Goal: Communication & Community: Answer question/provide support

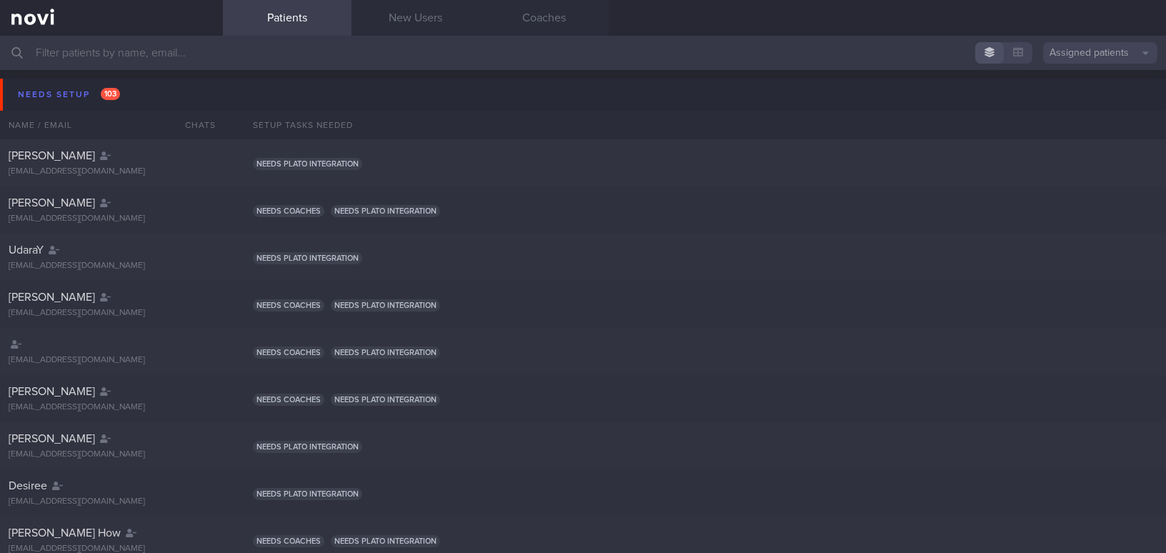
click at [212, 51] on input "text" at bounding box center [583, 53] width 1166 height 34
click at [157, 49] on input "text" at bounding box center [583, 53] width 1166 height 34
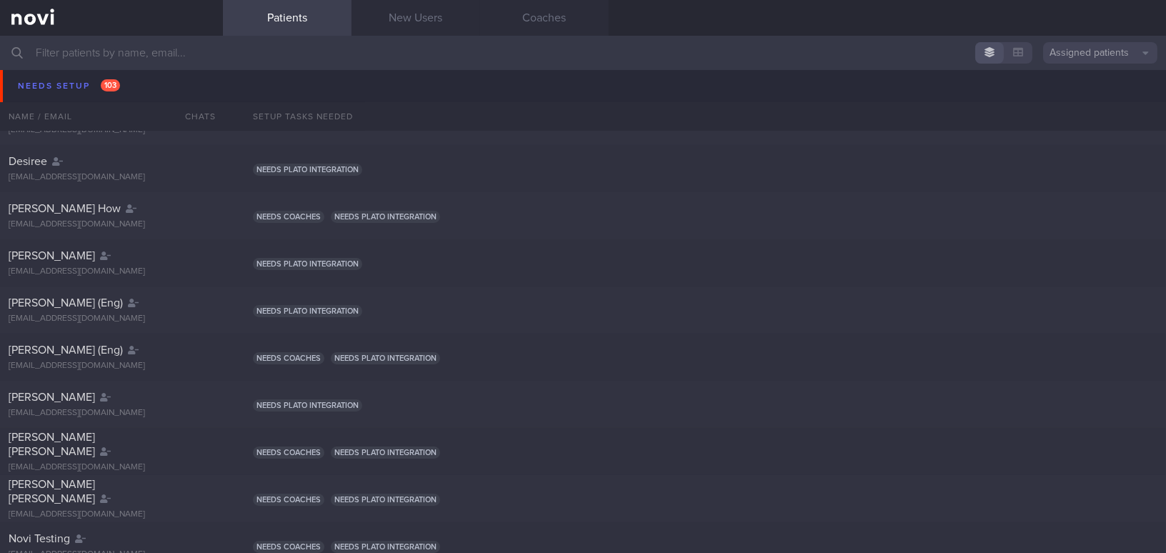
click at [418, 57] on input "text" at bounding box center [583, 53] width 1166 height 34
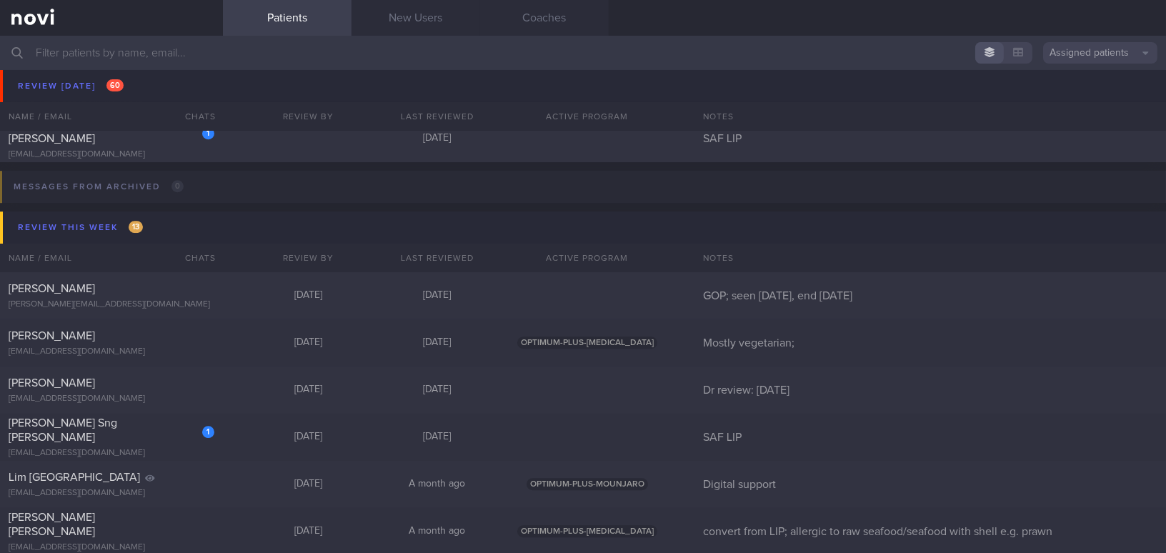
scroll to position [7797, 0]
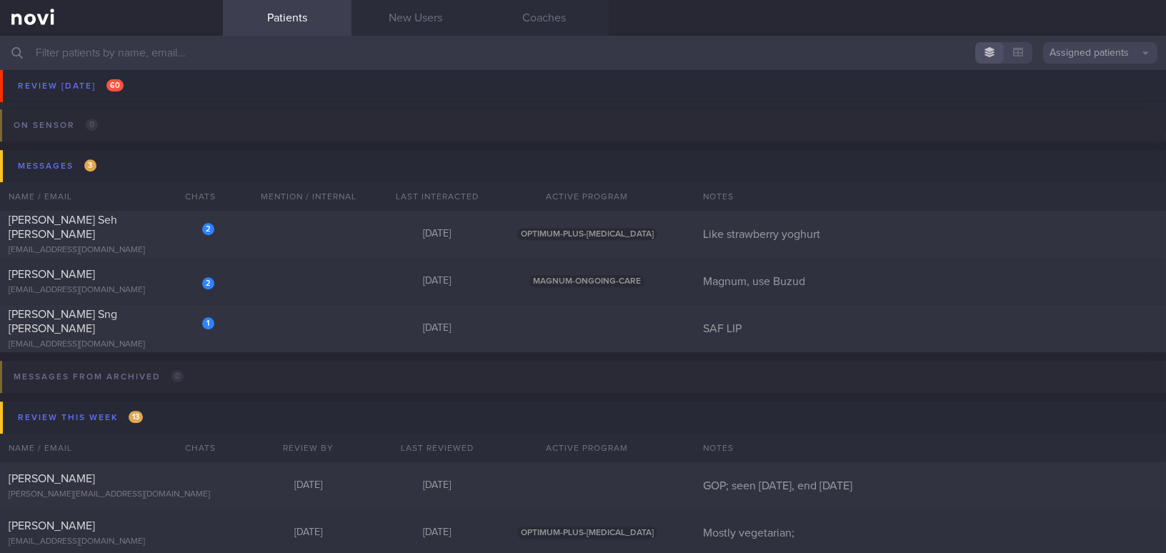
click at [168, 54] on input "text" at bounding box center [583, 53] width 1166 height 34
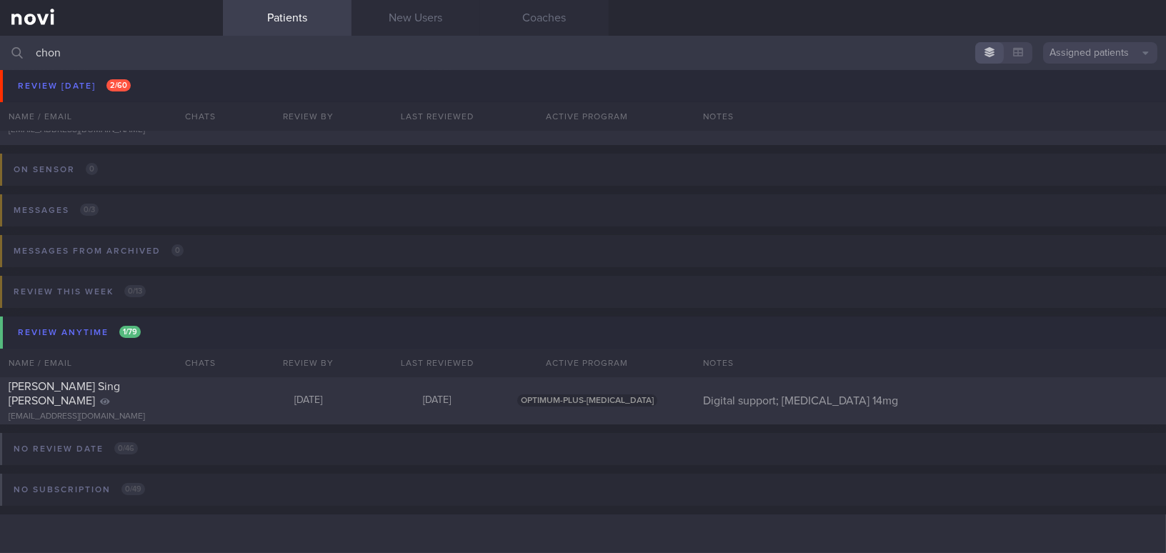
scroll to position [129, 0]
type input "c"
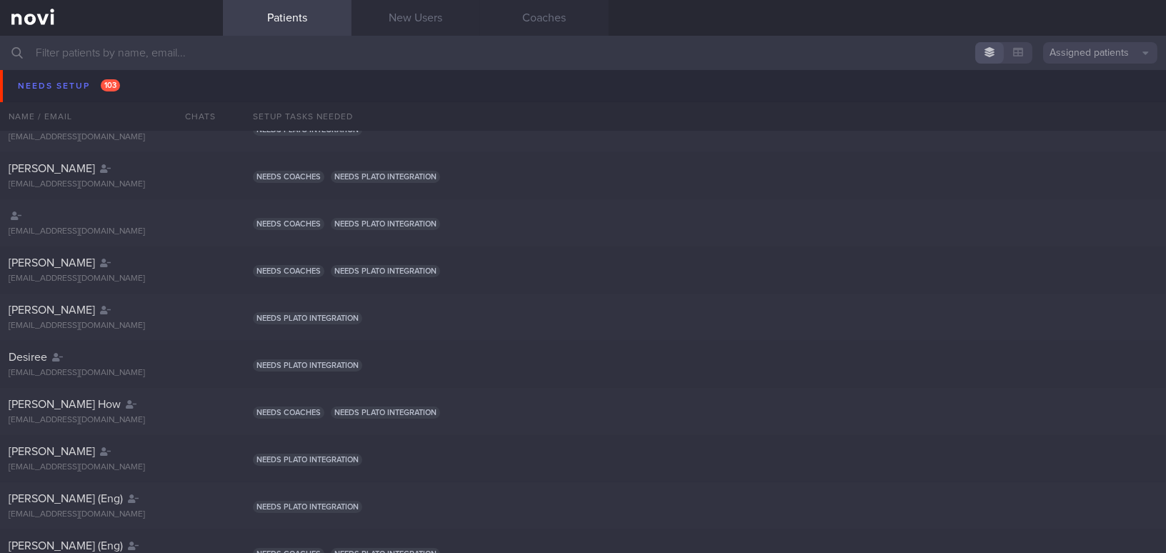
scroll to position [157, 0]
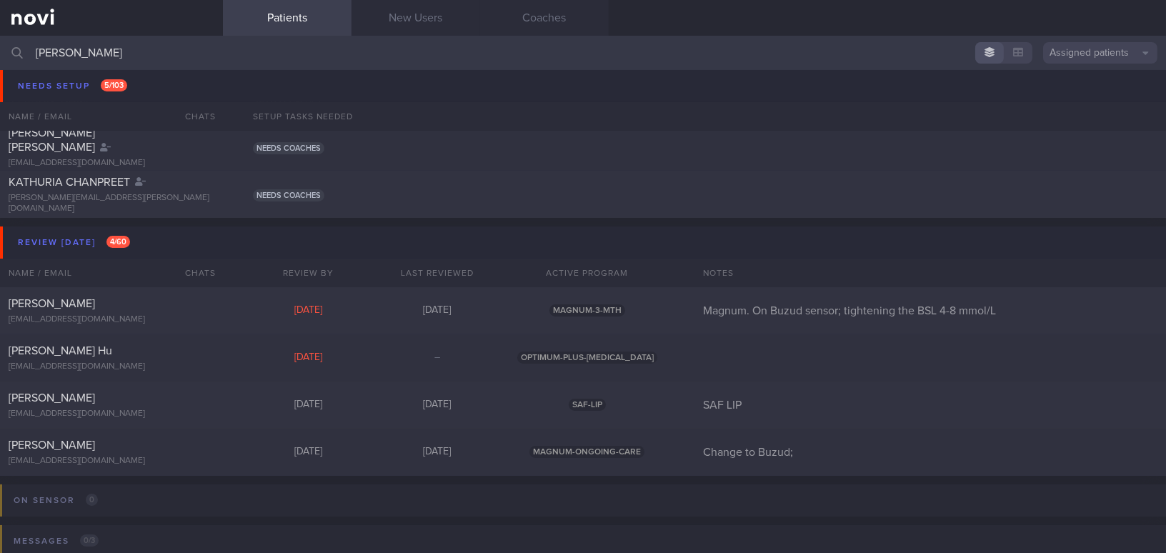
scroll to position [6, 0]
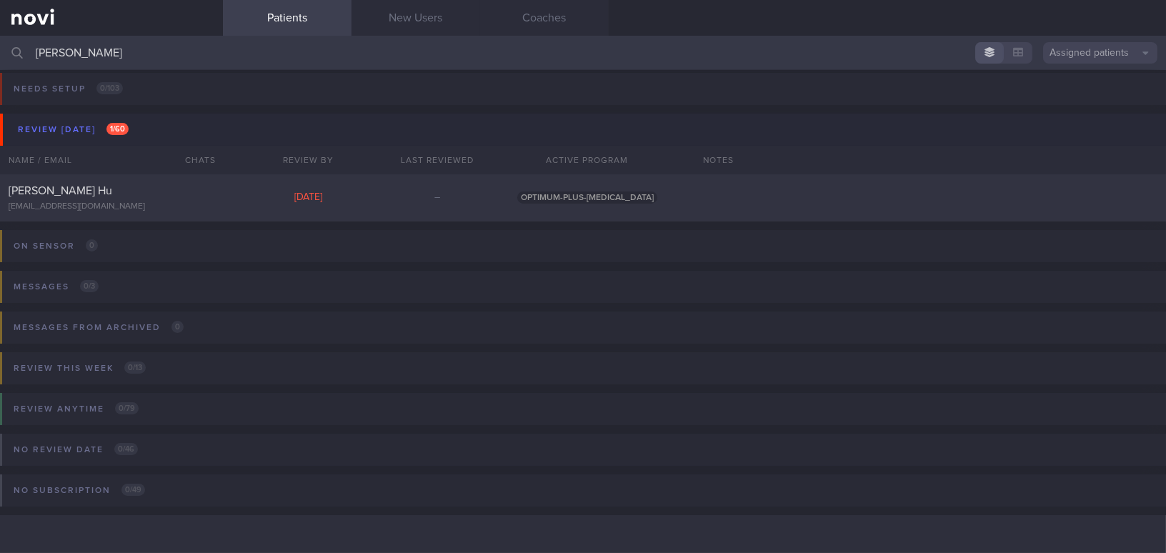
type input "[PERSON_NAME]"
click at [135, 191] on div "[PERSON_NAME] Hu" at bounding box center [110, 191] width 202 height 14
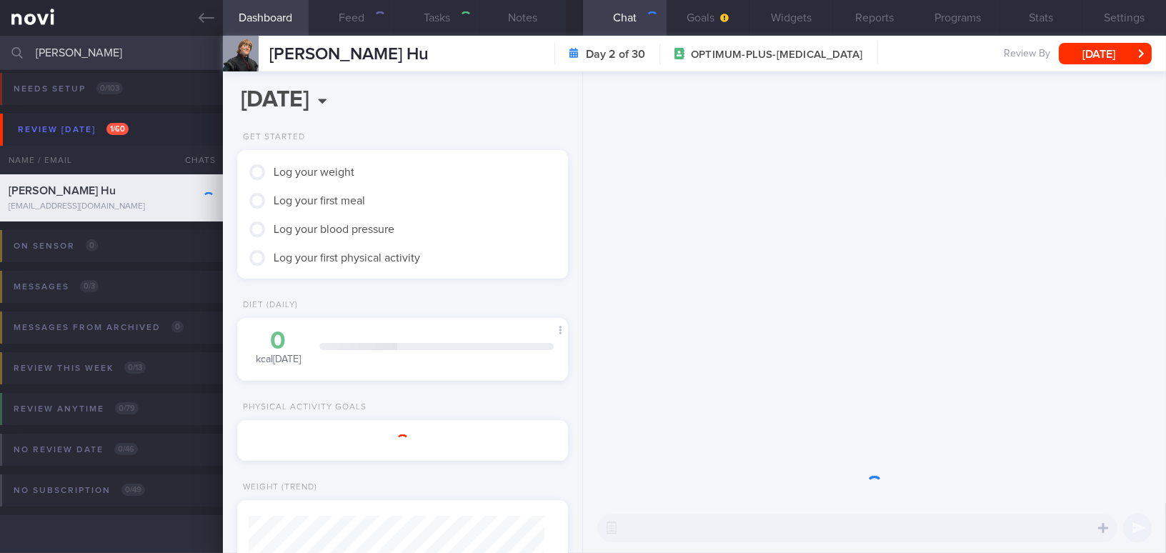
scroll to position [147, 295]
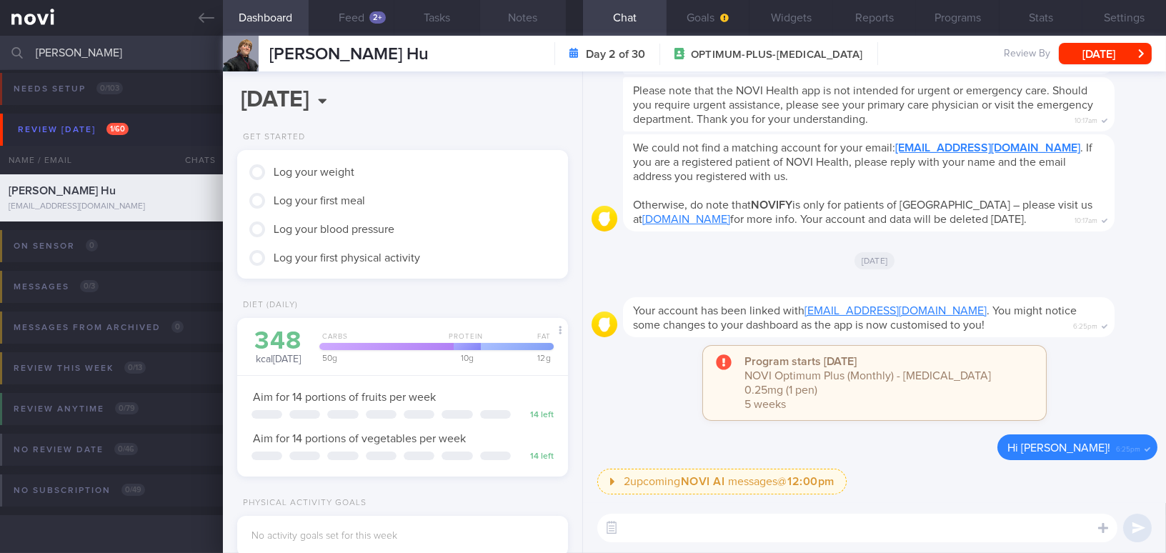
click at [521, 20] on button "Notes" at bounding box center [523, 18] width 86 height 36
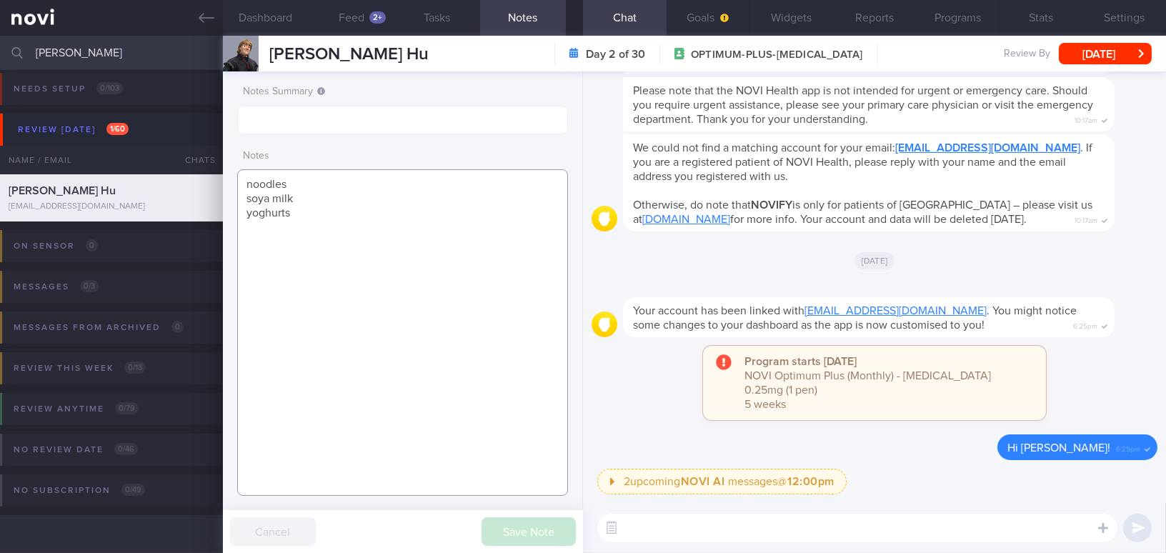
click at [257, 179] on textarea "noodles soya milk yoghurts" at bounding box center [402, 332] width 331 height 327
paste textarea "30 year old Male Occupation Sec Sch Teacher Smoking Non-smoker Alcohol Intake 0…"
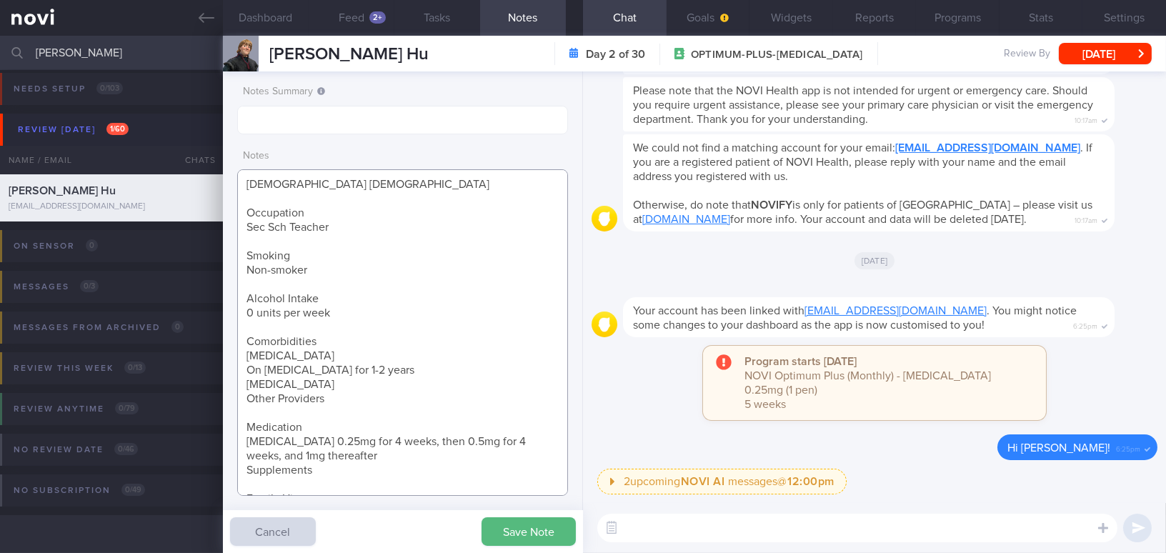
scroll to position [64, 0]
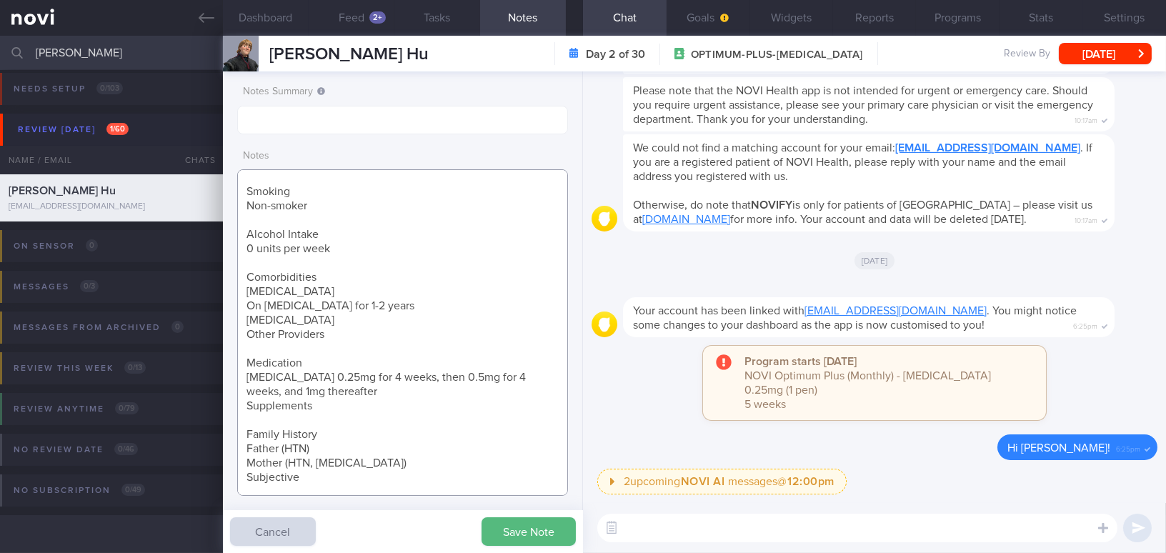
click at [246, 332] on textarea "30 year old Male Occupation Sec Sch Teacher Smoking Non-smoker Alcohol Intake 0…" at bounding box center [402, 332] width 331 height 327
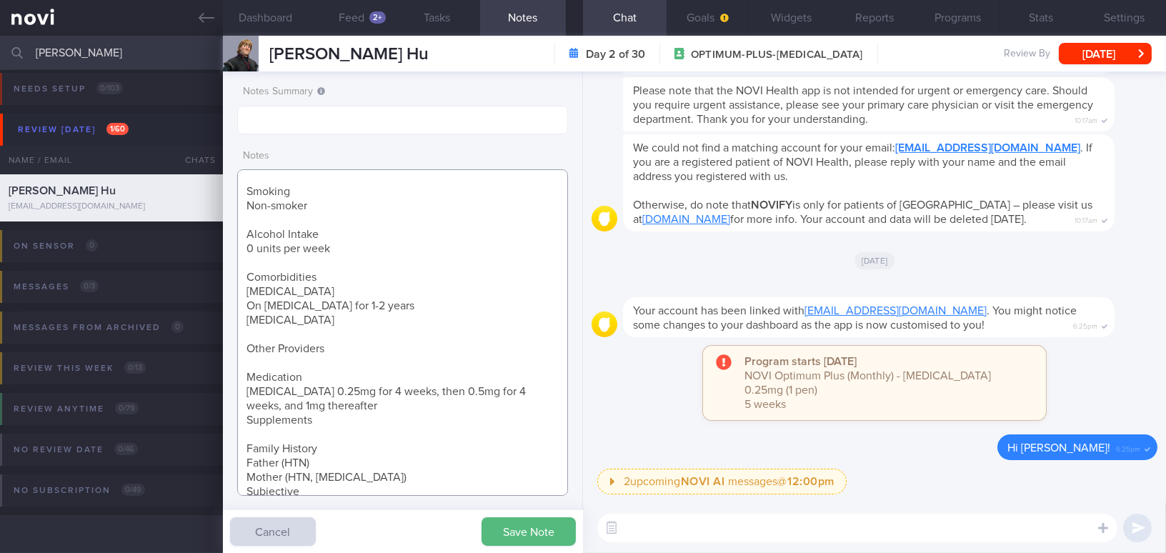
click at [246, 302] on textarea "30 year old Male Occupation Sec Sch Teacher Smoking Non-smoker Alcohol Intake 0…" at bounding box center [402, 332] width 331 height 327
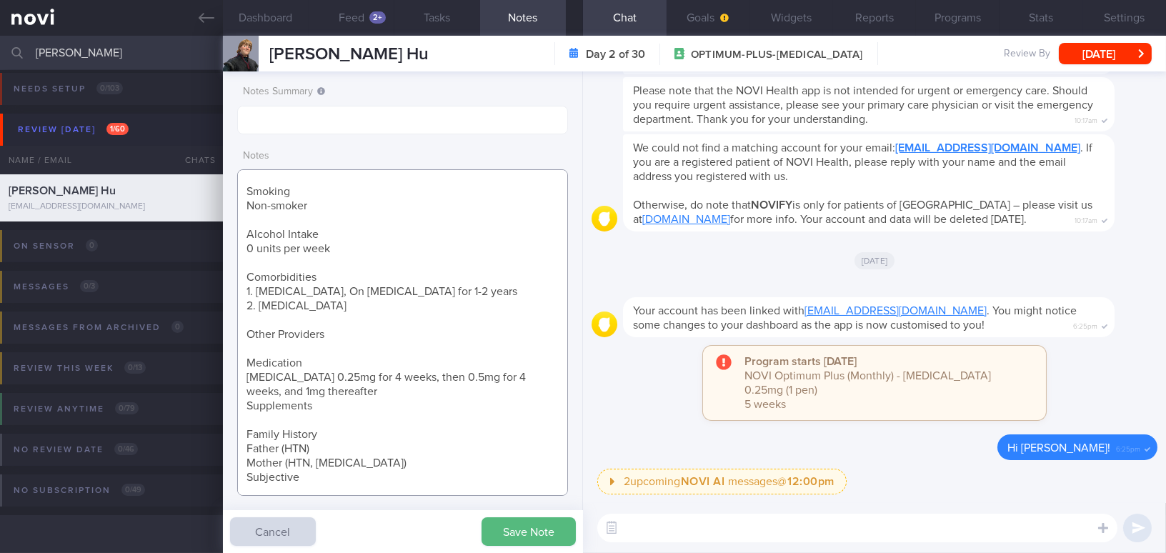
drag, startPoint x: 330, startPoint y: 333, endPoint x: 209, endPoint y: 326, distance: 120.3
click at [209, 326] on div "Patients New Users Coaches Hu Chon Assigned patients Assigned patients All acti…" at bounding box center [583, 294] width 1166 height 517
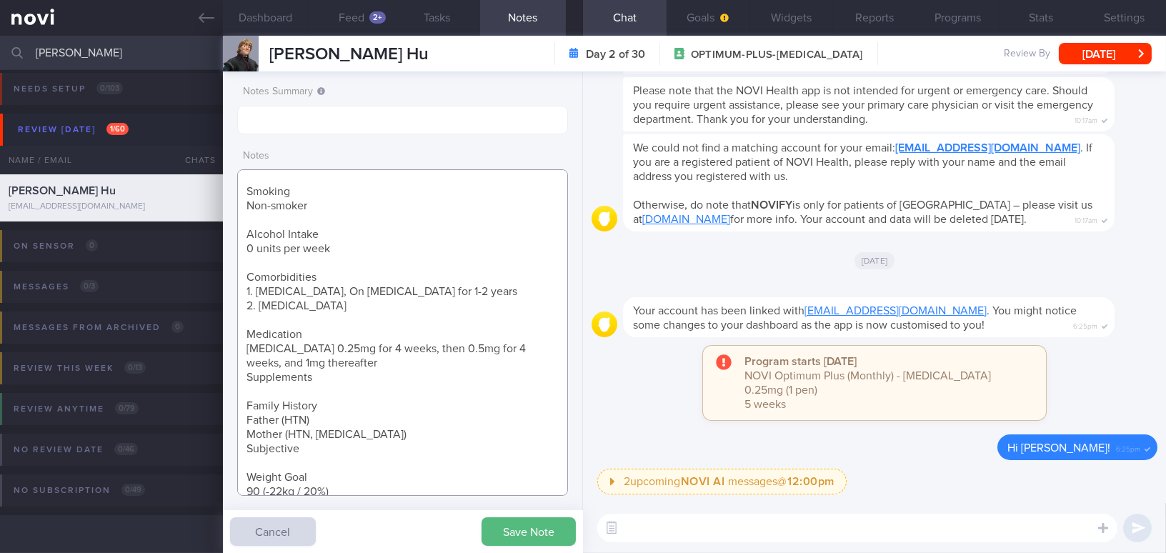
drag, startPoint x: 320, startPoint y: 376, endPoint x: 217, endPoint y: 377, distance: 103.7
click at [217, 377] on div "Patients New Users Coaches Hu Chon Assigned patients Assigned patients All acti…" at bounding box center [583, 294] width 1166 height 517
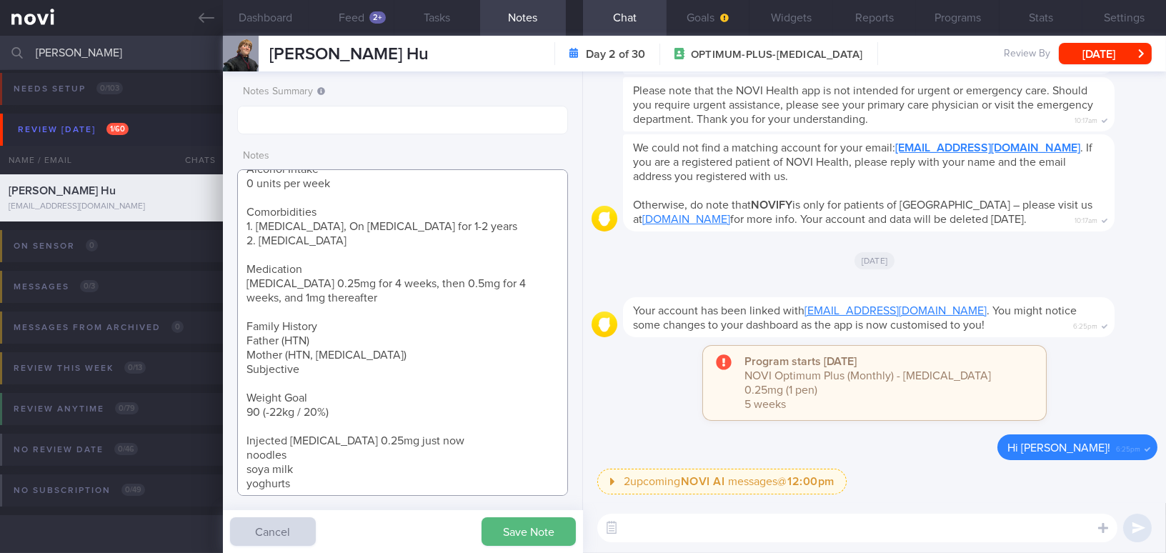
drag, startPoint x: 246, startPoint y: 325, endPoint x: 302, endPoint y: 371, distance: 73.1
click at [302, 371] on textarea "30 year old Male Occupation Sec Sch Teacher Smoking Non-smoker Alcohol Intake 0…" at bounding box center [402, 332] width 331 height 327
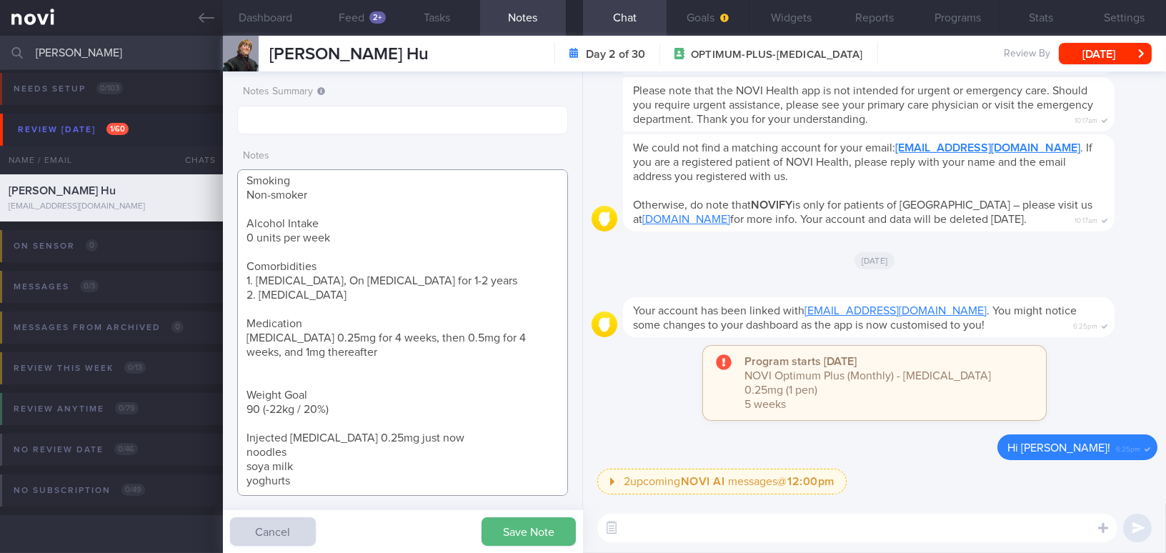
scroll to position [74, 0]
click at [283, 373] on textarea "30 year old Male Occupation Sec Sch Teacher Smoking Non-smoker Alcohol Intake 0…" at bounding box center [402, 332] width 331 height 327
click at [282, 378] on textarea "30 year old Male Occupation Sec Sch Teacher Smoking Non-smoker Alcohol Intake 0…" at bounding box center [402, 332] width 331 height 327
click at [703, 19] on button "Goals" at bounding box center [709, 18] width 84 height 36
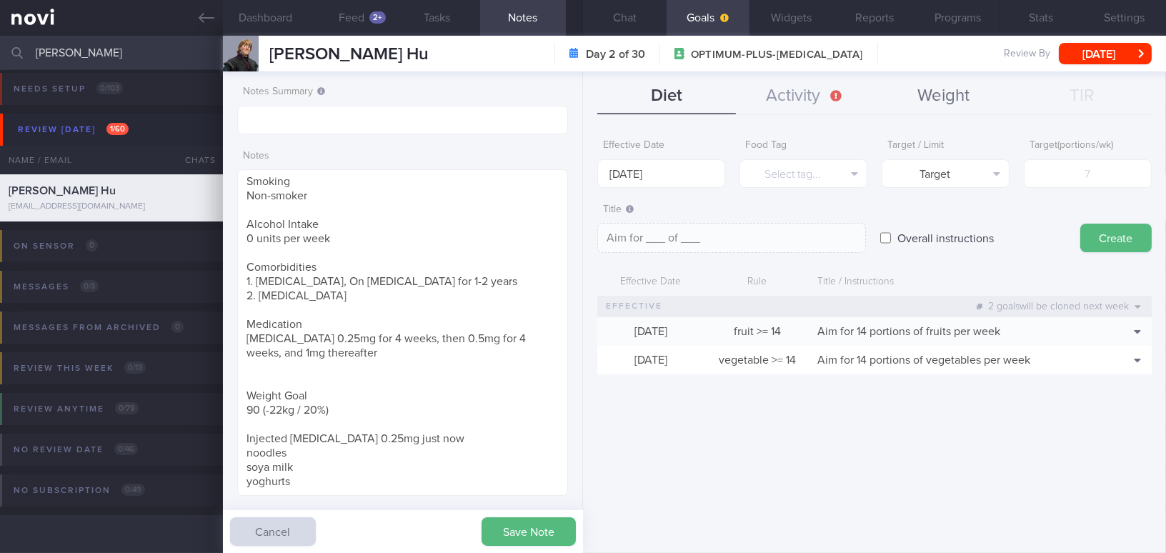
click at [913, 91] on button "Weight" at bounding box center [944, 97] width 139 height 36
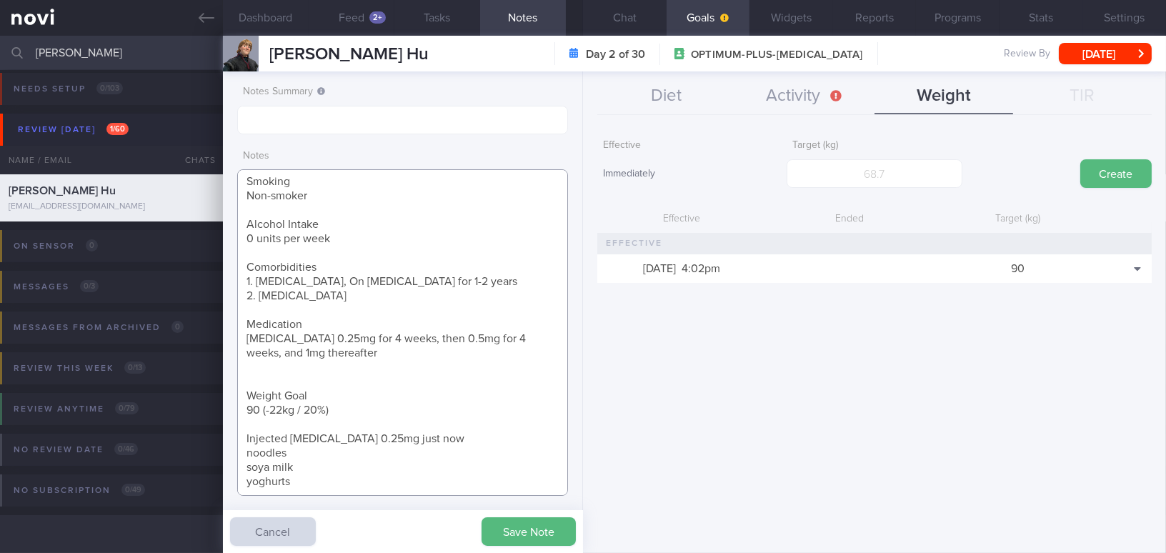
click at [277, 361] on textarea "30 year old Male Occupation Sec Sch Teacher Smoking Non-smoker Alcohol Intake 0…" at bounding box center [402, 332] width 331 height 327
drag, startPoint x: 252, startPoint y: 370, endPoint x: 356, endPoint y: 410, distance: 110.8
click at [356, 410] on textarea "30 year old Male Occupation Sec Sch Teacher Smoking Non-smoker Alcohol Intake 0…" at bounding box center [402, 332] width 331 height 327
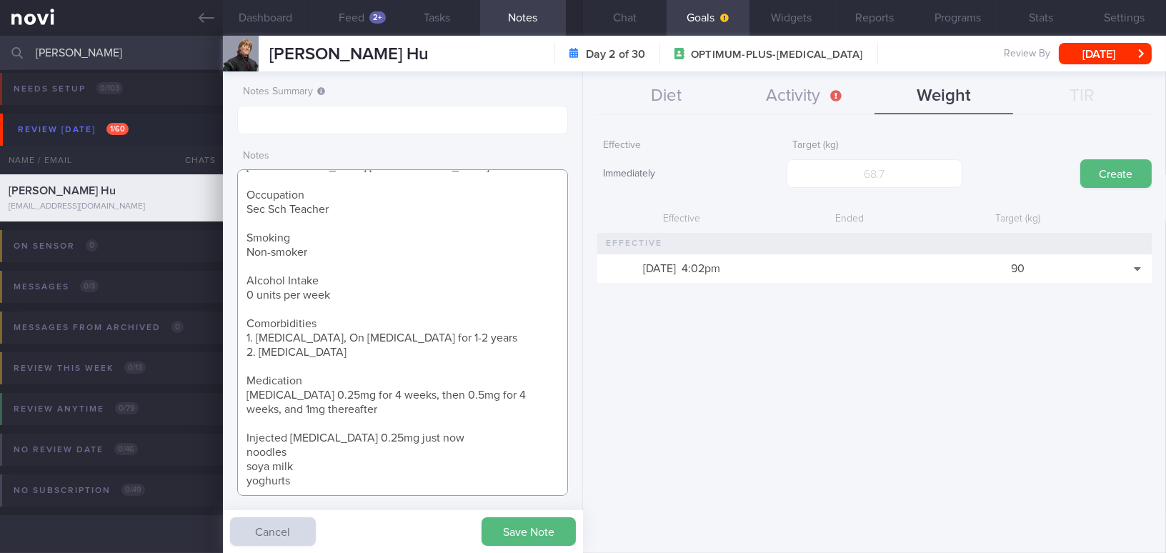
scroll to position [17, 0]
click at [425, 439] on textarea "30 year old Male Occupation Sec Sch Teacher Smoking Non-smoker Alcohol Intake 0…" at bounding box center [402, 332] width 331 height 327
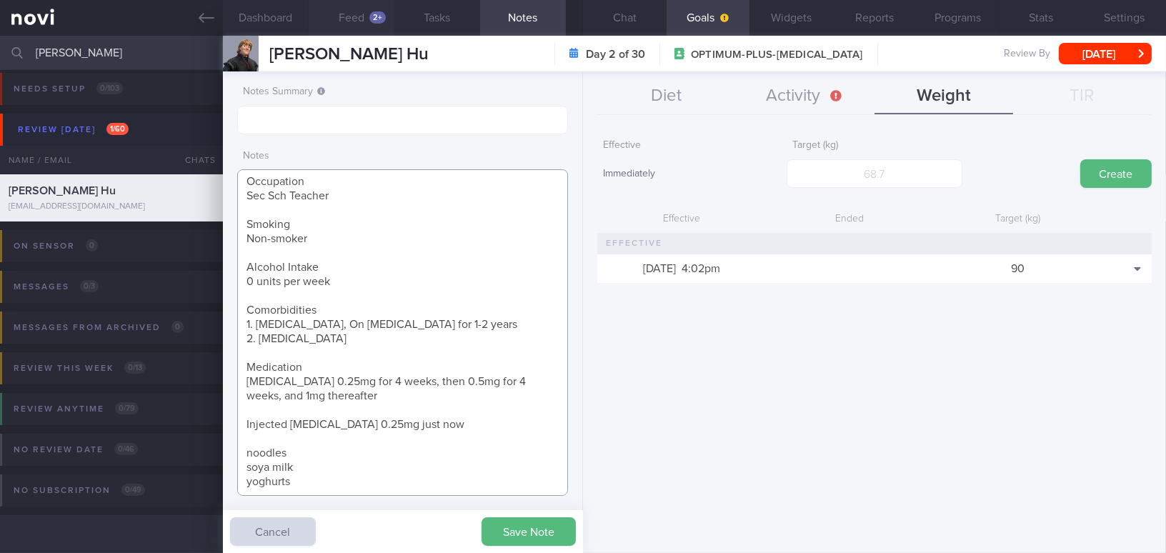
type textarea "30 year old Male Occupation Sec Sch Teacher Smoking Non-smoker Alcohol Intake 0…"
click at [266, 118] on input "text" at bounding box center [402, 120] width 331 height 29
paste input "Lacto-ovo-vegetarian diet"
type input "Lacto-ovo-vegetarian diet"
click at [527, 505] on button "Save Note" at bounding box center [529, 531] width 94 height 29
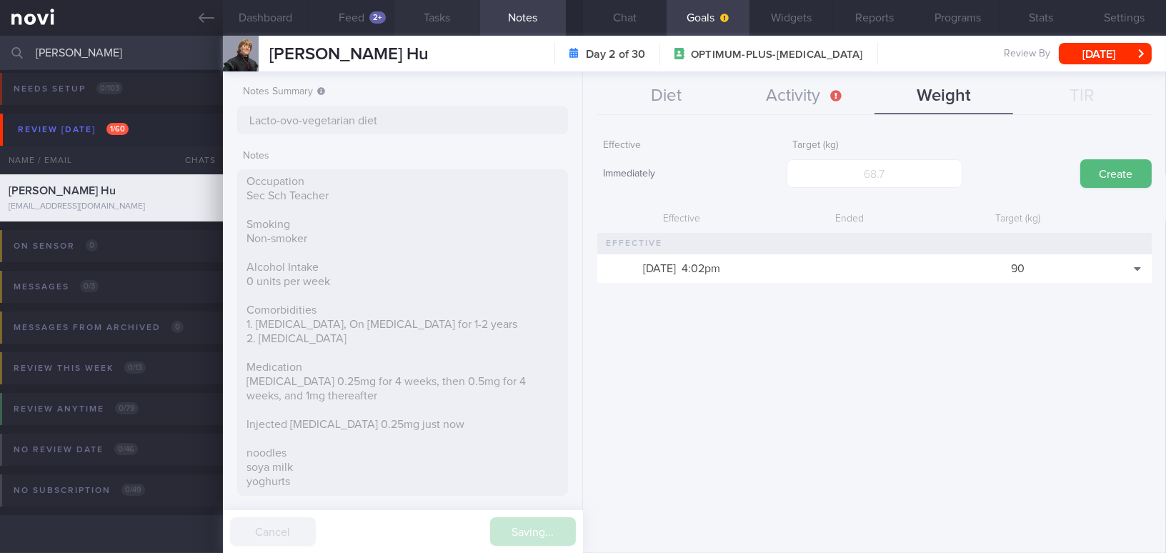
type input "Lacto-ovo-vegetarian diet"
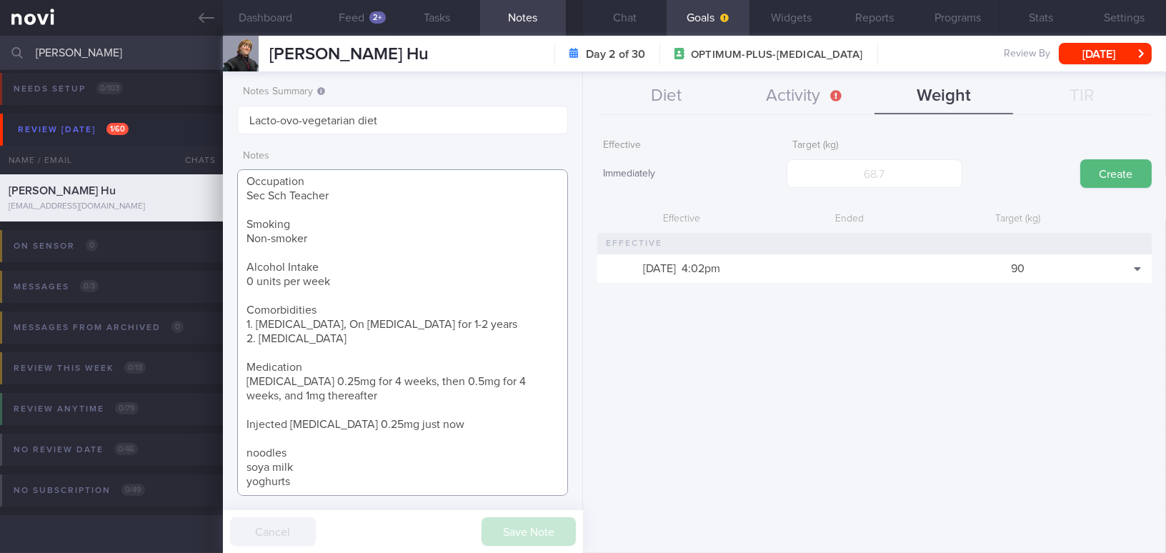
click at [430, 426] on textarea "30 year old Male Occupation Sec Sch Teacher Smoking Non-smoker Alcohol Intake 0…" at bounding box center [402, 332] width 331 height 327
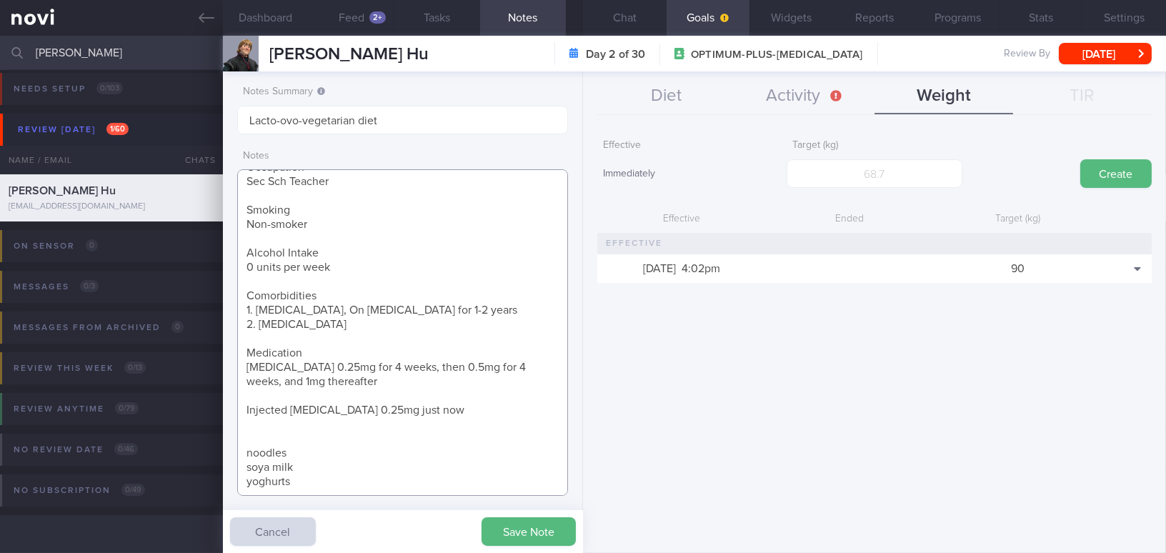
paste textarea "Doesn't like mock meats Has protein powder, Impact, recommended by his PT"
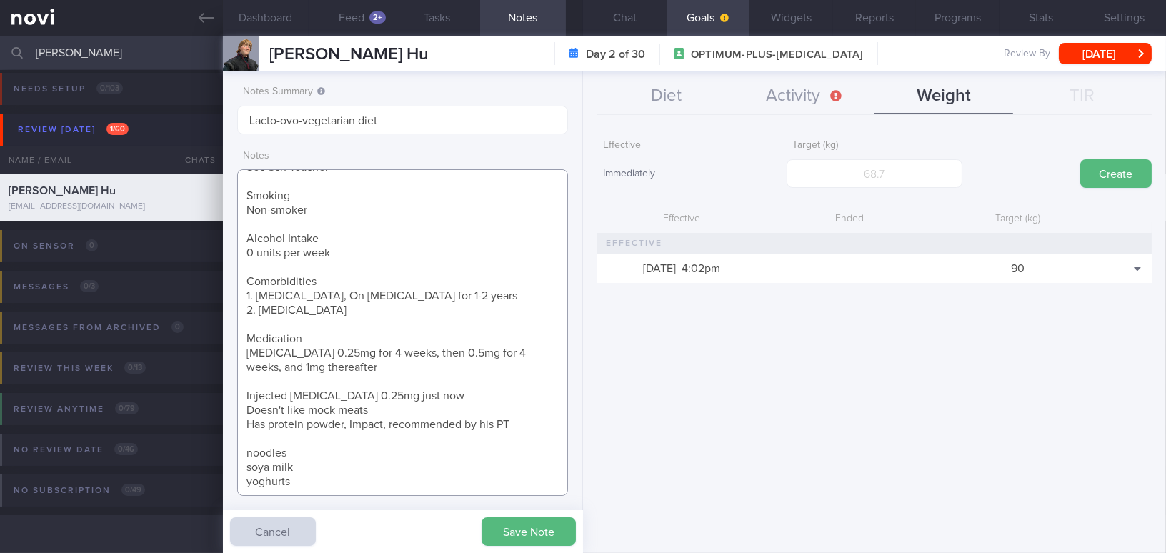
click at [266, 409] on textarea "30 year old Male Occupation Sec Sch Teacher Smoking Non-smoker Alcohol Intake 0…" at bounding box center [402, 332] width 331 height 327
click at [548, 505] on button "Save Note" at bounding box center [529, 531] width 94 height 29
click at [277, 437] on textarea "30 year old Male Occupation Sec Sch Teacher Smoking Non-smoker Alcohol Intake 0…" at bounding box center [402, 332] width 331 height 327
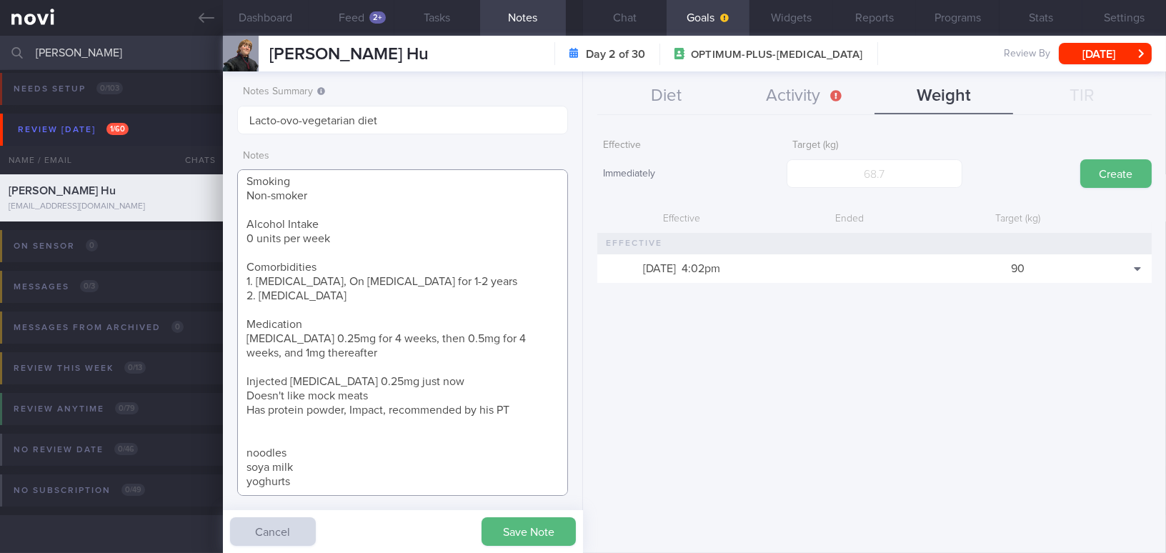
paste textarea "PT (weight training) 2-3x a week during work week, 4-5x a week during holiday"
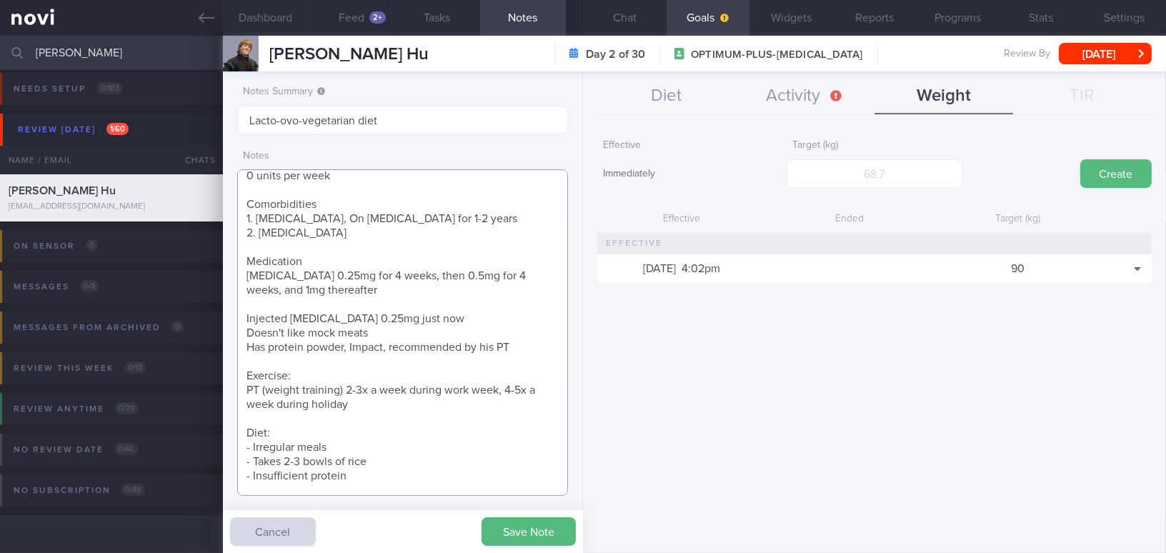
scroll to position [189, 0]
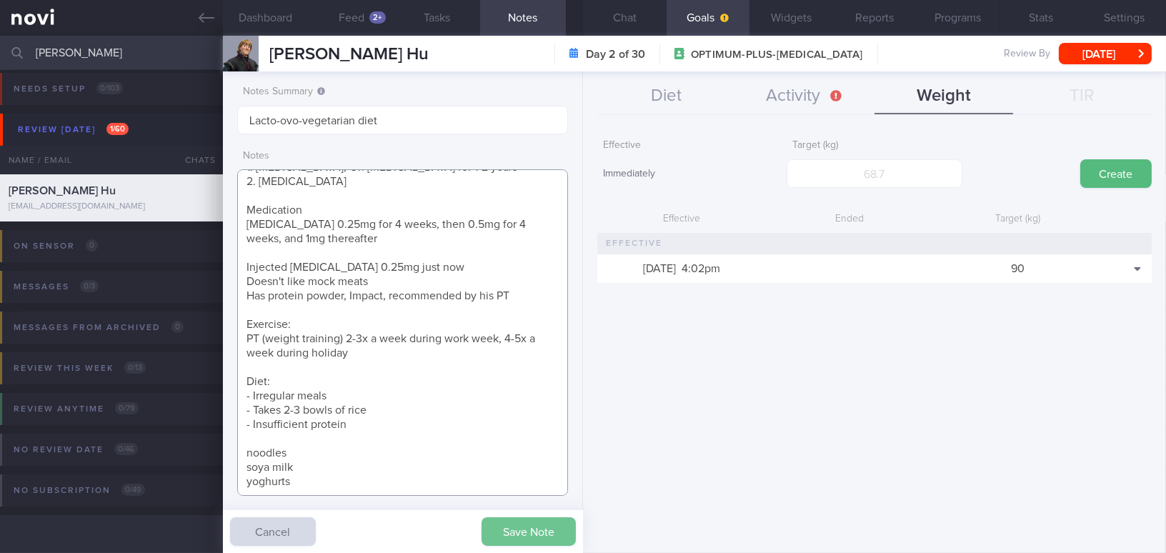
type textarea "[DEMOGRAPHIC_DATA] [DEMOGRAPHIC_DATA] Occupation Sec Sch Teacher Smoking Non-sm…"
click at [506, 505] on button "Save Note" at bounding box center [529, 531] width 94 height 29
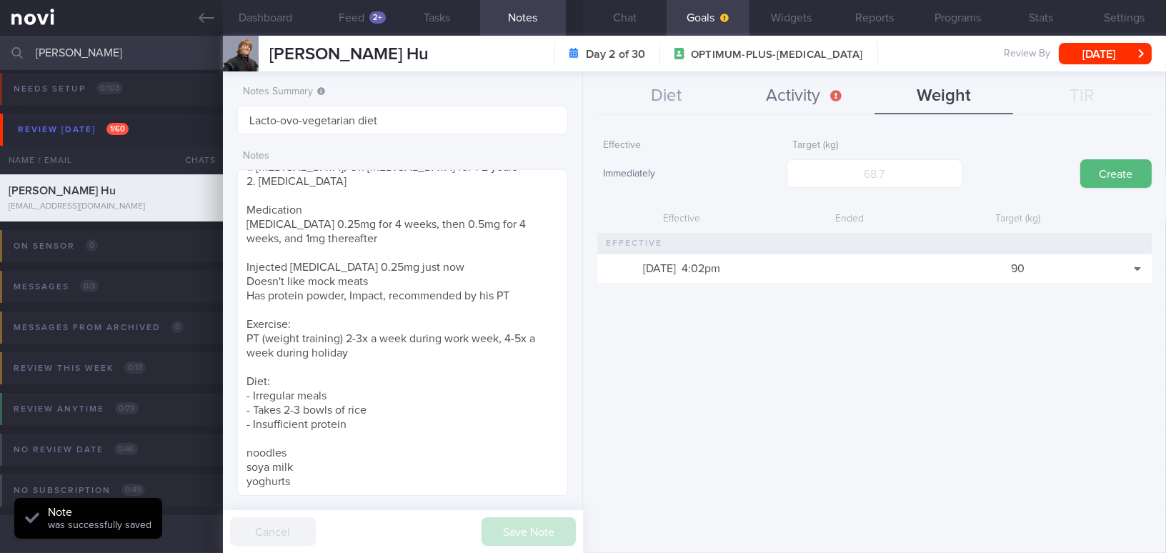
click at [814, 99] on button "Activity" at bounding box center [805, 97] width 139 height 36
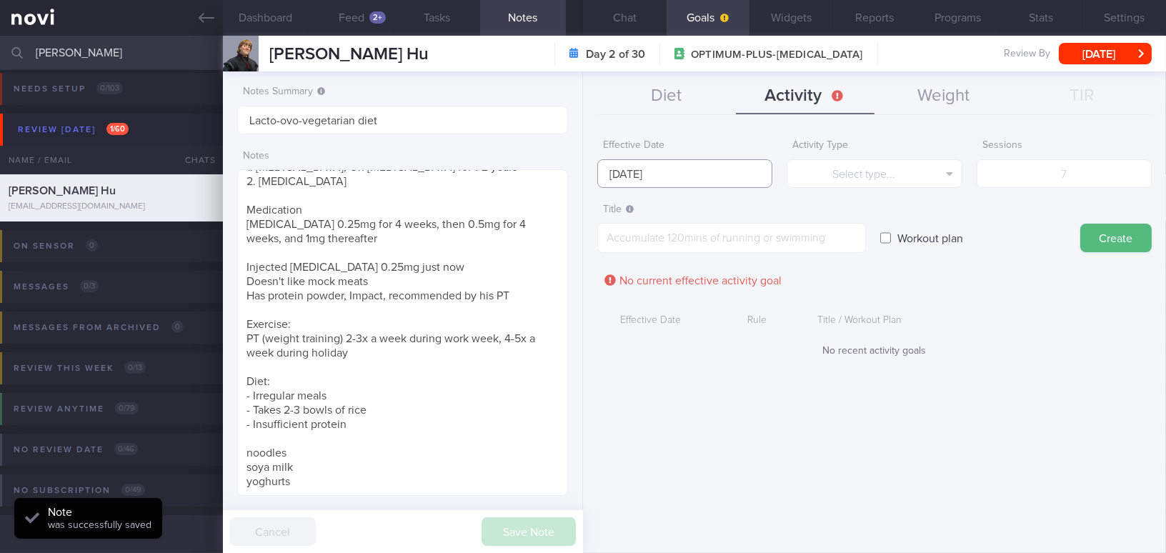
click at [638, 175] on input "[DATE]" at bounding box center [685, 173] width 175 height 29
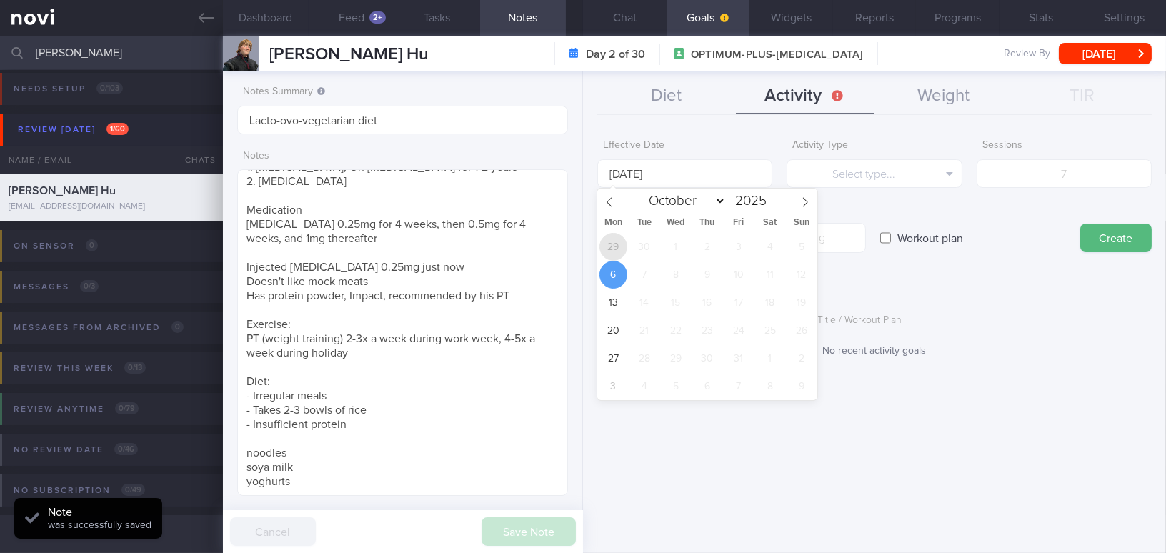
click at [613, 254] on span "29" at bounding box center [614, 247] width 28 height 28
type input "[DATE]"
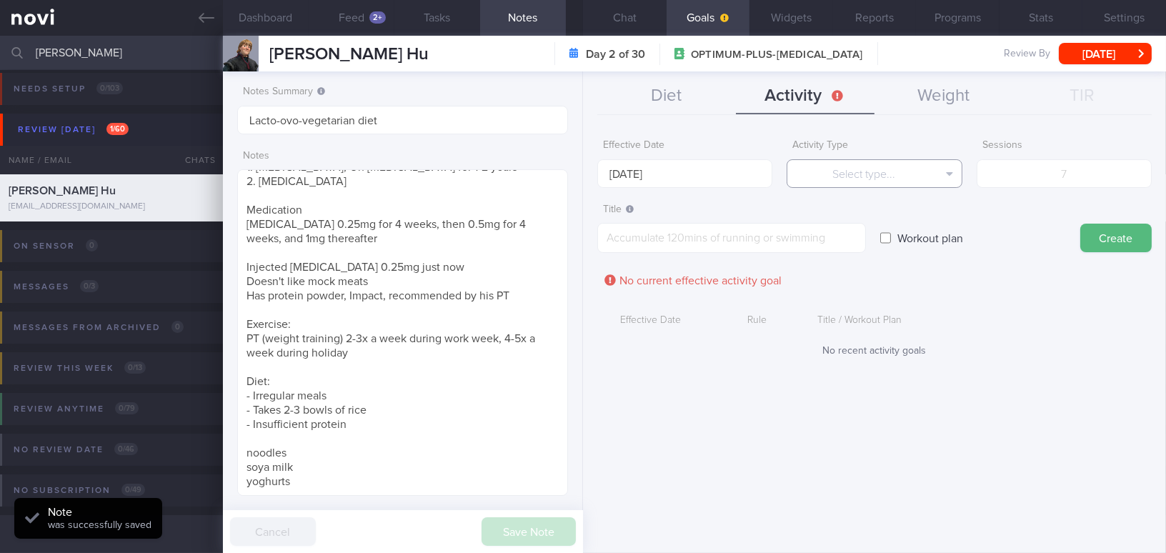
click at [864, 172] on button "Select type..." at bounding box center [874, 173] width 175 height 29
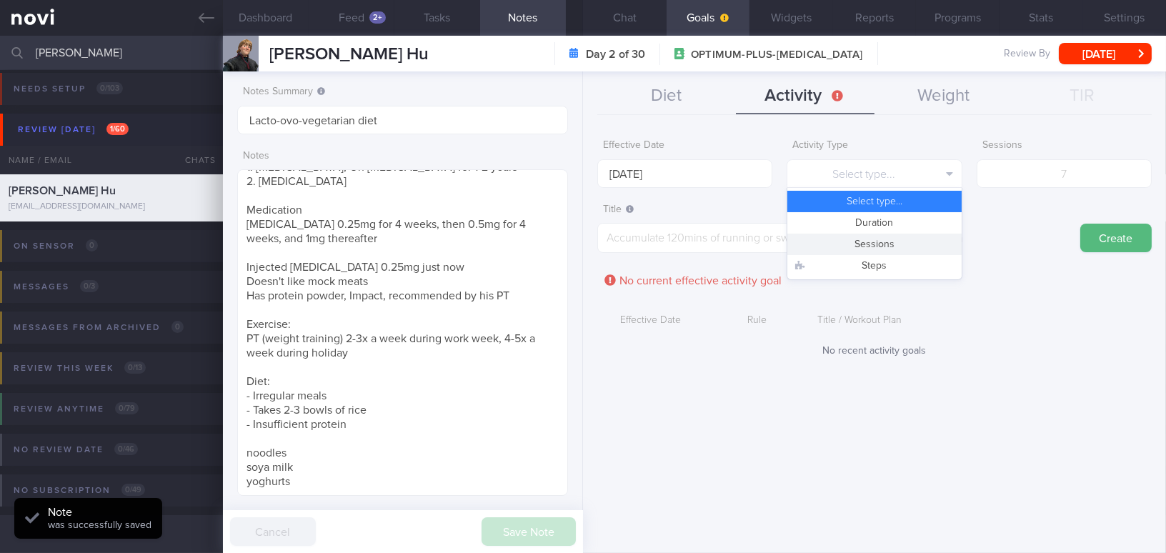
click at [869, 247] on button "Sessions" at bounding box center [875, 244] width 174 height 21
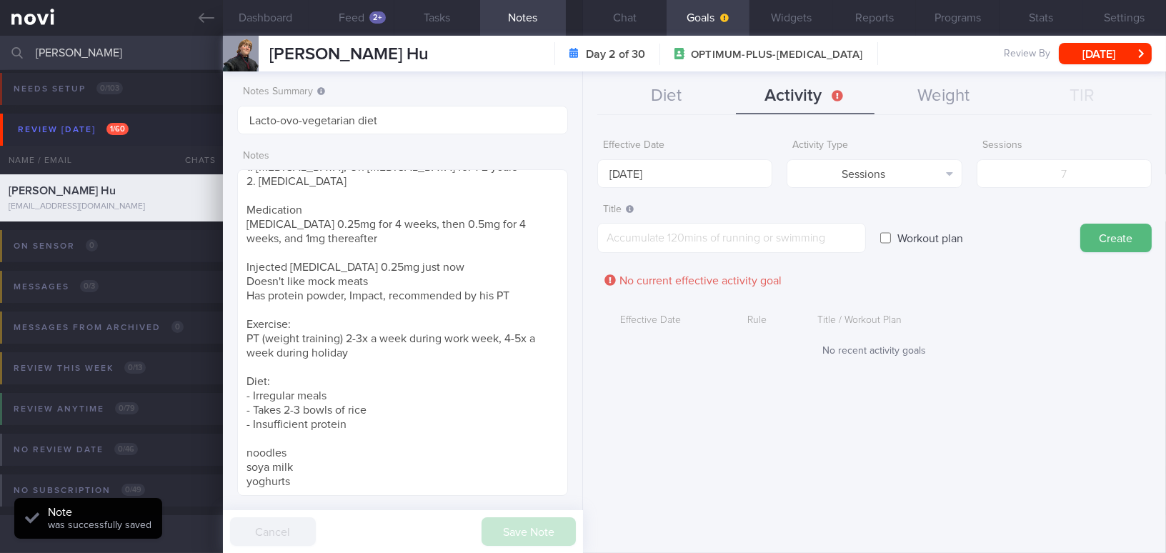
click at [913, 188] on form "Effective Date 29 Sep 2025 Activity Type Sessions Select type... Duration Sessi…" at bounding box center [875, 251] width 555 height 239
click at [913, 184] on input "number" at bounding box center [1064, 173] width 175 height 29
type input "5"
click at [819, 242] on textarea at bounding box center [732, 238] width 269 height 30
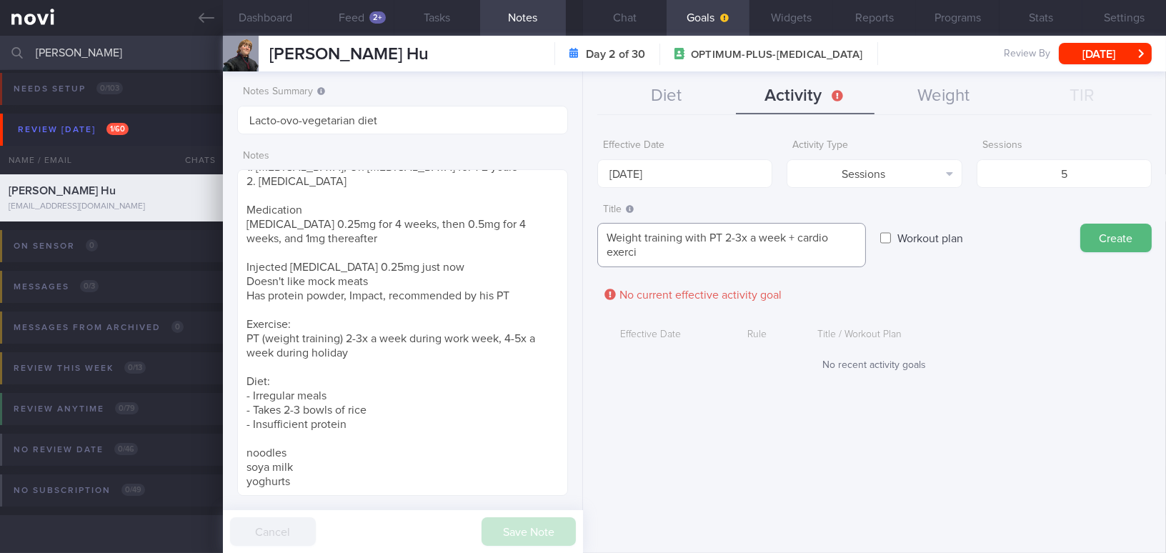
scroll to position [0, 0]
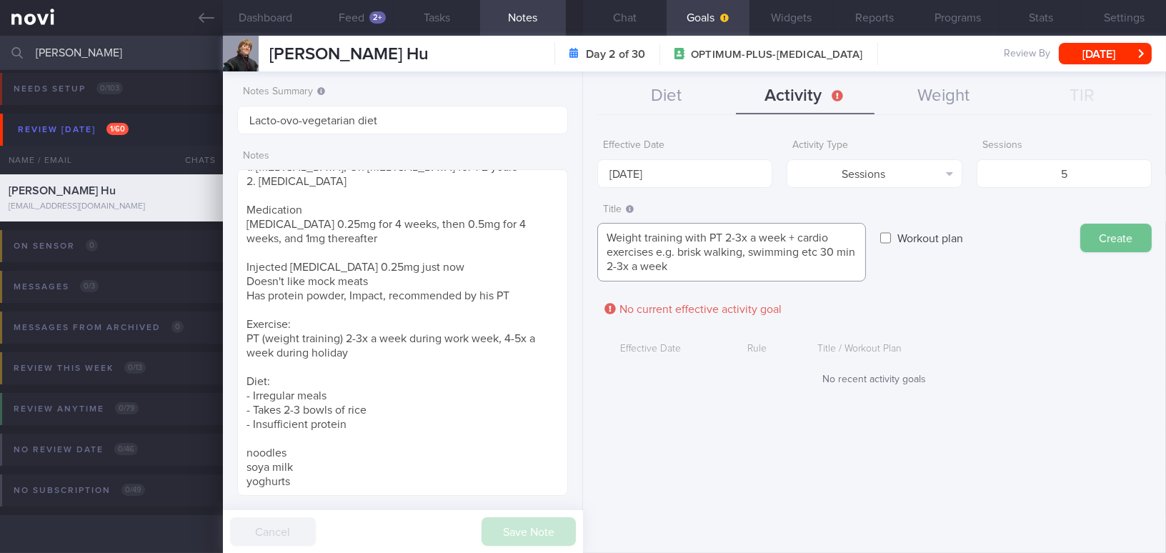
type textarea "Weight training with PT 2-3x a week + cardio exercises e.g. brisk walking, swim…"
click at [913, 242] on button "Create" at bounding box center [1116, 238] width 71 height 29
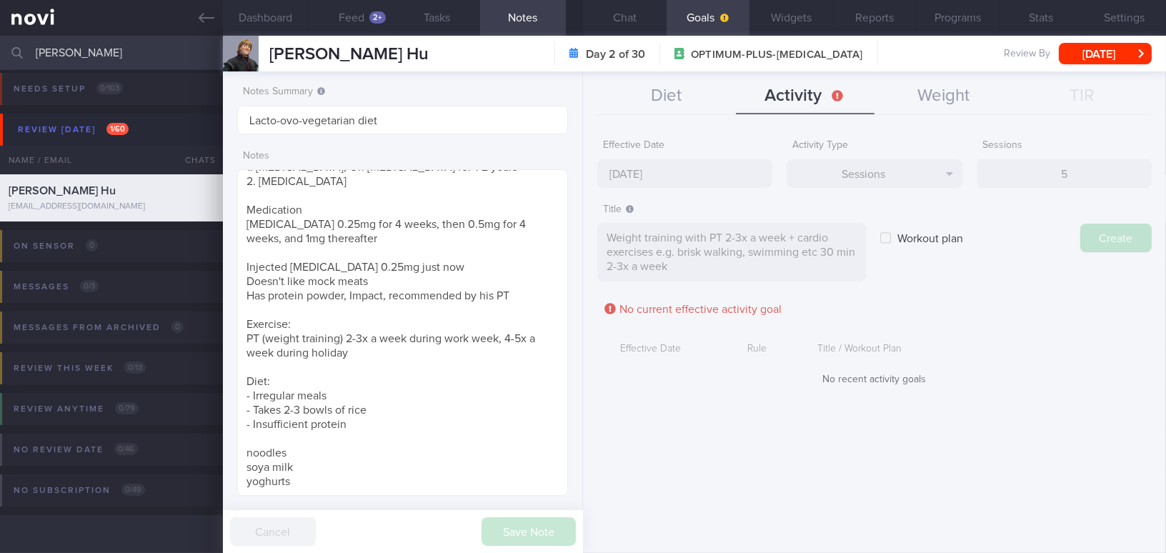
type input "[DATE]"
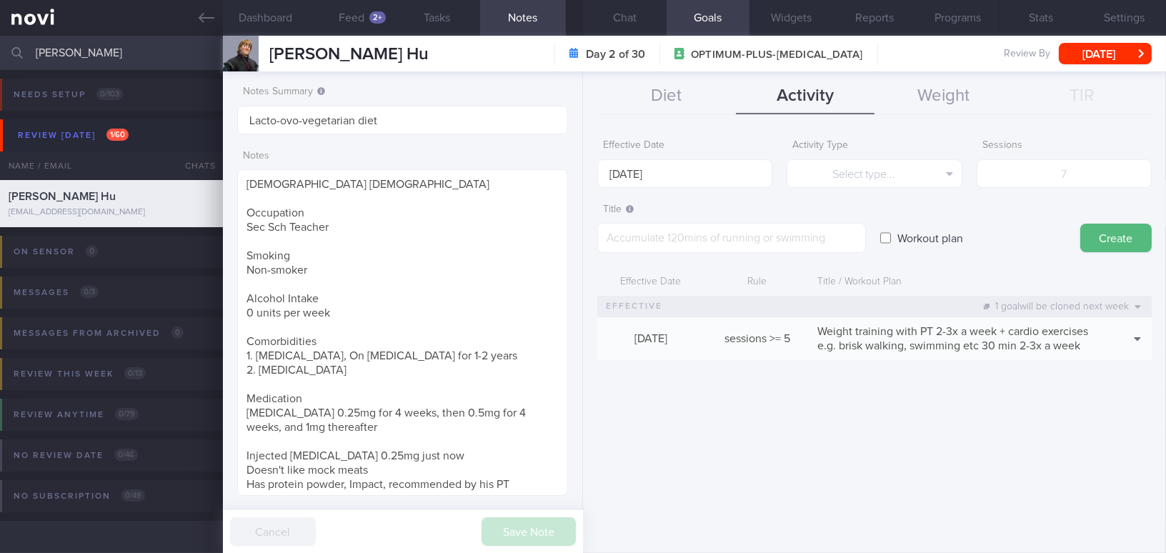
scroll to position [189, 0]
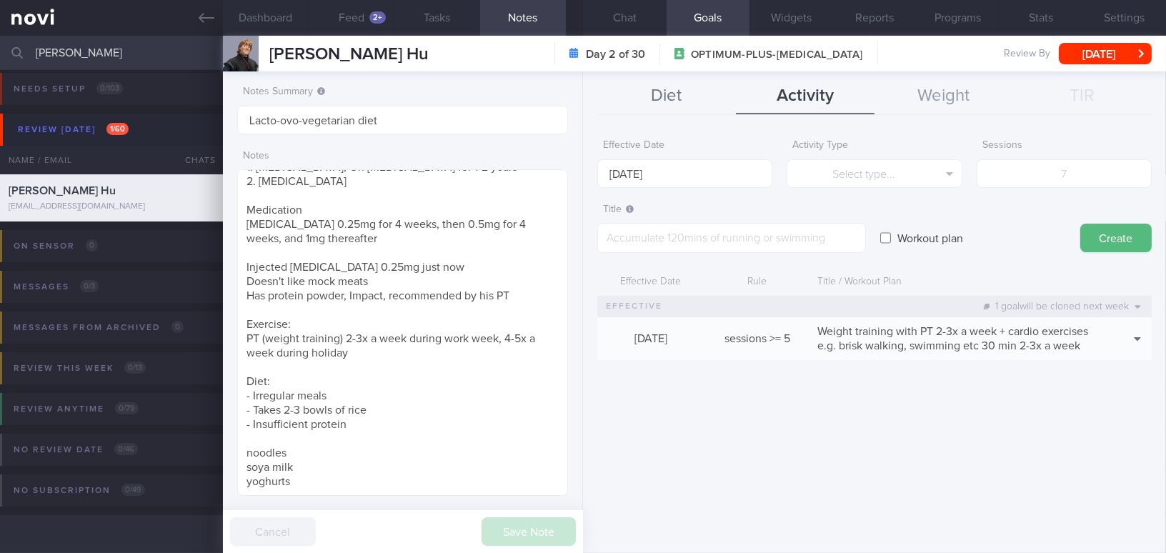
click at [685, 95] on button "Diet" at bounding box center [667, 97] width 139 height 36
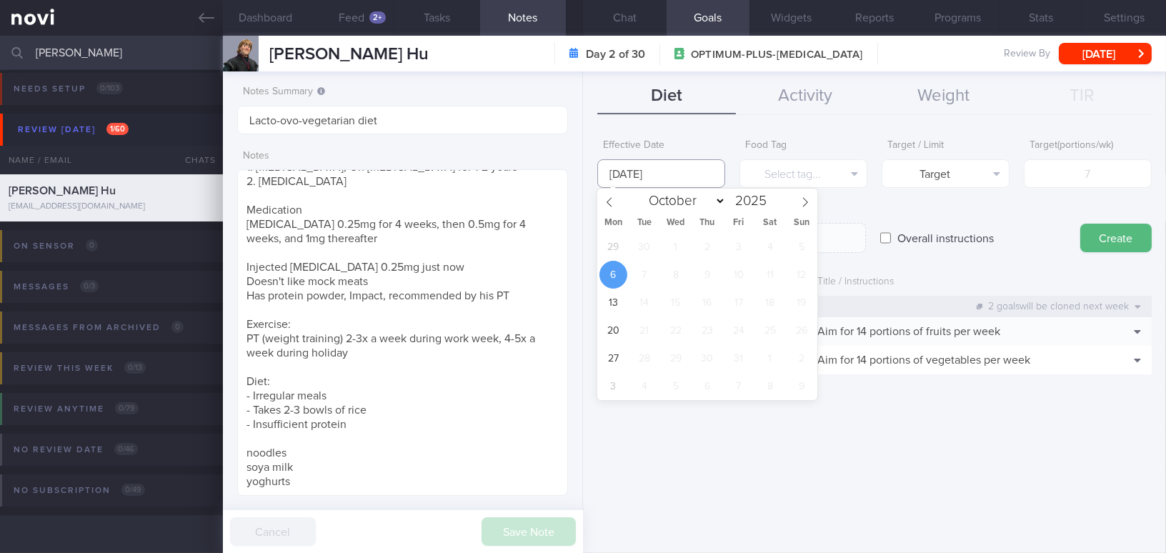
click at [663, 172] on input "[DATE]" at bounding box center [662, 173] width 128 height 29
click at [622, 252] on span "29" at bounding box center [614, 247] width 28 height 28
type input "[DATE]"
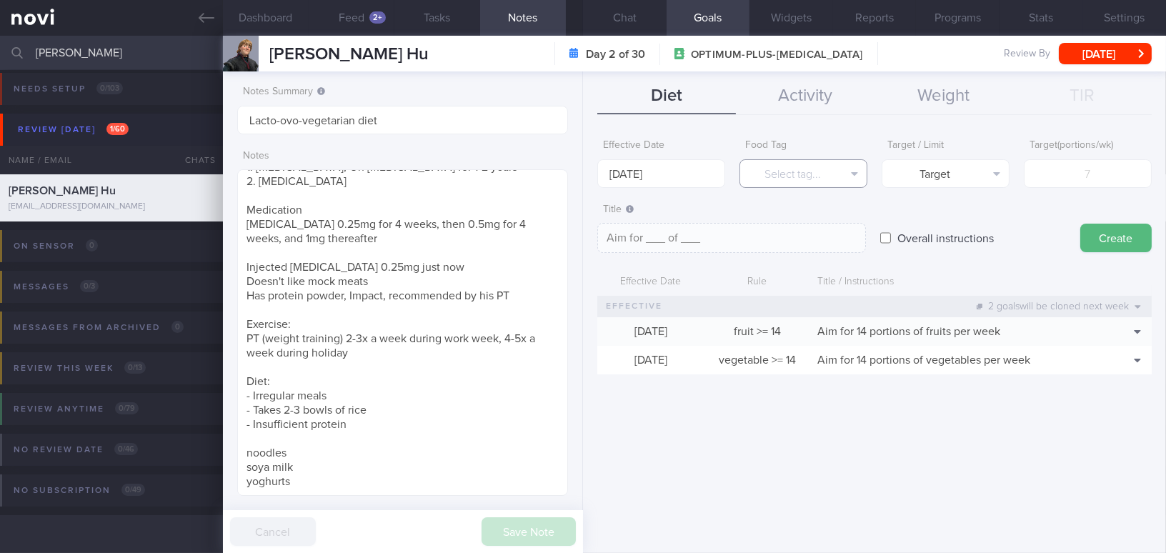
click at [776, 179] on button "Select tag..." at bounding box center [804, 173] width 128 height 29
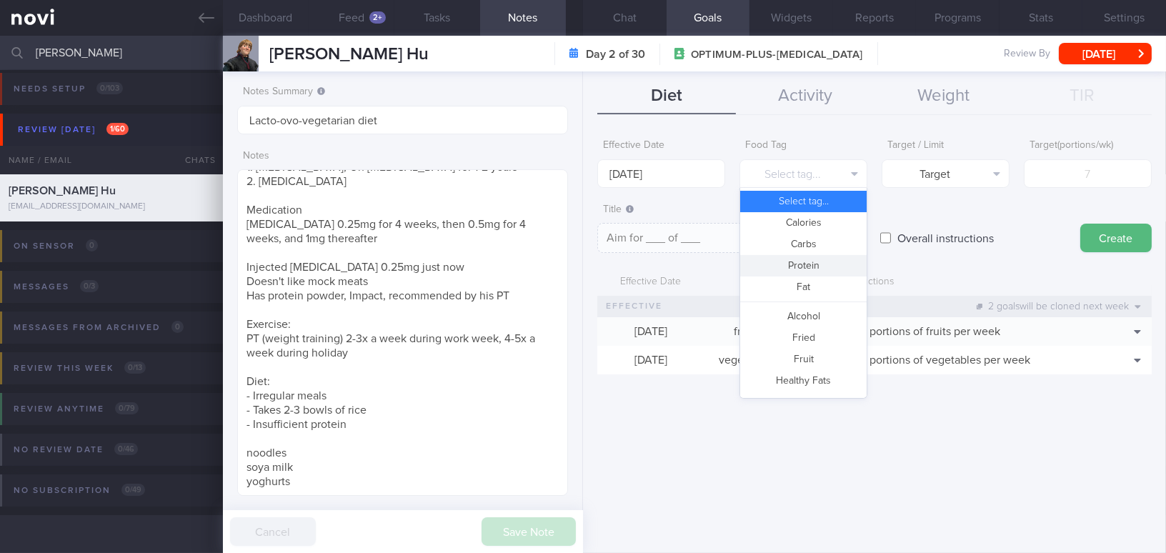
click at [760, 266] on button "Protein" at bounding box center [803, 265] width 127 height 21
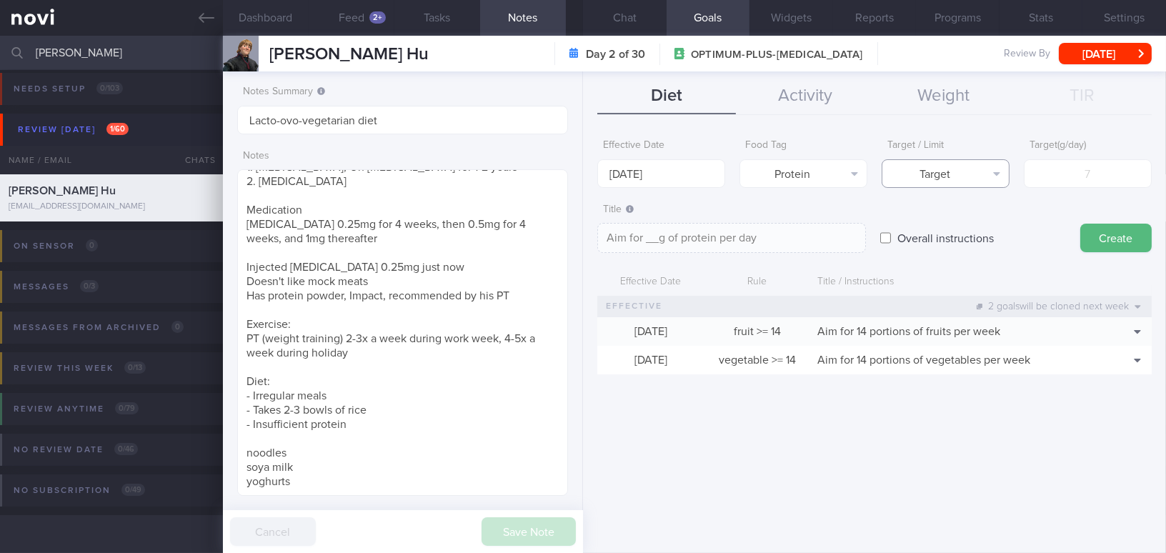
click at [900, 175] on button "Target" at bounding box center [946, 173] width 128 height 29
click at [901, 222] on button "Limit" at bounding box center [946, 222] width 127 height 21
click at [956, 173] on button "Limit" at bounding box center [946, 173] width 128 height 29
click at [951, 199] on button "Target" at bounding box center [946, 201] width 127 height 21
type textarea "Aim for __g of protein per day"
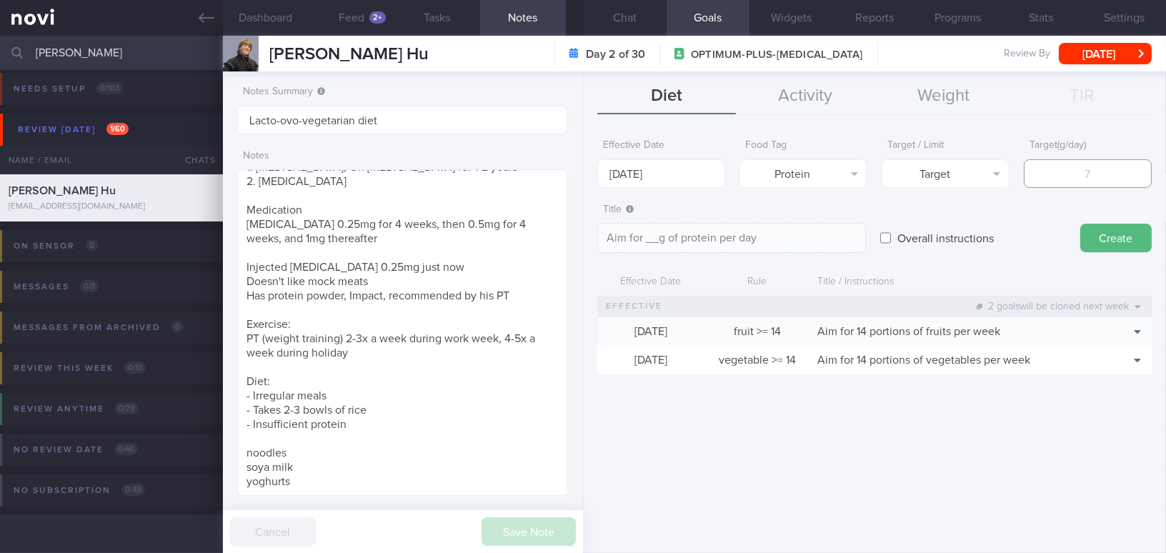
click at [1034, 168] on input "number" at bounding box center [1088, 173] width 128 height 29
type input "1"
type textarea "Aim for 1g of protein per day"
type input "10"
type textarea "Aim for 10g of protein per day"
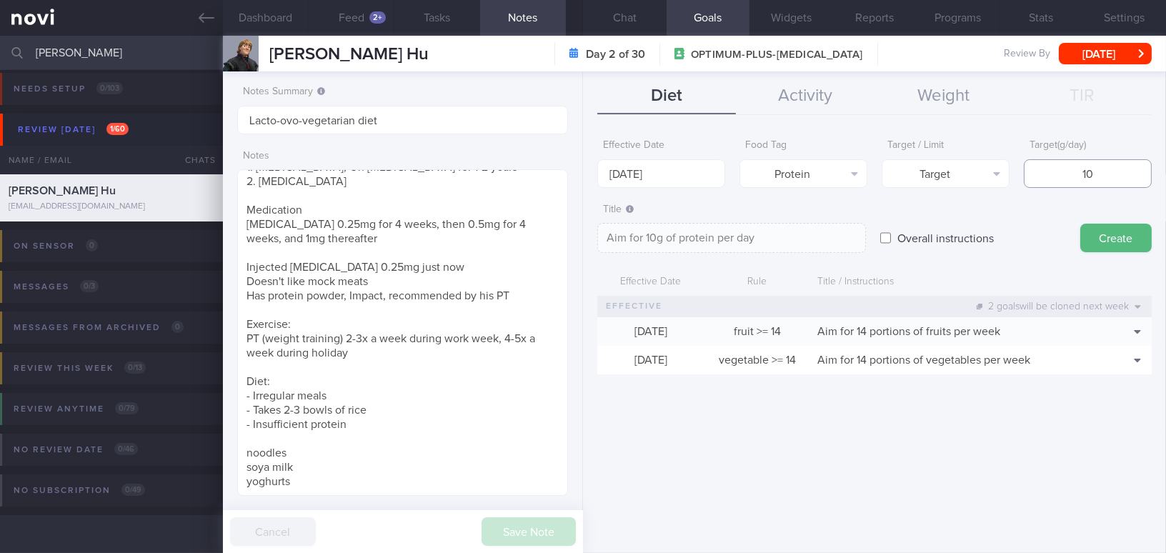
type input "100"
type textarea "Aim for 100g of protein per day"
type input "100"
click at [1114, 242] on button "Create" at bounding box center [1116, 238] width 71 height 29
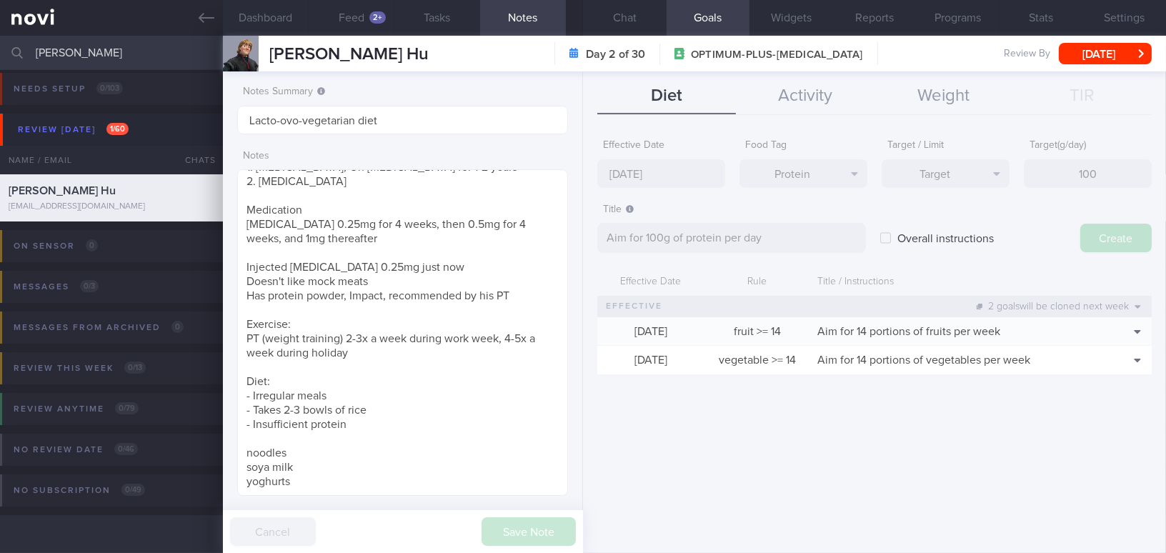
type input "[DATE]"
type textarea "Aim for ___ of ___"
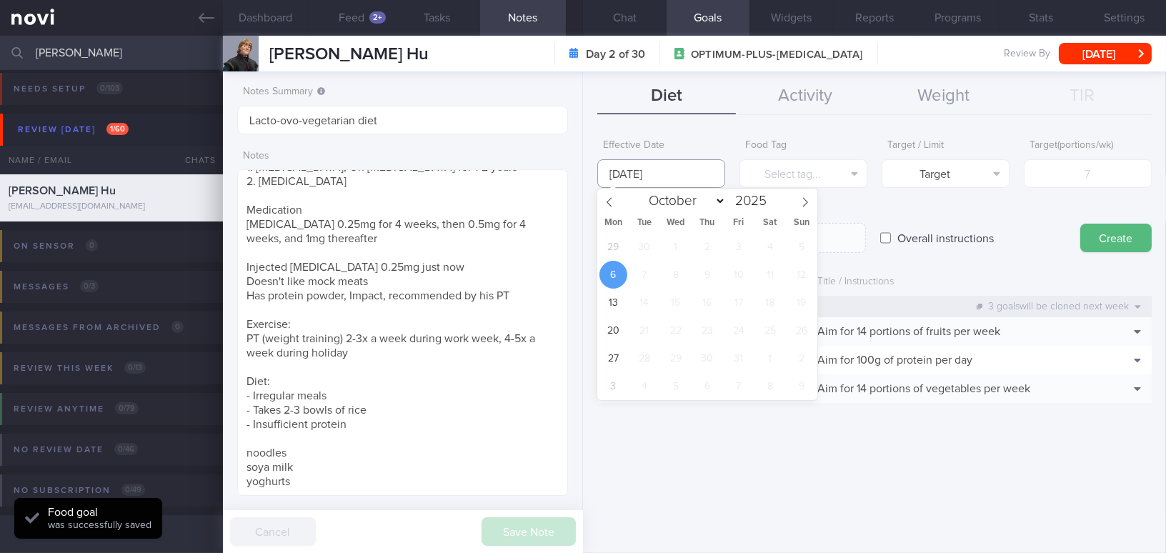
click at [662, 173] on input "[DATE]" at bounding box center [662, 173] width 128 height 29
click at [615, 242] on span "29" at bounding box center [614, 247] width 28 height 28
type input "[DATE]"
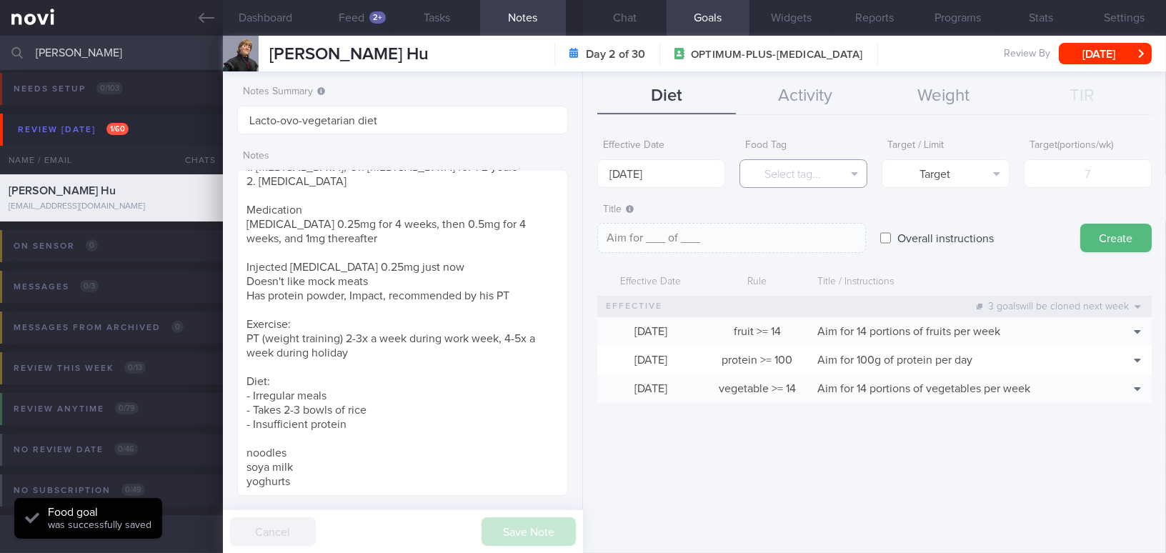
click at [786, 178] on button "Select tag..." at bounding box center [804, 173] width 128 height 29
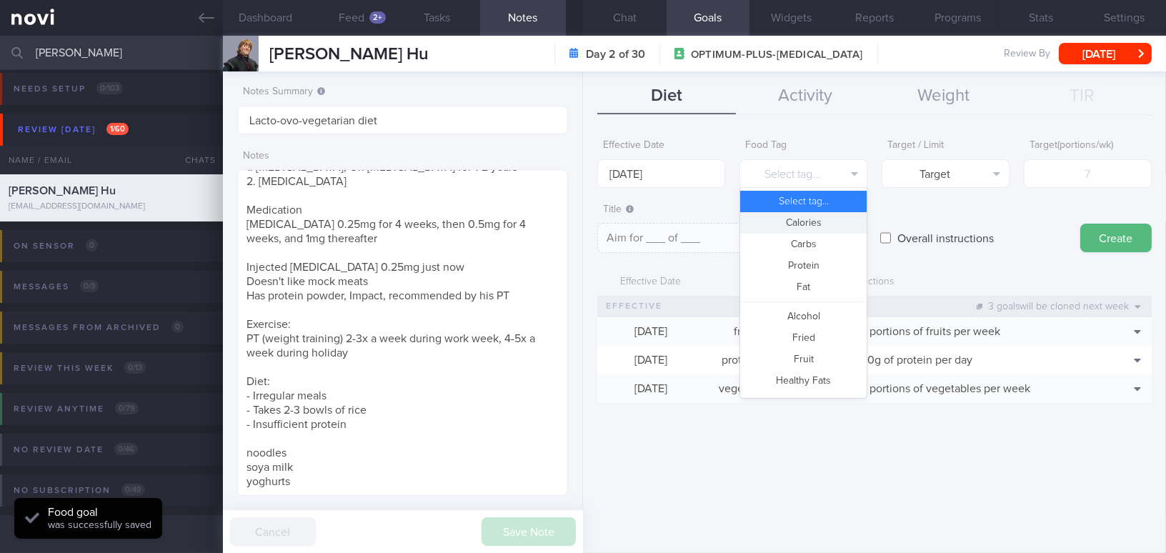
click at [778, 222] on button "Calories" at bounding box center [803, 222] width 127 height 21
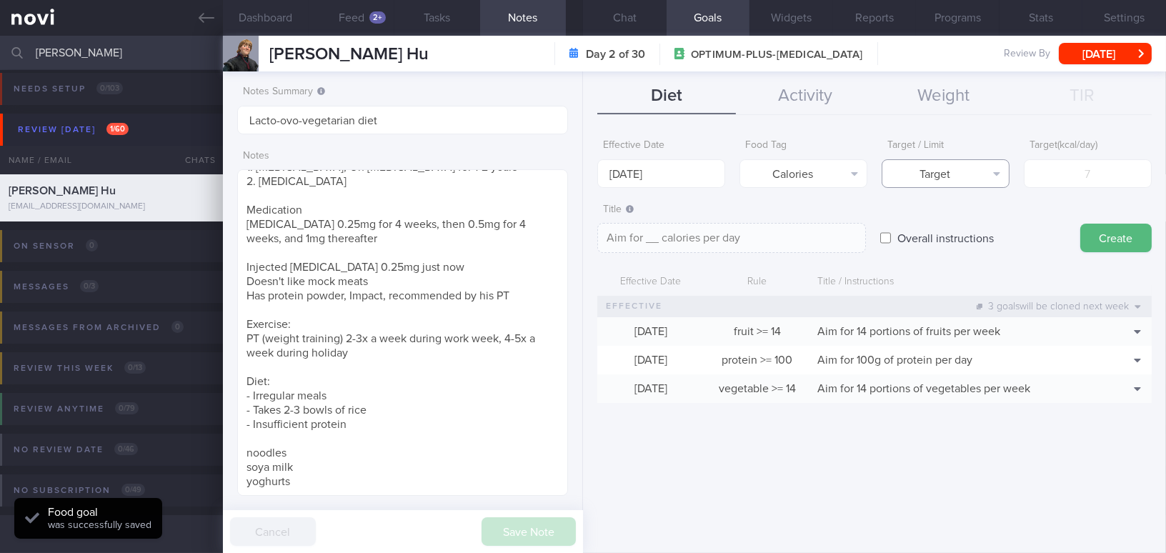
click at [941, 177] on button "Target" at bounding box center [946, 173] width 128 height 29
drag, startPoint x: 931, startPoint y: 227, endPoint x: 998, endPoint y: 202, distance: 71.4
click at [931, 227] on button "Limit" at bounding box center [946, 222] width 127 height 21
type textarea "Keep to __ calories per day"
click at [1035, 172] on input "number" at bounding box center [1088, 173] width 128 height 29
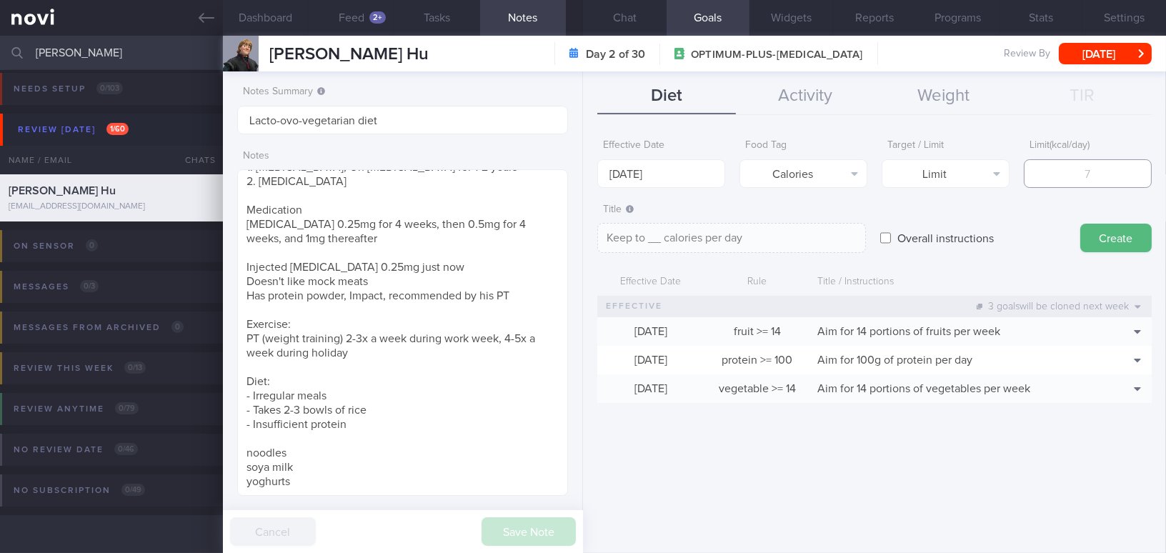
type input "1"
type textarea "Keep to 1 calories per day"
type input "16"
type textarea "Keep to 16 calories per day"
type input "160"
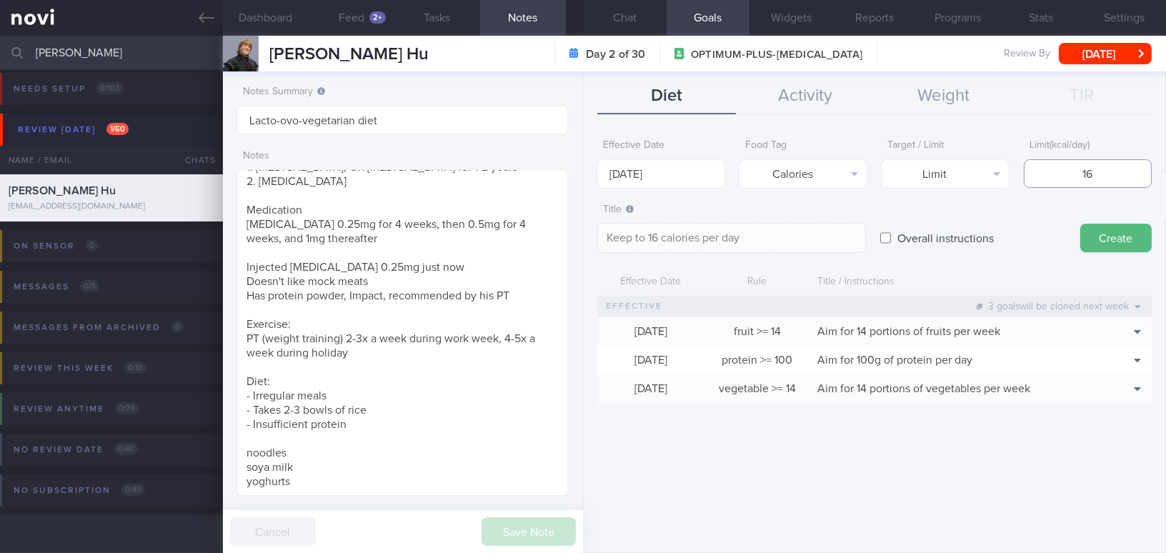
type textarea "Keep to 160 calories per day"
type input "1600"
type textarea "Keep to 1600 calories per day"
type input "1600"
click at [1096, 235] on button "Create" at bounding box center [1116, 238] width 71 height 29
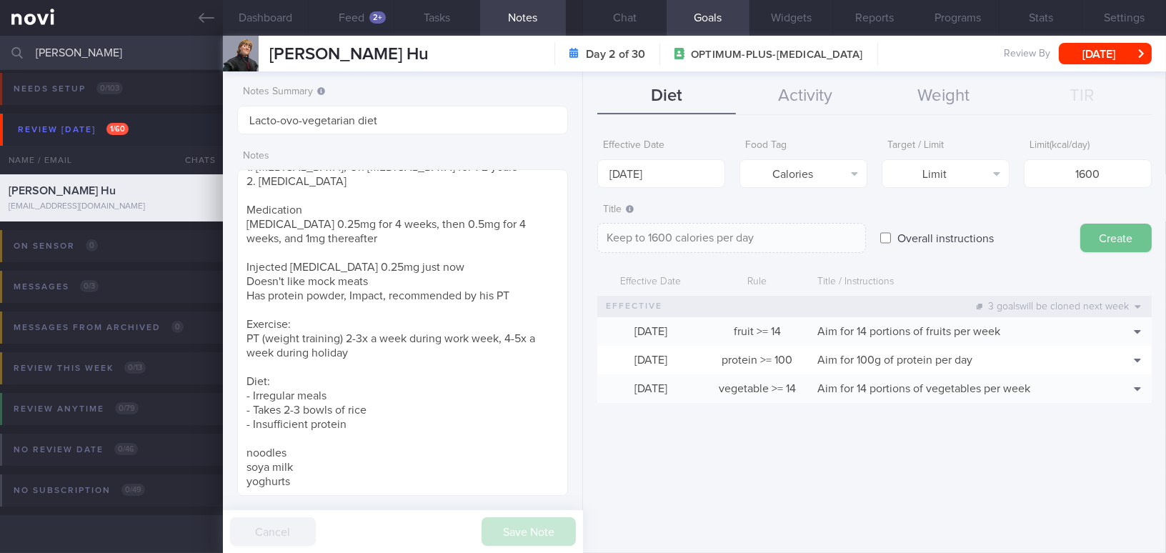
type input "[DATE]"
type textarea "Aim for ___ of ___"
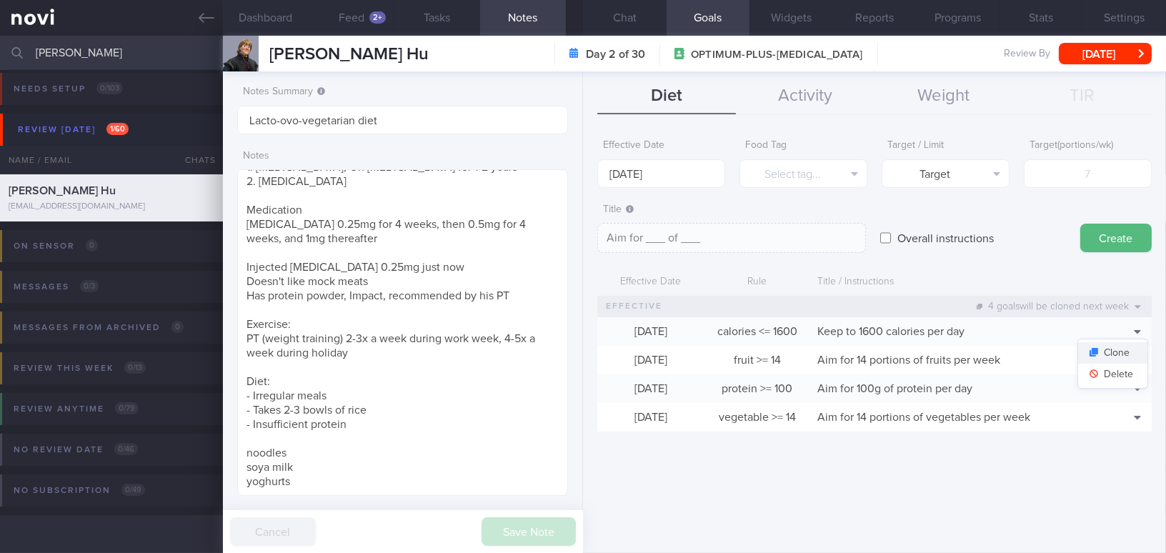
click at [1129, 353] on button "Clone" at bounding box center [1113, 352] width 69 height 21
type input "1600"
type textarea "Keep to 1600 calories per day"
click at [1134, 370] on button "Delete" at bounding box center [1113, 374] width 69 height 21
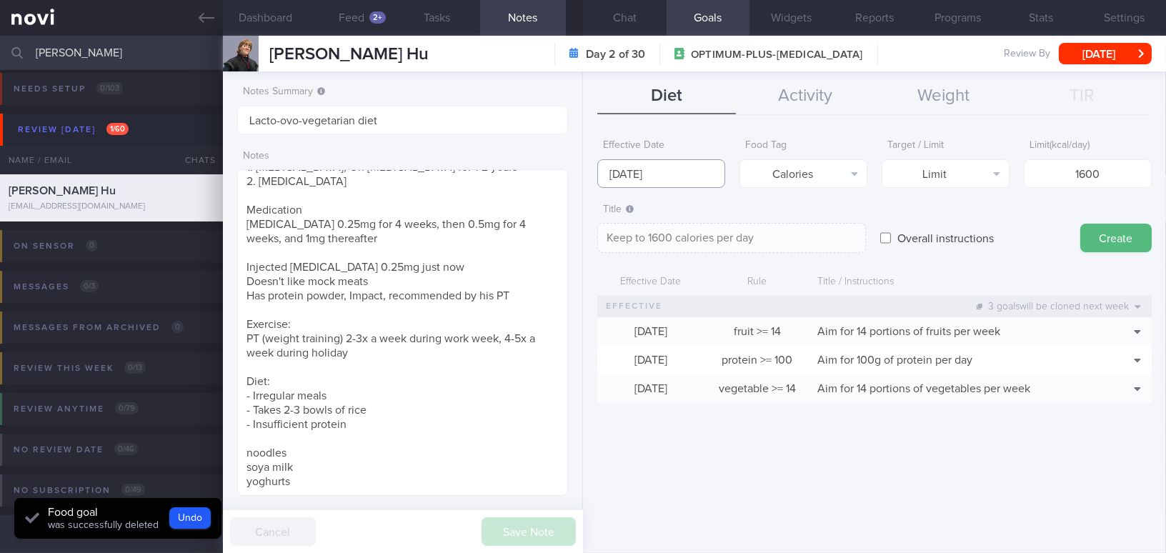
click at [653, 174] on input "[DATE]" at bounding box center [662, 173] width 128 height 29
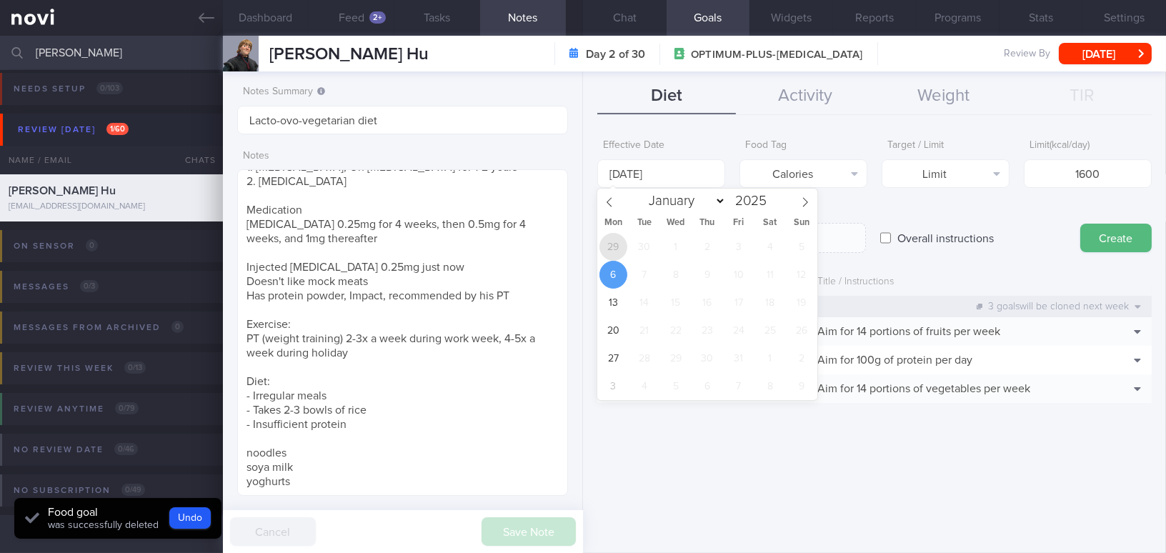
click at [610, 242] on span "29" at bounding box center [614, 247] width 28 height 28
type input "[DATE]"
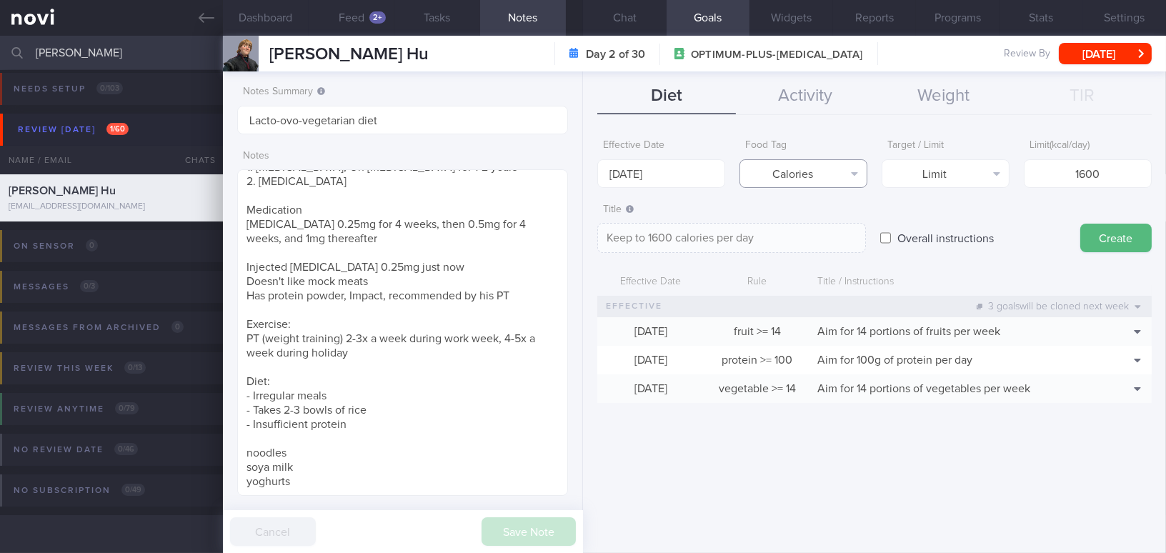
click at [813, 175] on button "Calories" at bounding box center [804, 173] width 128 height 29
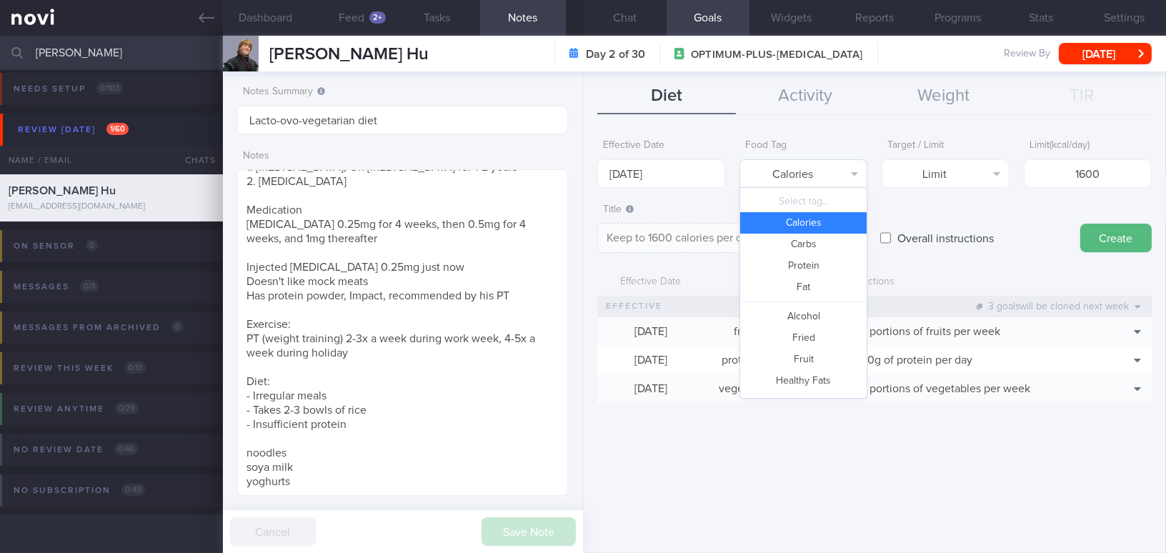
scroll to position [24, 0]
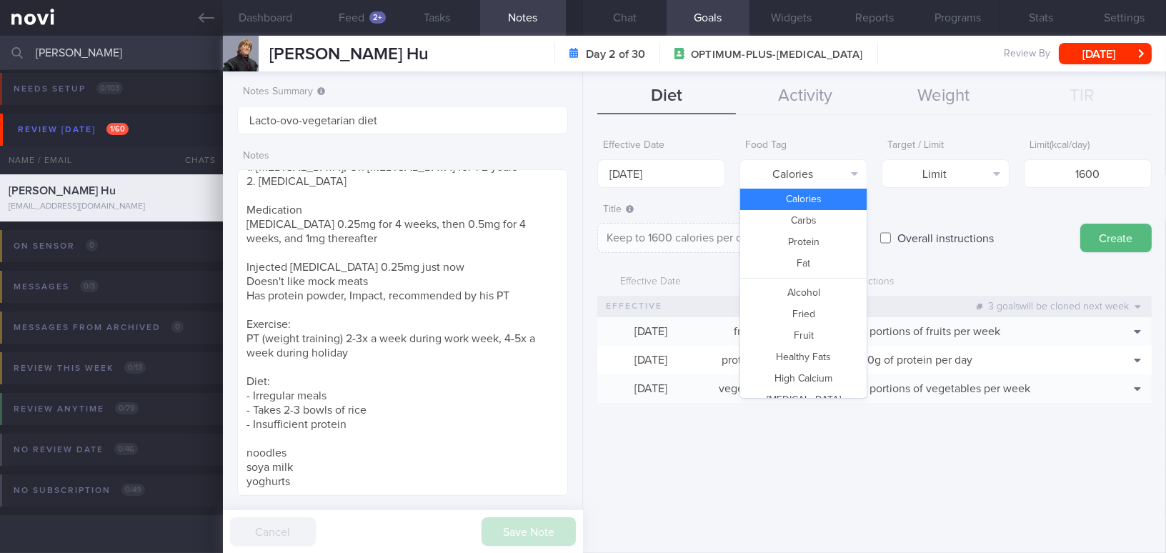
click at [810, 196] on button "Calories" at bounding box center [803, 199] width 127 height 21
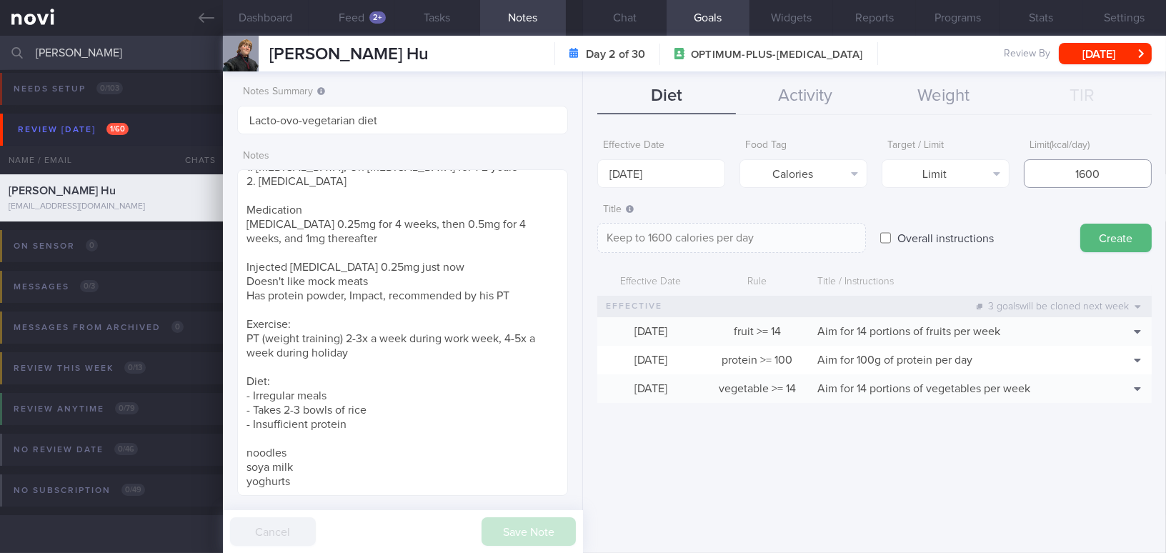
drag, startPoint x: 1080, startPoint y: 178, endPoint x: 1118, endPoint y: 178, distance: 37.9
click at [1118, 178] on input "1600" at bounding box center [1088, 173] width 128 height 29
drag, startPoint x: 1118, startPoint y: 178, endPoint x: 1052, endPoint y: 179, distance: 65.8
click at [1052, 179] on input "1600" at bounding box center [1088, 173] width 128 height 29
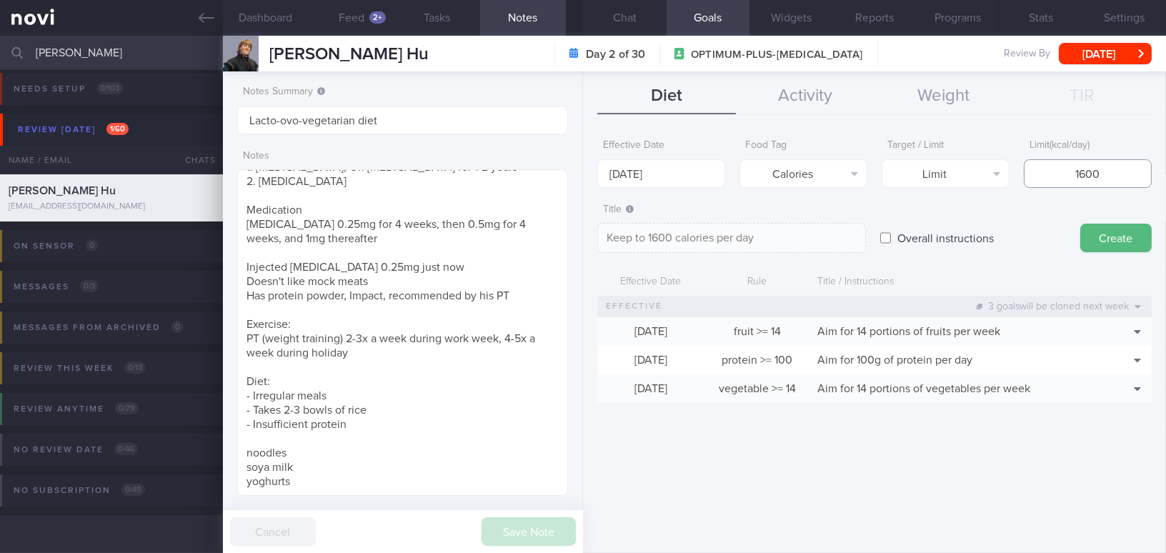
type input "1"
type textarea "Keep to 1 calories per day"
type input "18"
type textarea "Keep to 18 calories per day"
type input "180"
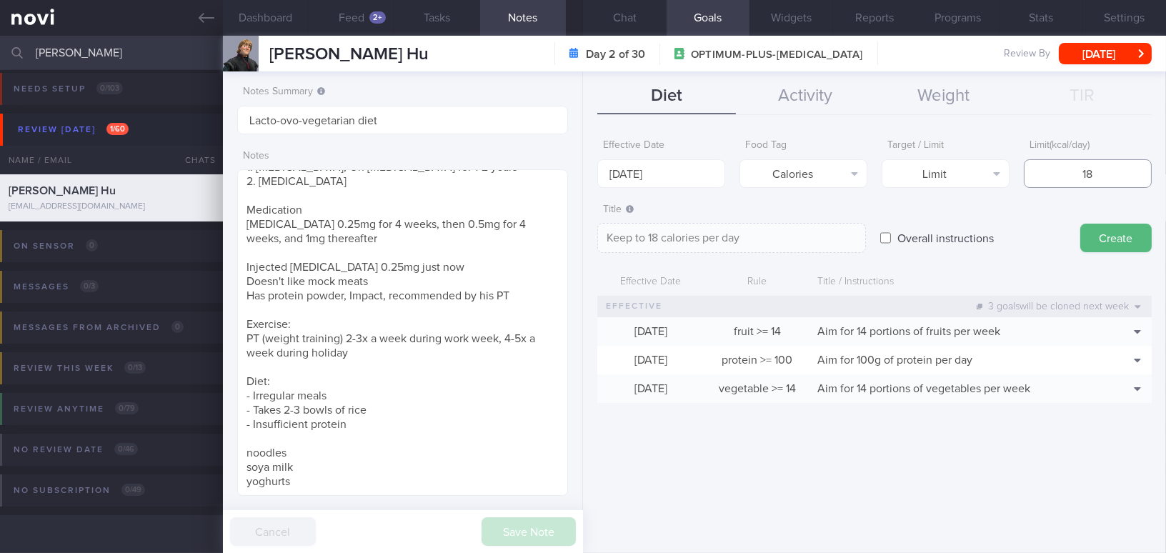
type textarea "Keep to 180 calories per day"
type input "1800"
type textarea "Keep to 1800 calories per day"
type input "1800"
click at [1120, 241] on button "Create" at bounding box center [1116, 238] width 71 height 29
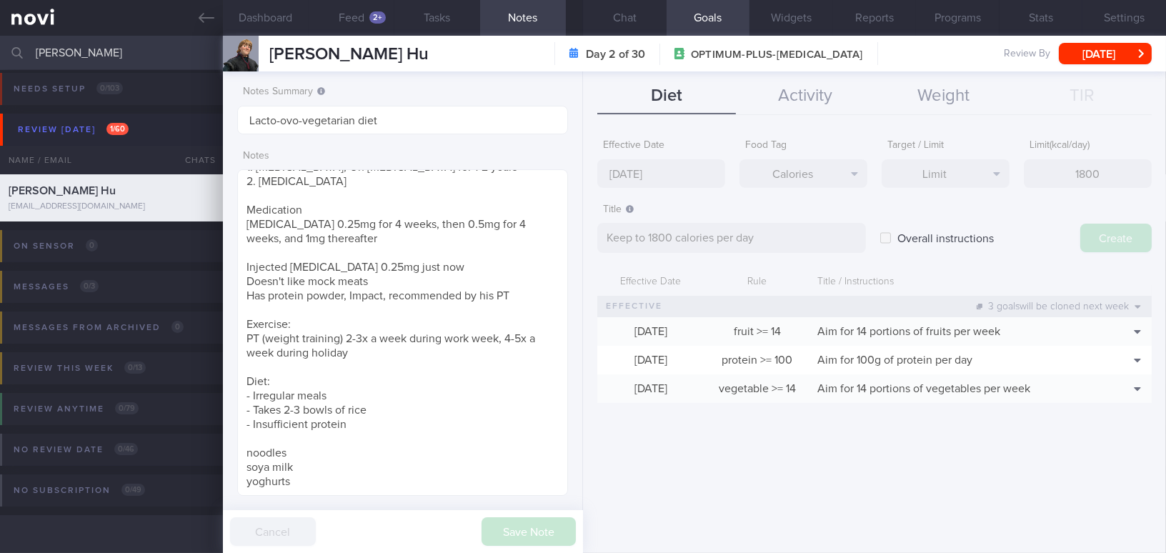
type input "[DATE]"
type textarea "Aim for ___ of ___"
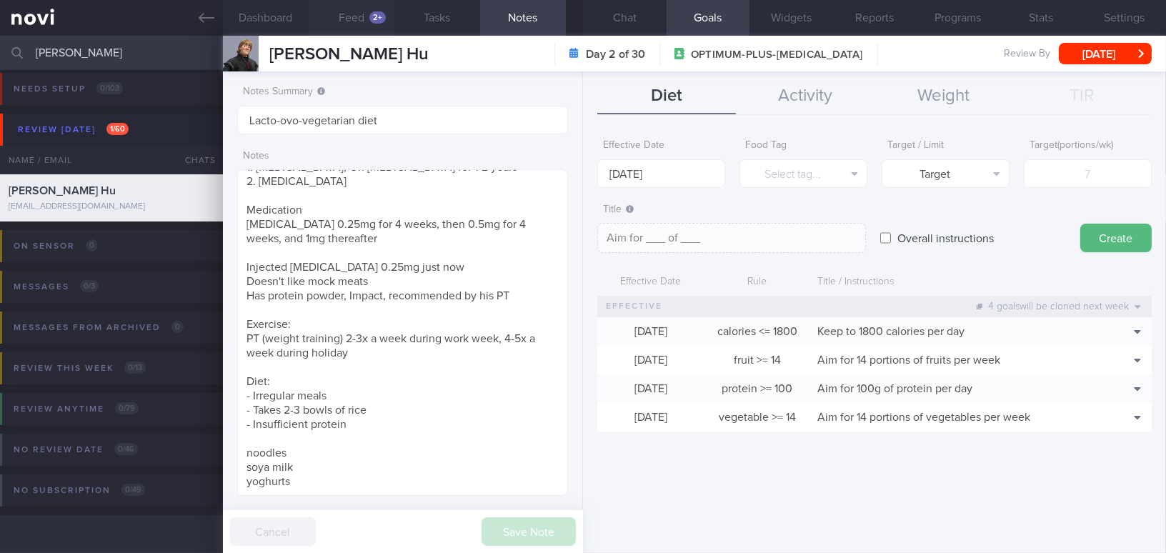
click at [370, 11] on button "Feed 2+" at bounding box center [352, 18] width 86 height 36
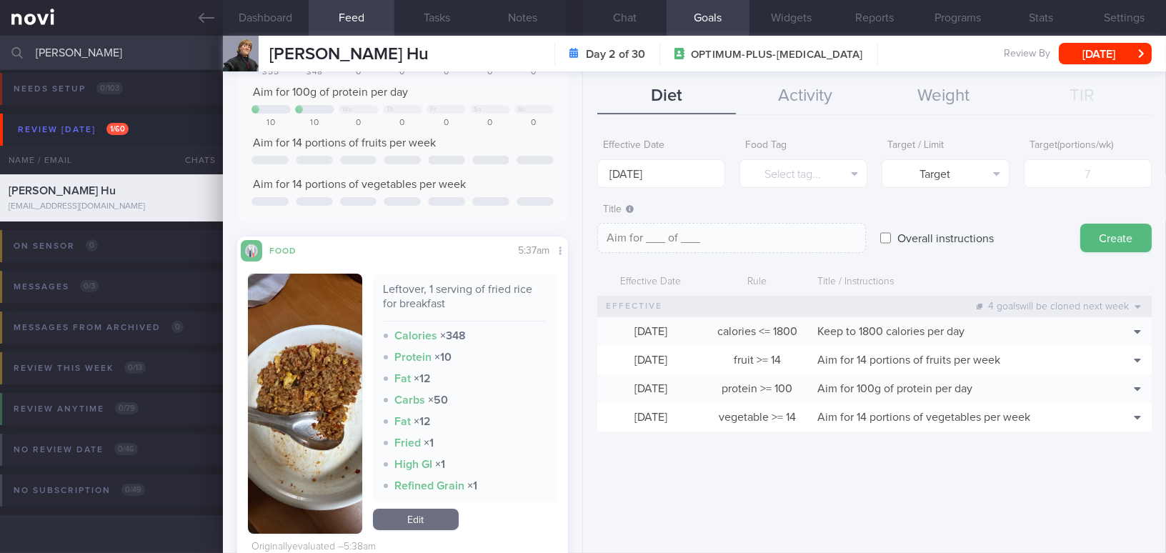
click at [302, 274] on img "button" at bounding box center [305, 404] width 114 height 260
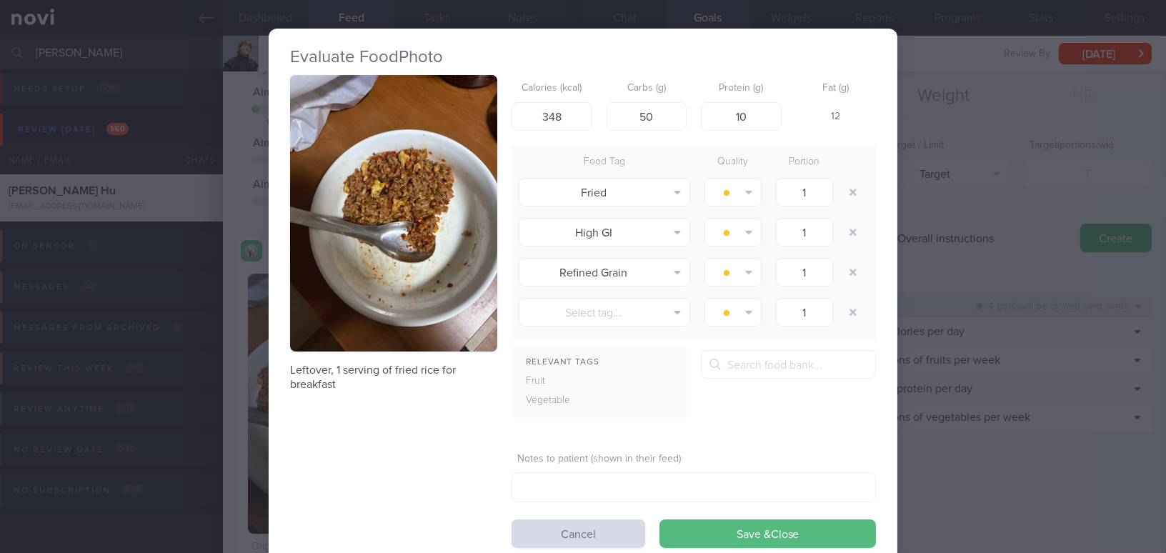
scroll to position [259, 0]
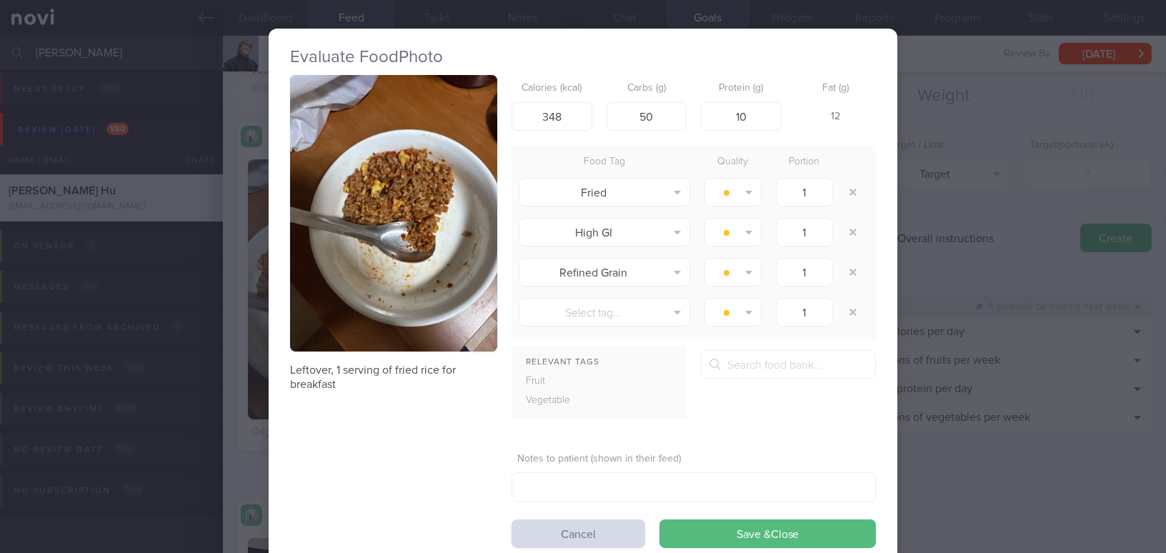
click at [374, 209] on button "button" at bounding box center [393, 213] width 207 height 277
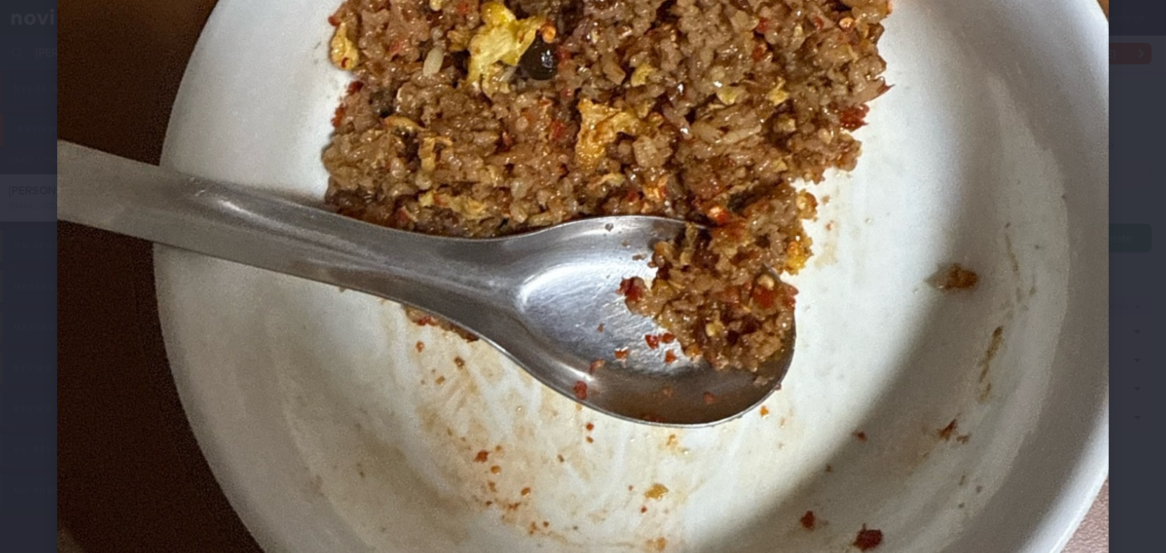
scroll to position [390, 0]
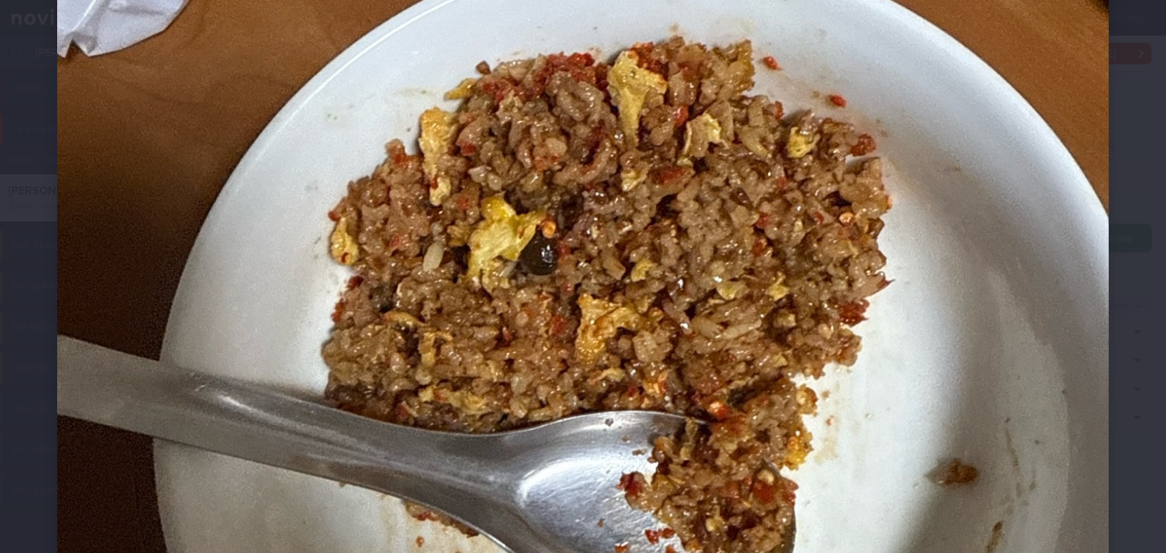
click at [775, 212] on img at bounding box center [583, 369] width 1052 height 1403
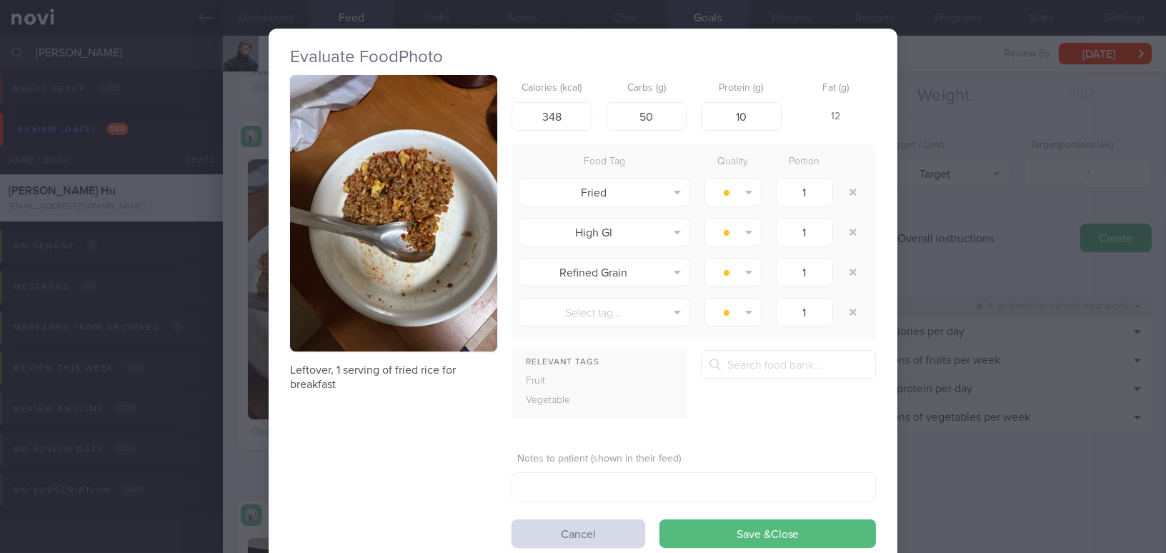
click at [995, 217] on div "Evaluate Food Photo Leftover, 1 serving of fried rice for breakfast Calories (k…" at bounding box center [583, 276] width 1166 height 553
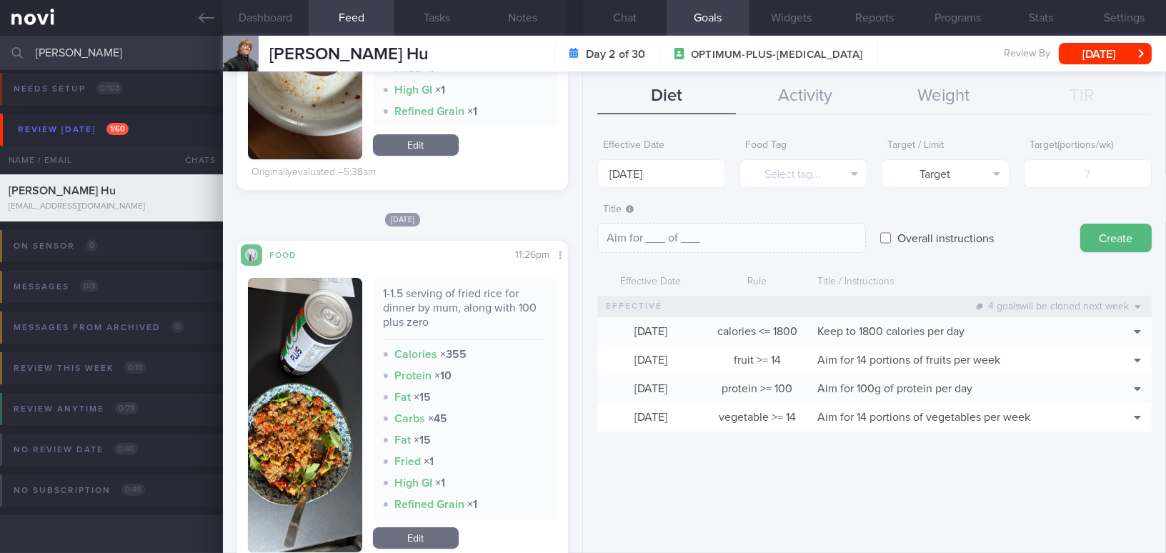
scroll to position [574, 0]
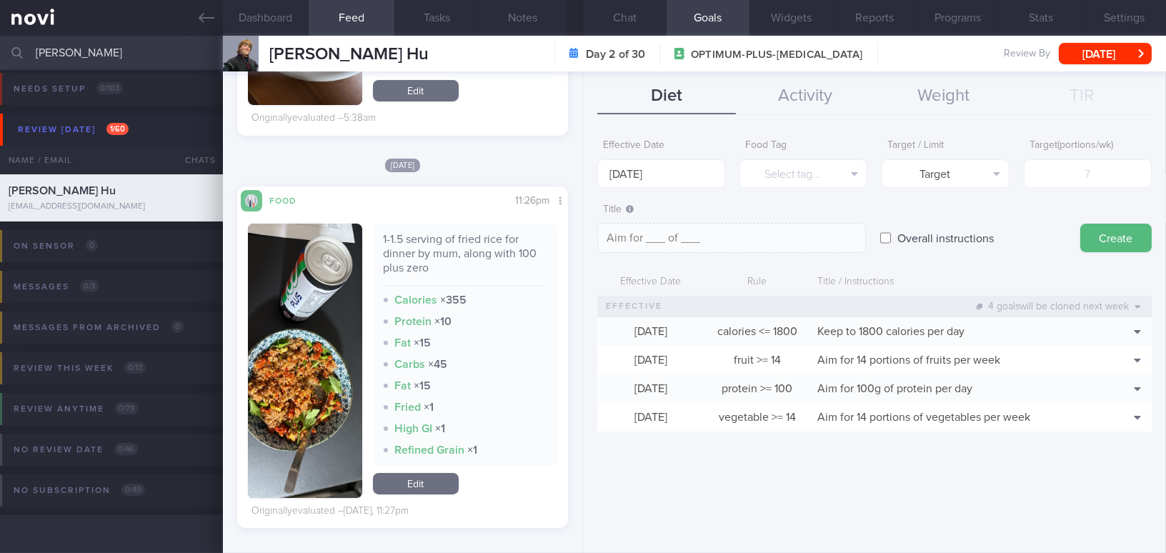
click at [317, 412] on button "button" at bounding box center [305, 361] width 114 height 274
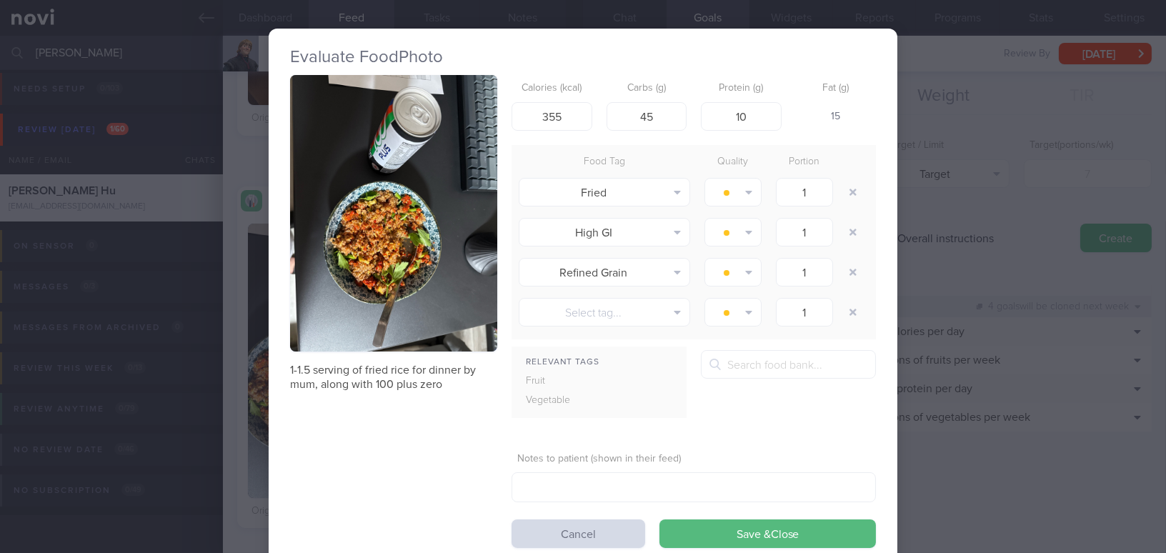
click at [359, 281] on button "button" at bounding box center [393, 213] width 207 height 277
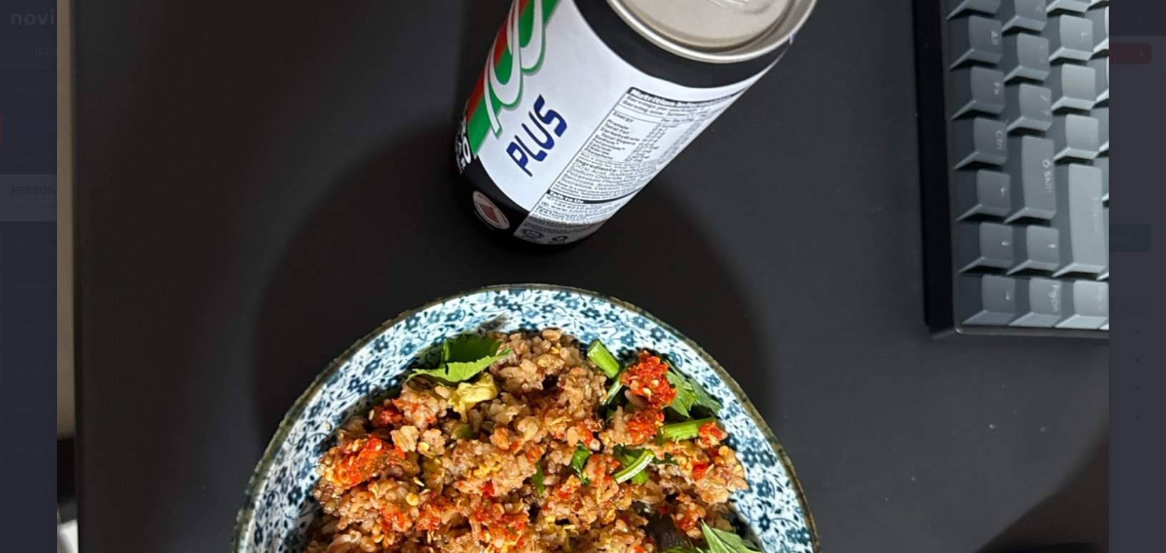
scroll to position [585, 0]
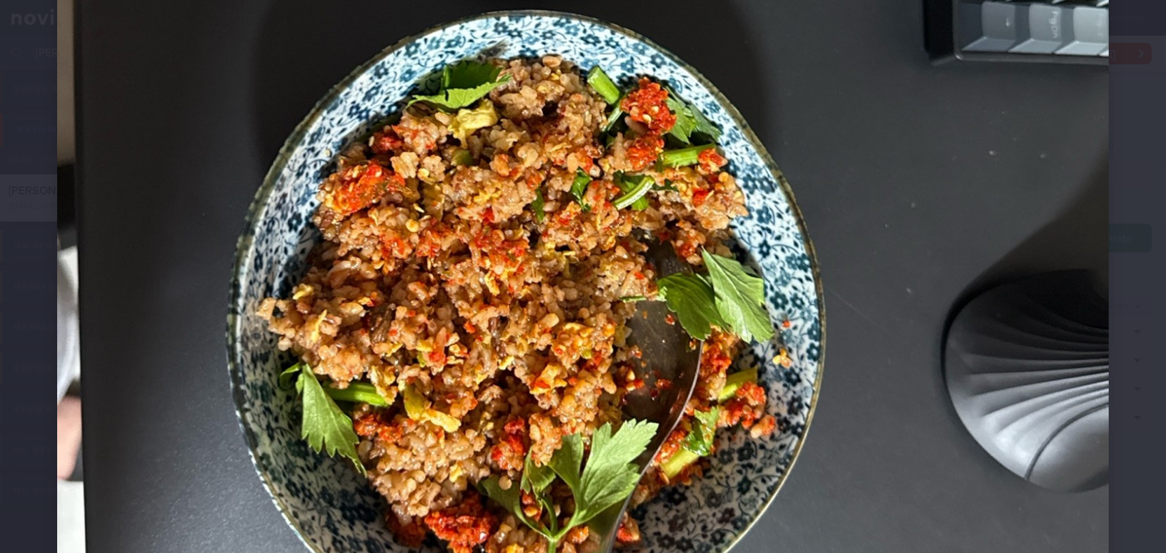
click at [892, 283] on img at bounding box center [583, 174] width 1052 height 1403
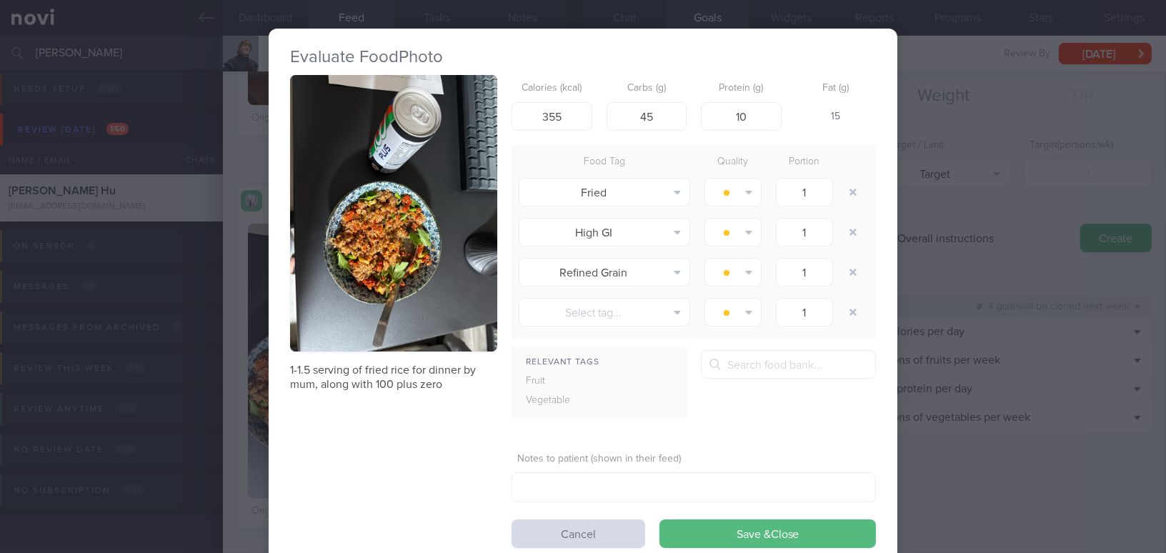
click at [956, 272] on div "Evaluate Food Photo 1-1.5 serving of fried rice for dinner by mum, along with 1…" at bounding box center [583, 276] width 1166 height 553
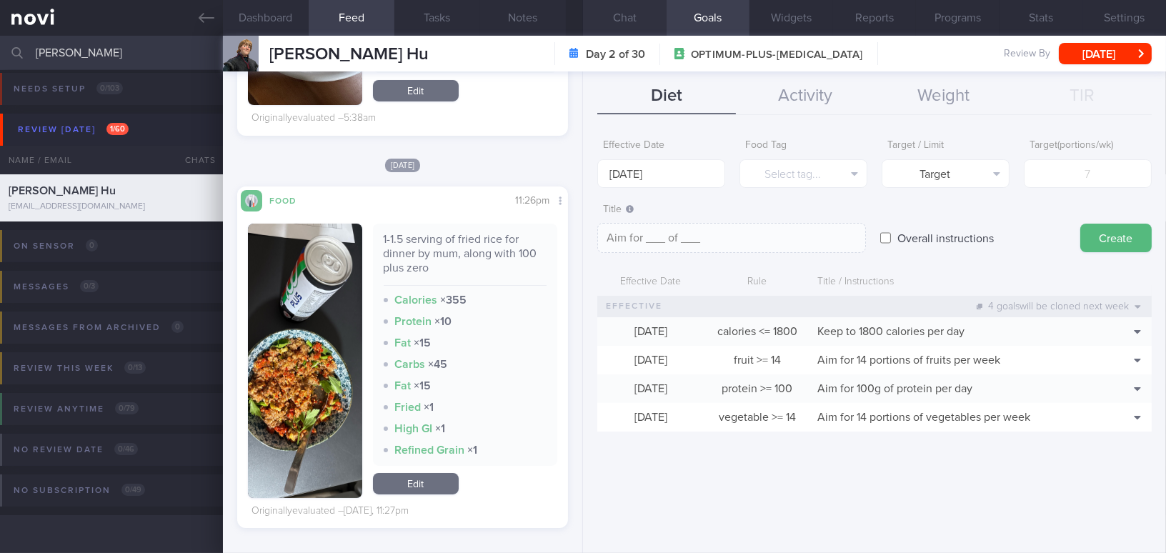
click at [638, 12] on button "Chat" at bounding box center [625, 18] width 84 height 36
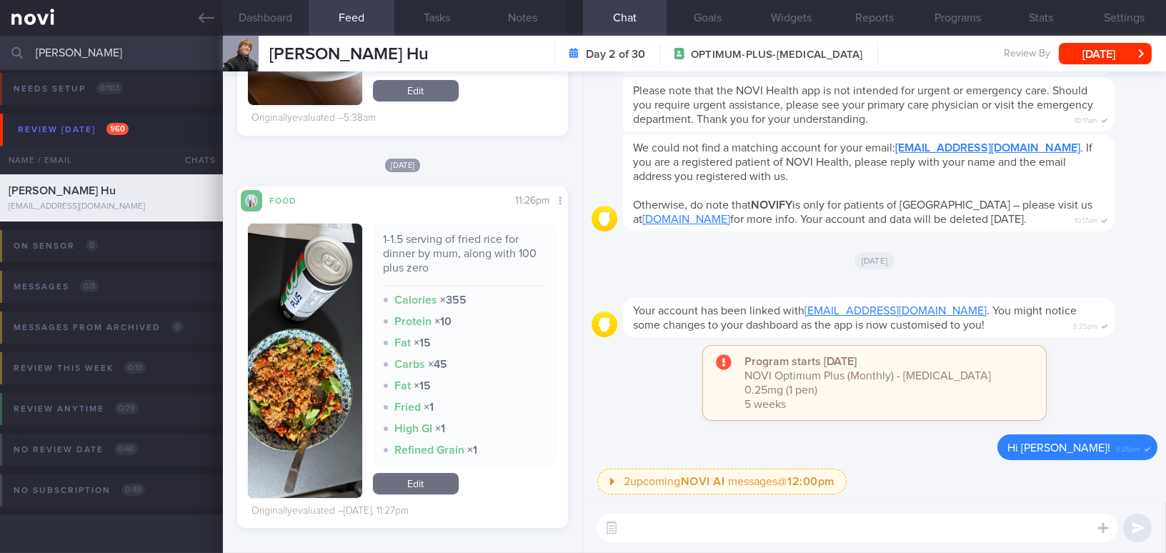
click at [763, 520] on textarea at bounding box center [858, 528] width 520 height 29
click at [704, 21] on button "Goals" at bounding box center [709, 18] width 84 height 36
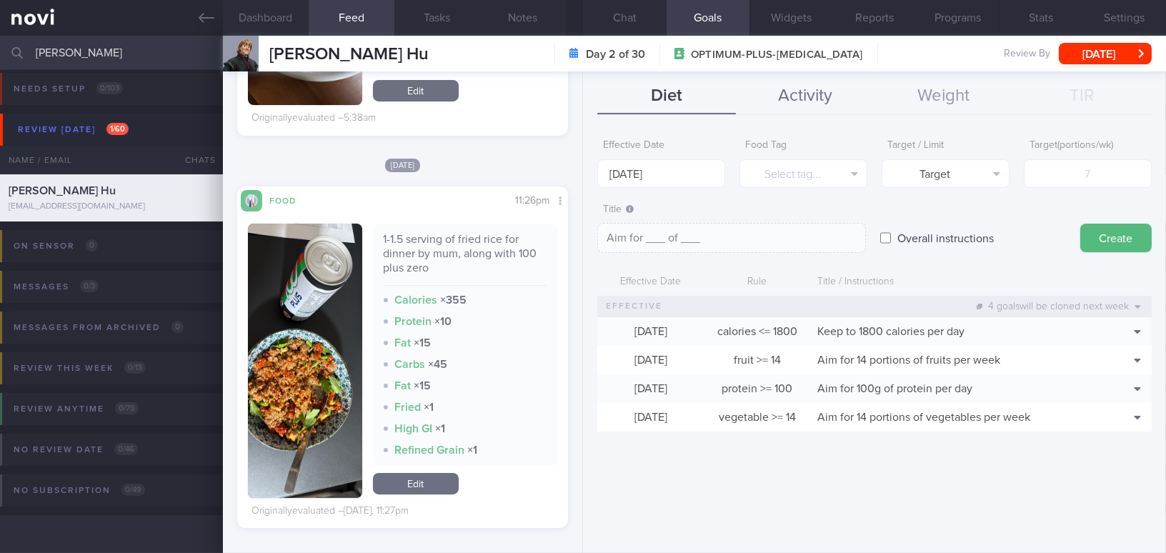
click at [805, 93] on button "Activity" at bounding box center [805, 97] width 139 height 36
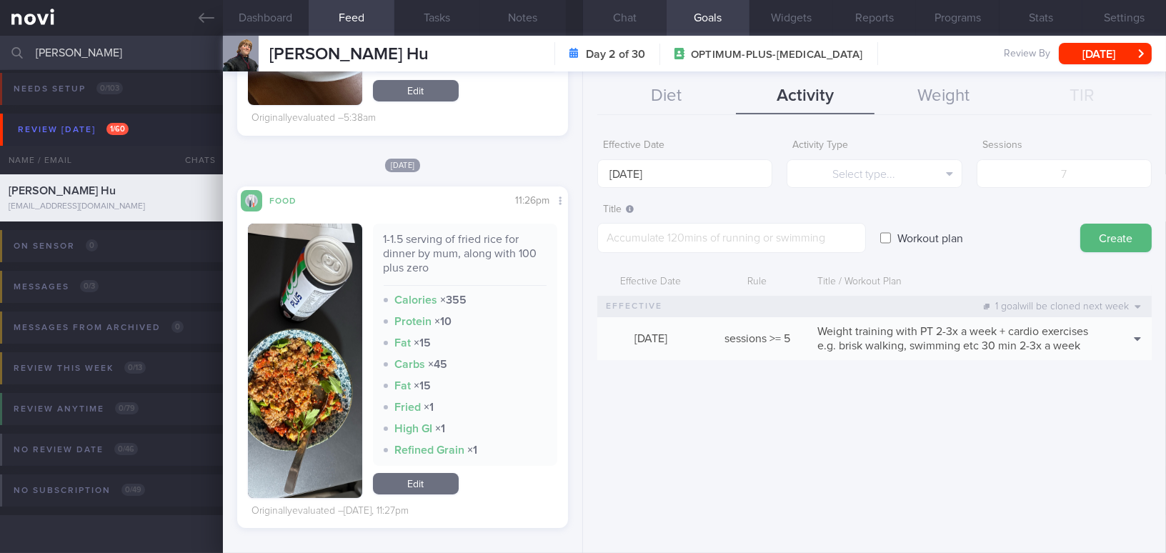
click at [631, 21] on button "Chat" at bounding box center [625, 18] width 84 height 36
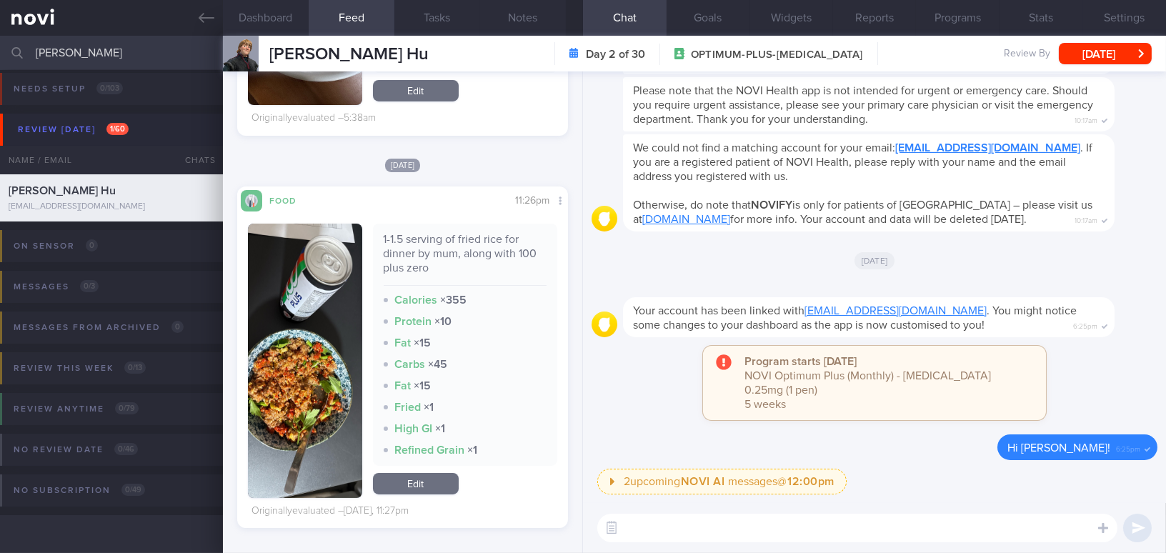
click at [635, 520] on textarea at bounding box center [858, 528] width 520 height 29
paste textarea "Adopt the My Healthy Plate concept by including at least 2 palm-sized portions …"
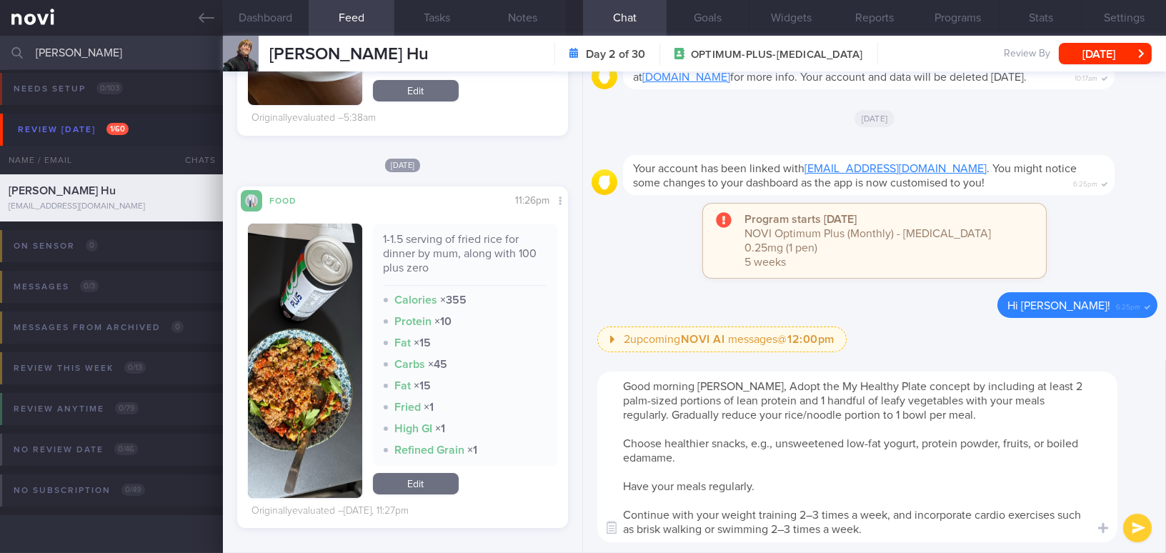
click at [731, 382] on textarea "Good morning Bryan, Adopt the My Healthy Plate concept by including at least 2 …" at bounding box center [858, 457] width 520 height 171
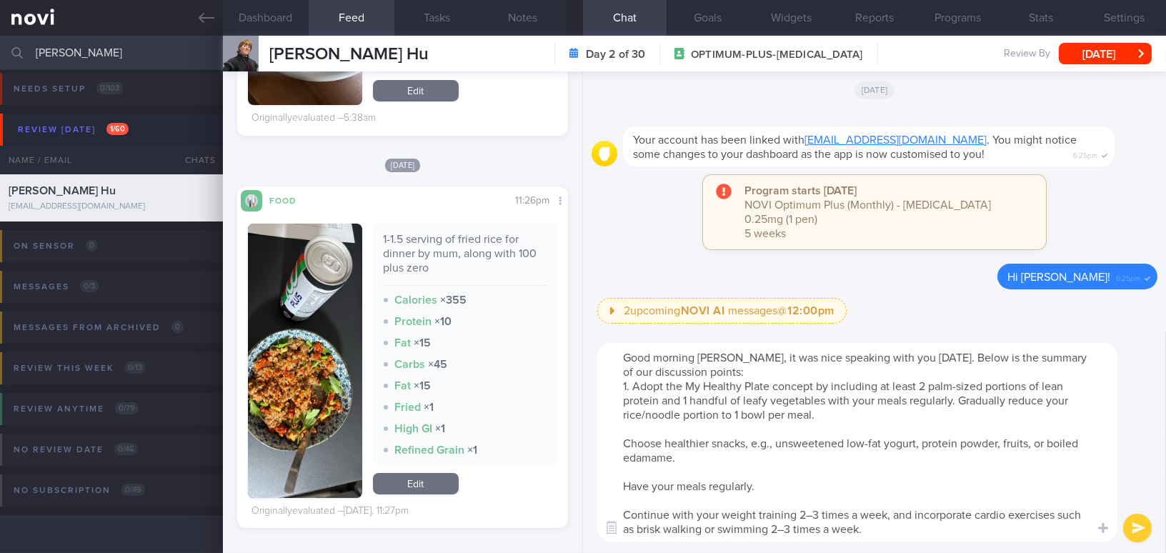
click at [623, 440] on textarea "Good morning Bryan, it was nice speaking with you yesterday. Below is the summa…" at bounding box center [858, 442] width 520 height 199
click at [785, 443] on textarea "Good morning Bryan, it was nice speaking with you yesterday. Below is the summa…" at bounding box center [858, 442] width 520 height 199
click at [910, 447] on textarea "Good morning Bryan, it was nice speaking with you yesterday. Below is the summa…" at bounding box center [858, 442] width 520 height 199
click at [1056, 445] on textarea "Good morning Bryan, it was nice speaking with you yesterday. Below is the summa…" at bounding box center [858, 442] width 520 height 199
click at [622, 483] on textarea "Good morning Bryan, it was nice speaking with you yesterday. Below is the summa…" at bounding box center [858, 442] width 520 height 199
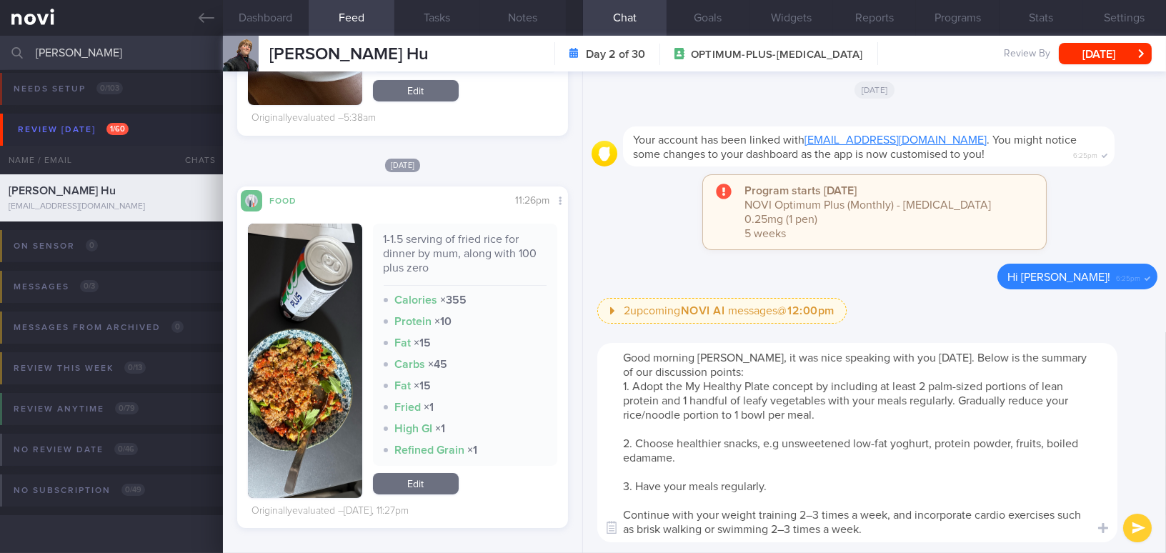
click at [625, 519] on textarea "Good morning Bryan, it was nice speaking with you yesterday. Below is the summa…" at bounding box center [858, 442] width 520 height 199
click at [819, 515] on textarea "Good morning Bryan, it was nice speaking with you yesterday. Below is the summa…" at bounding box center [858, 442] width 520 height 199
click at [783, 530] on textarea "Good morning Bryan, it was nice speaking with you yesterday. Below is the summa…" at bounding box center [858, 442] width 520 height 199
click at [953, 528] on textarea "Good morning Bryan, it was nice speaking with you yesterday. Below is the summa…" at bounding box center [858, 442] width 520 height 199
click at [712, 527] on textarea "Good morning Bryan, it was nice speaking with you yesterday. Below is the summa…" at bounding box center [858, 442] width 520 height 199
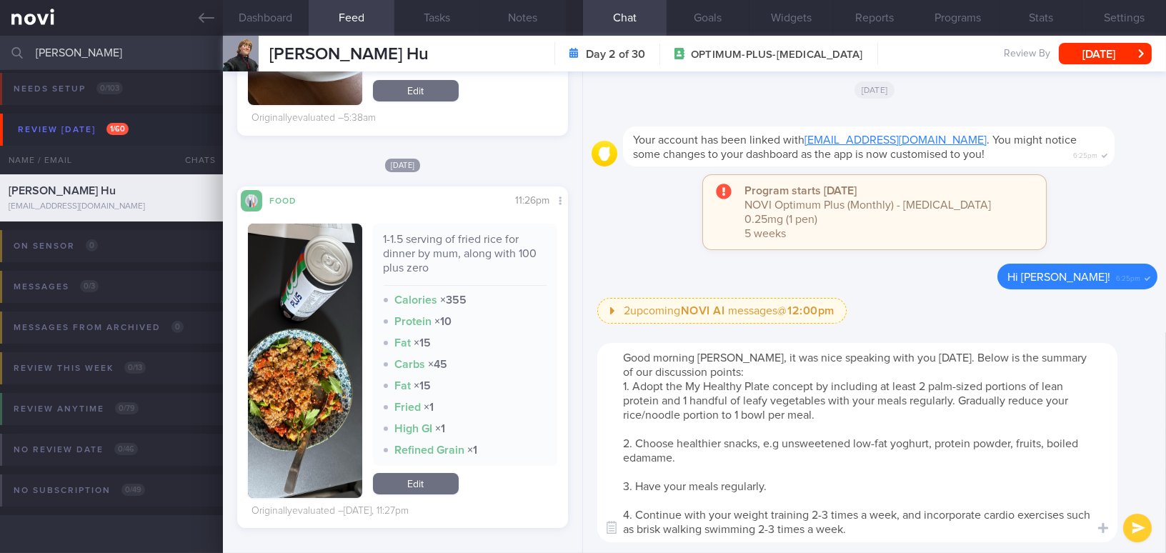
type textarea "Good morning Bryan, it was nice speaking with you yesterday. Below is the summa…"
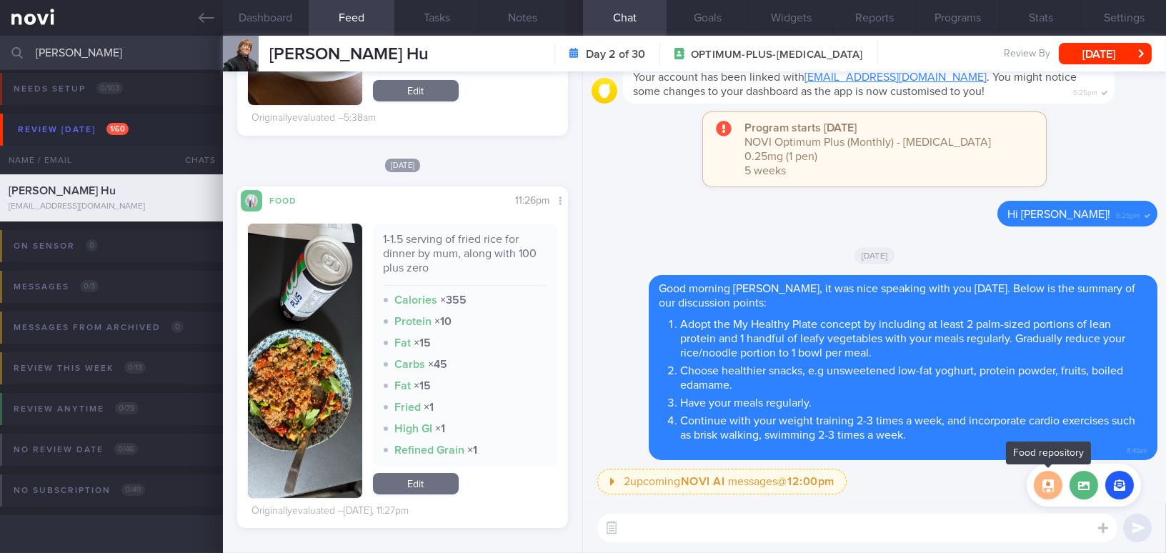
click at [1056, 495] on button "button" at bounding box center [1048, 485] width 29 height 29
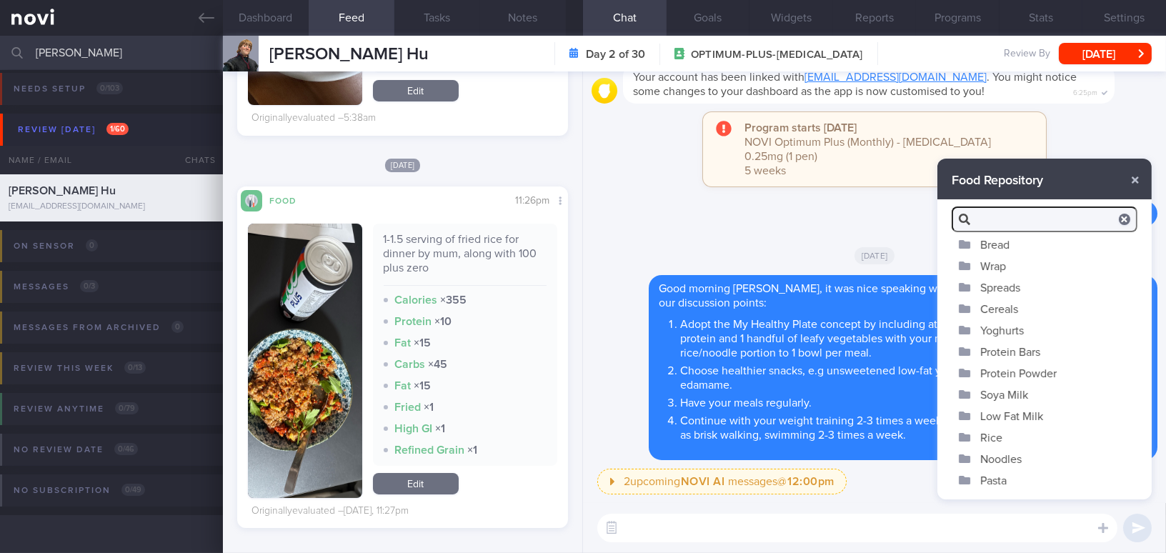
click at [769, 249] on div "[DATE]" at bounding box center [875, 255] width 566 height 40
click at [756, 240] on div "[DATE]" at bounding box center [875, 255] width 566 height 40
click at [1139, 184] on button "button" at bounding box center [1136, 180] width 26 height 26
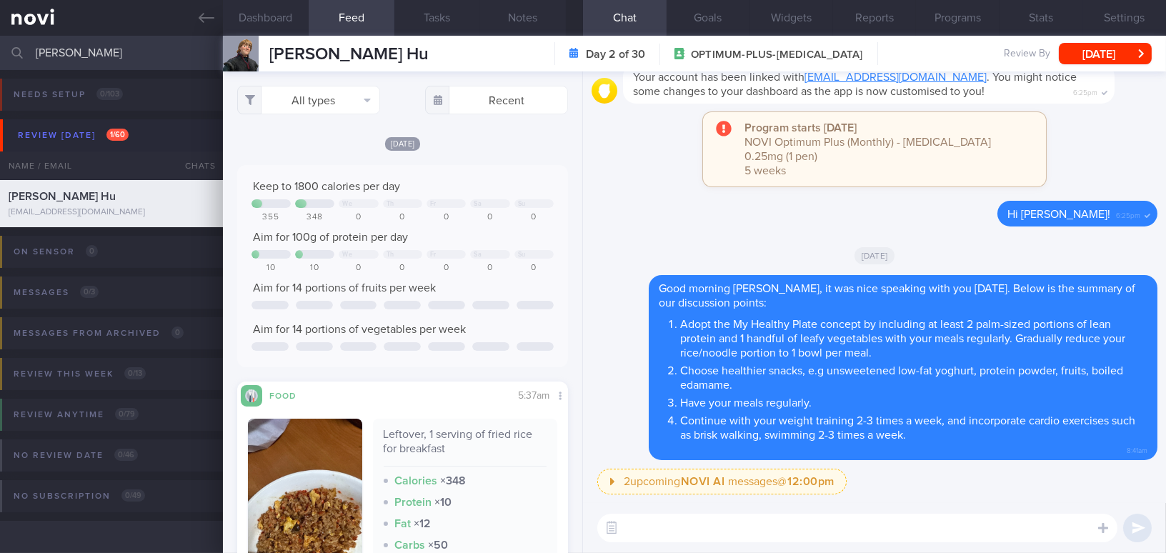
scroll to position [24, 0]
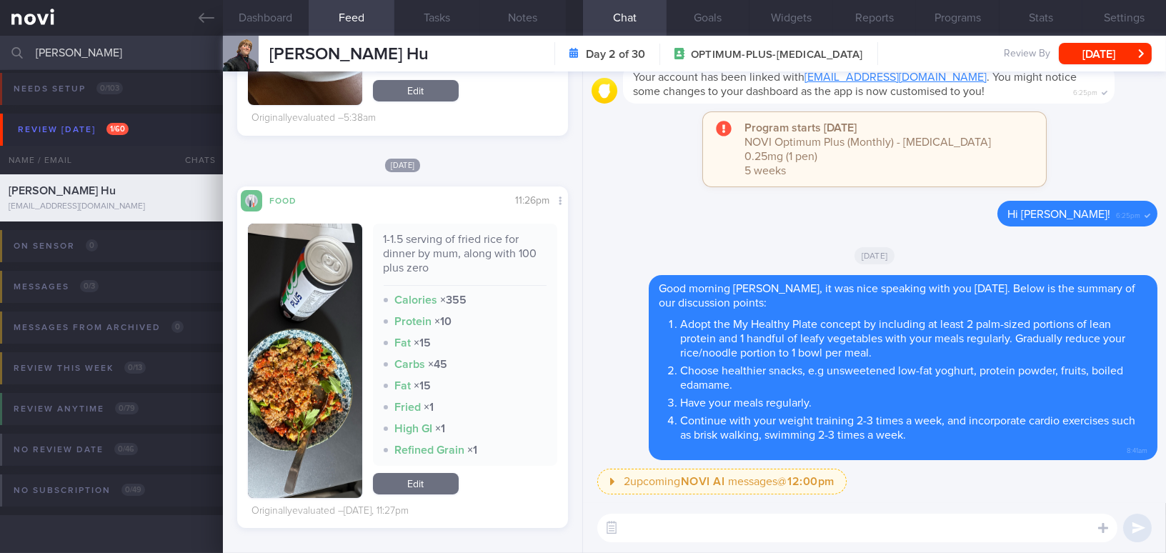
click at [788, 532] on textarea at bounding box center [858, 528] width 520 height 29
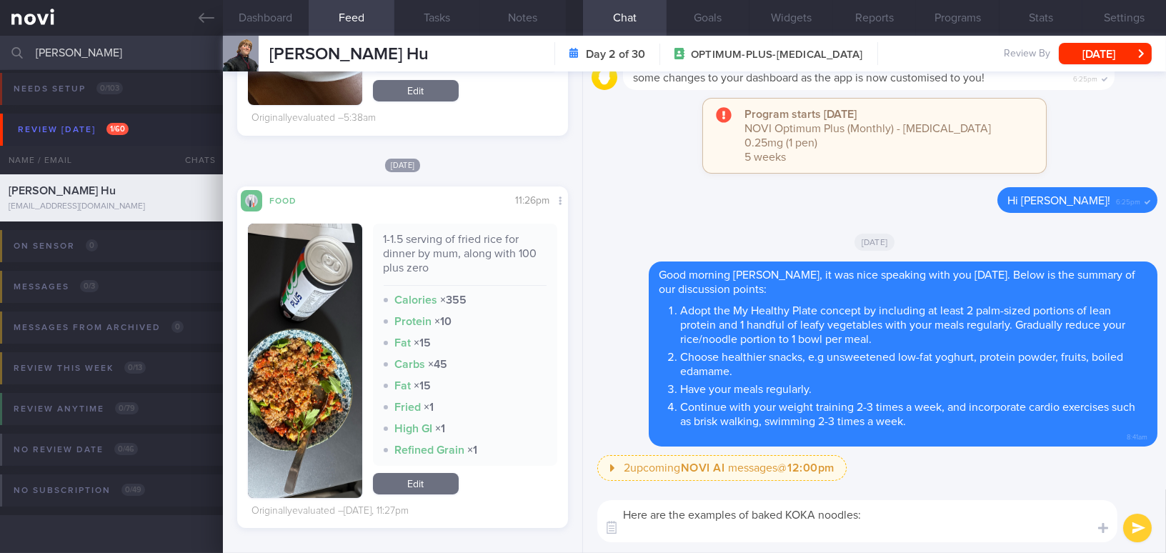
scroll to position [0, 0]
paste textarea "[Koka Instant Purple Wheat Noodles Plain]([URL][DOMAIN_NAME]) [Koka Non-Fried P…"
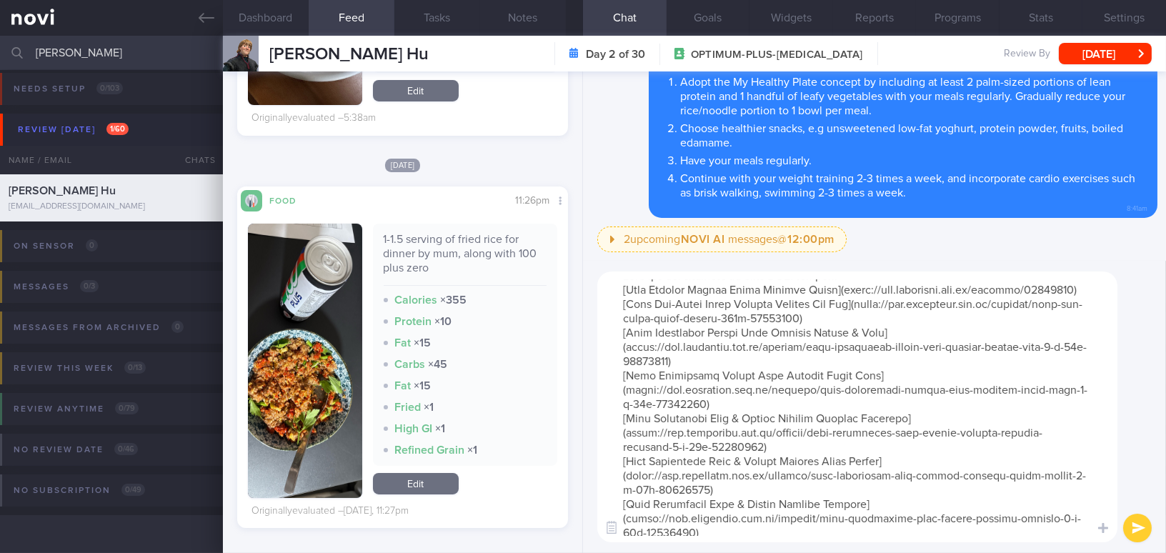
scroll to position [14, 0]
type textarea "Here are the examples of baked KOKA noodles: [Koka Instant Purple Wheat Noodles…"
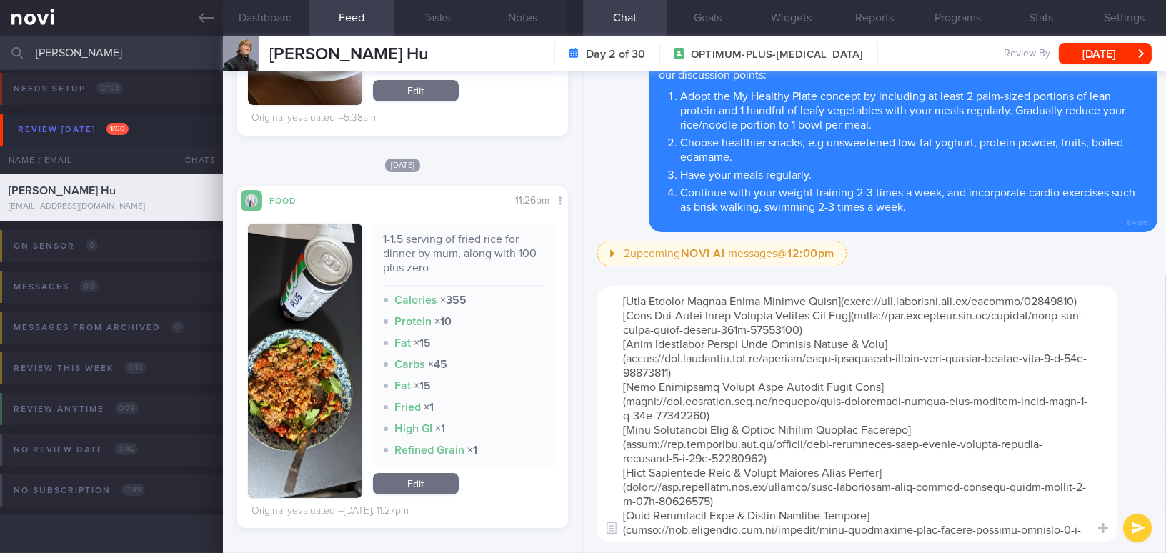
scroll to position [0, 0]
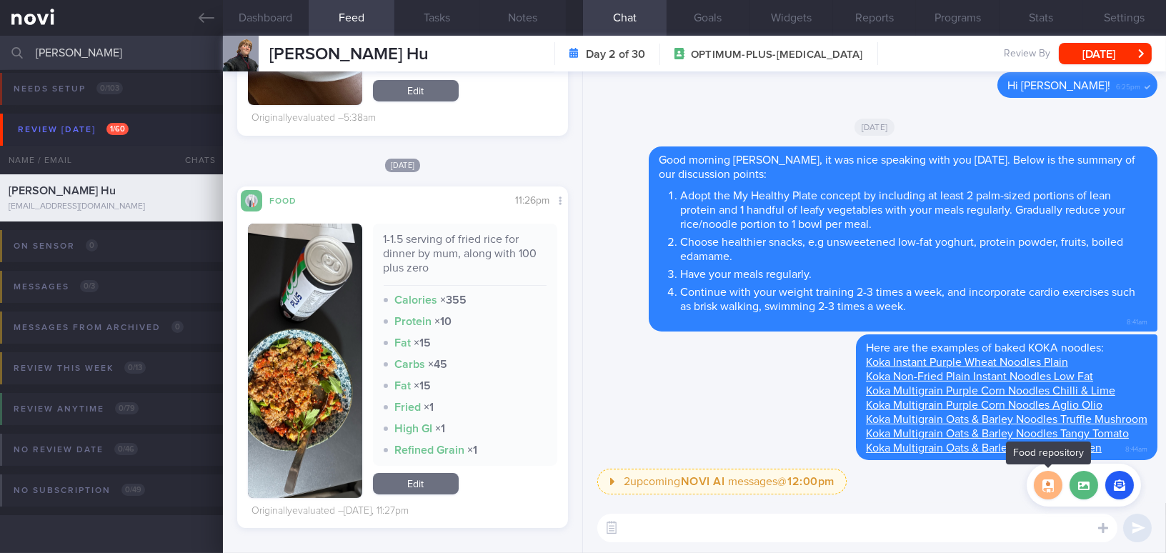
click at [1050, 485] on button "button" at bounding box center [1048, 485] width 29 height 29
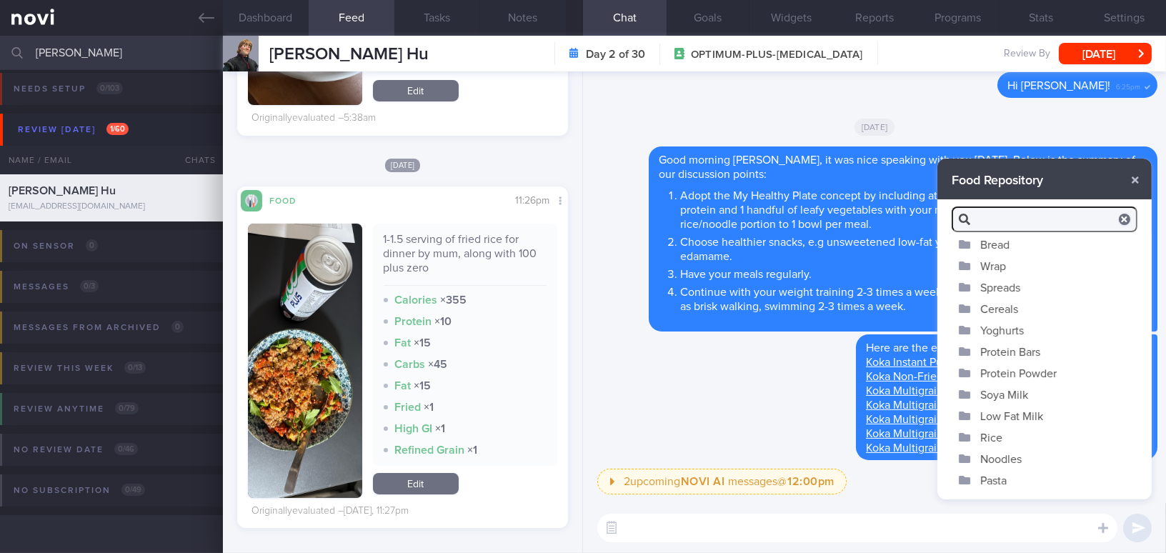
click at [1019, 327] on button "Yoghurts" at bounding box center [1045, 329] width 214 height 21
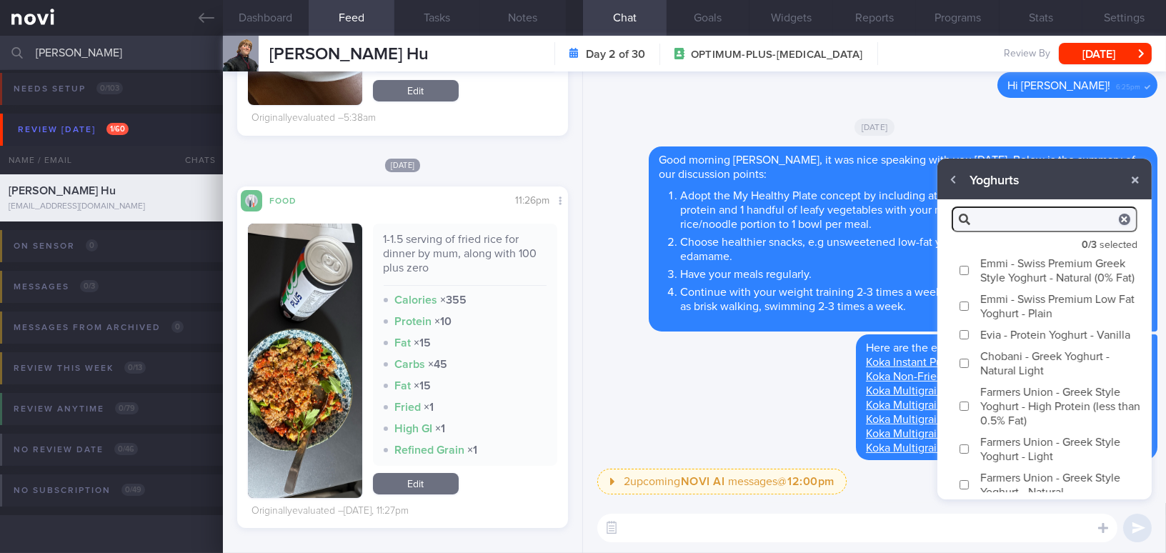
click at [963, 275] on input "Emmi - Swiss Premium Greek Style Yoghurt - Natural (0% Fat)" at bounding box center [964, 270] width 11 height 9
checkbox input "true"
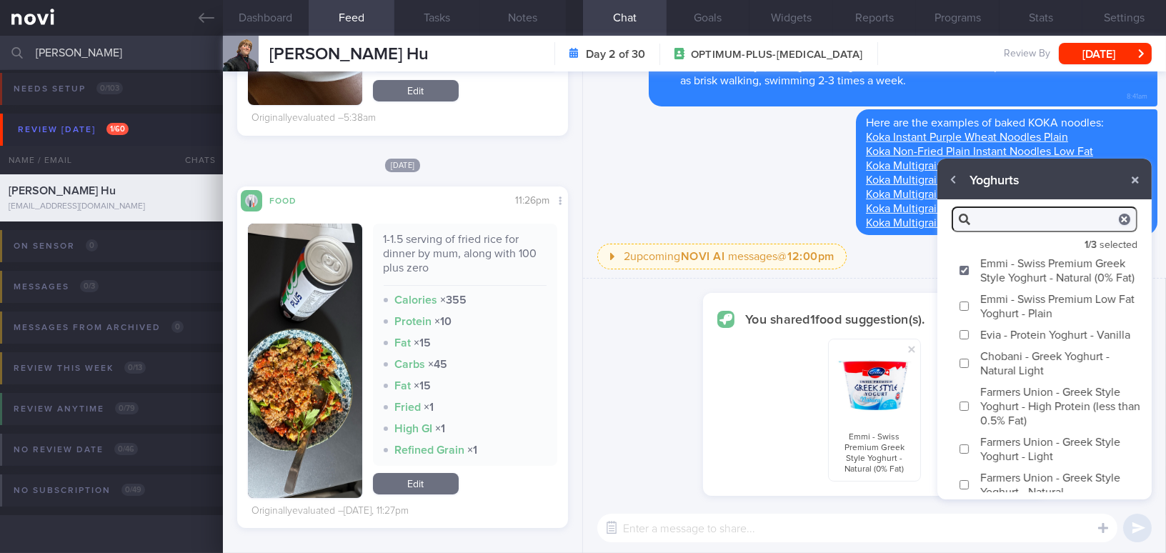
click at [965, 340] on input "Evia - Protein Yoghurt - Vanilla" at bounding box center [964, 334] width 11 height 9
checkbox input "true"
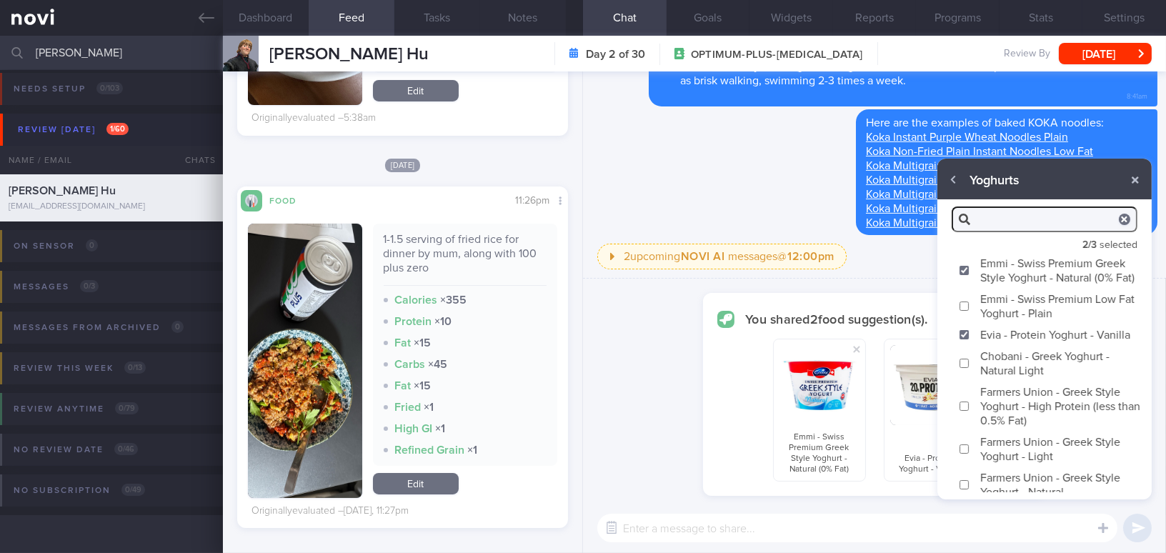
click at [963, 368] on input "Chobani - Greek Yoghurt - Natural Light" at bounding box center [964, 363] width 11 height 9
checkbox input "true"
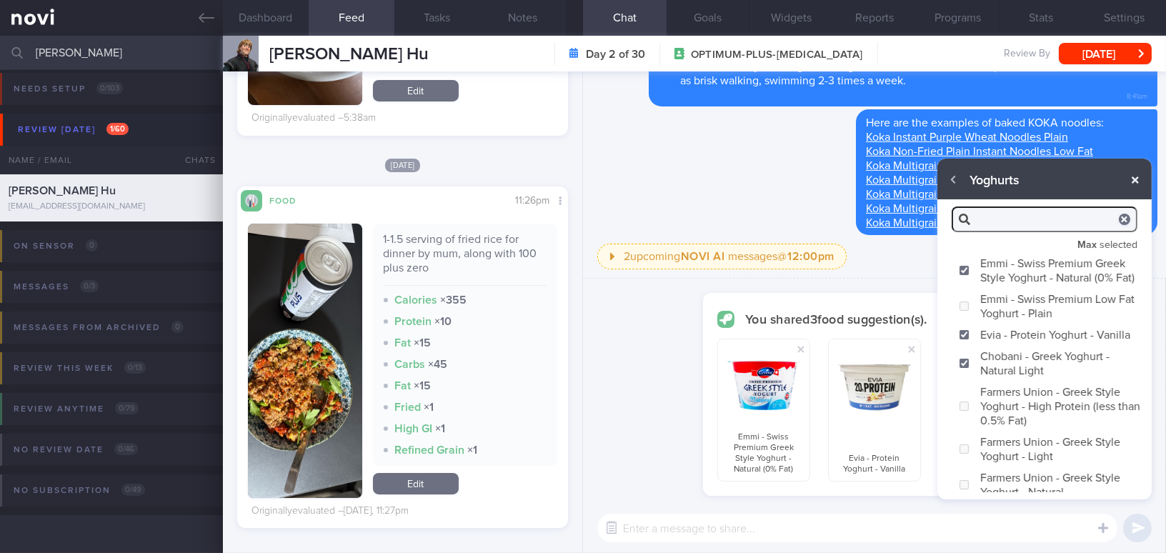
click at [1134, 184] on button "button" at bounding box center [1136, 180] width 26 height 26
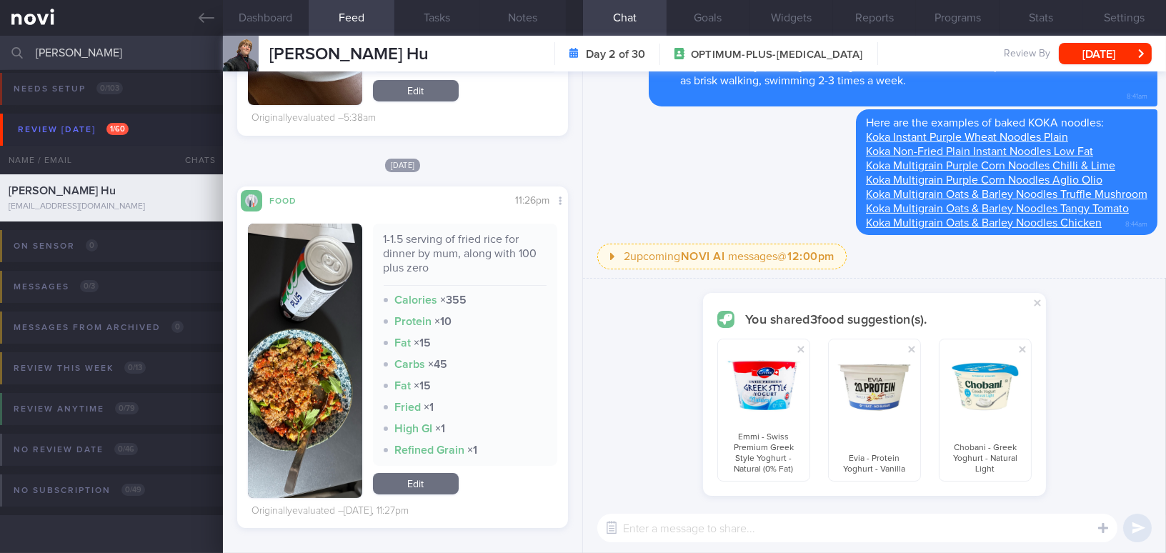
click at [847, 527] on textarea at bounding box center [858, 528] width 520 height 29
type textarea "H"
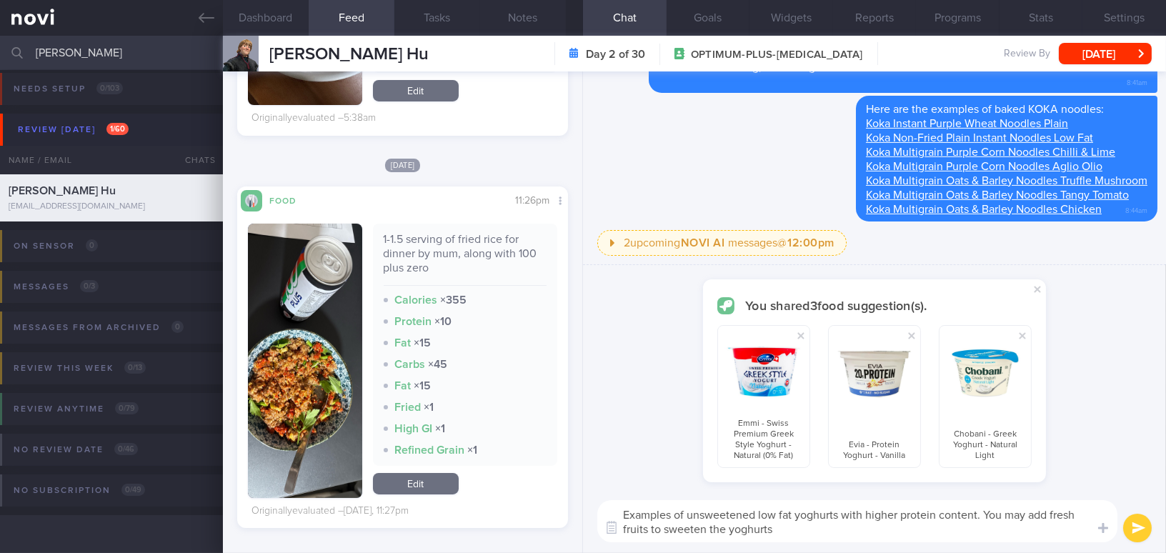
type textarea "Examples of unsweetened low fat yoghurts with higher protein content. You may a…"
checkbox input "false"
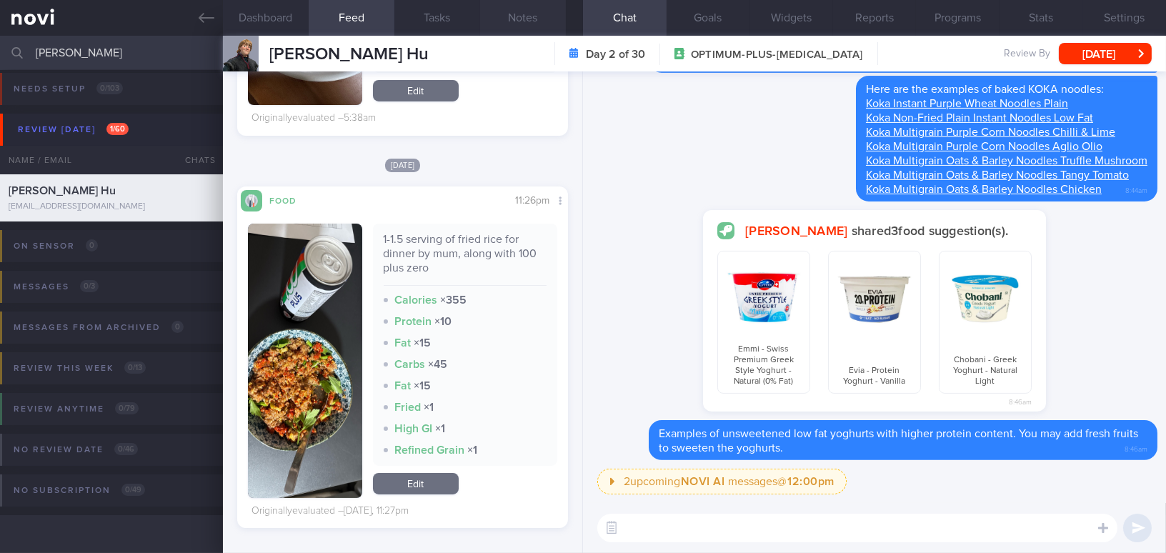
click at [530, 14] on button "Notes" at bounding box center [523, 18] width 86 height 36
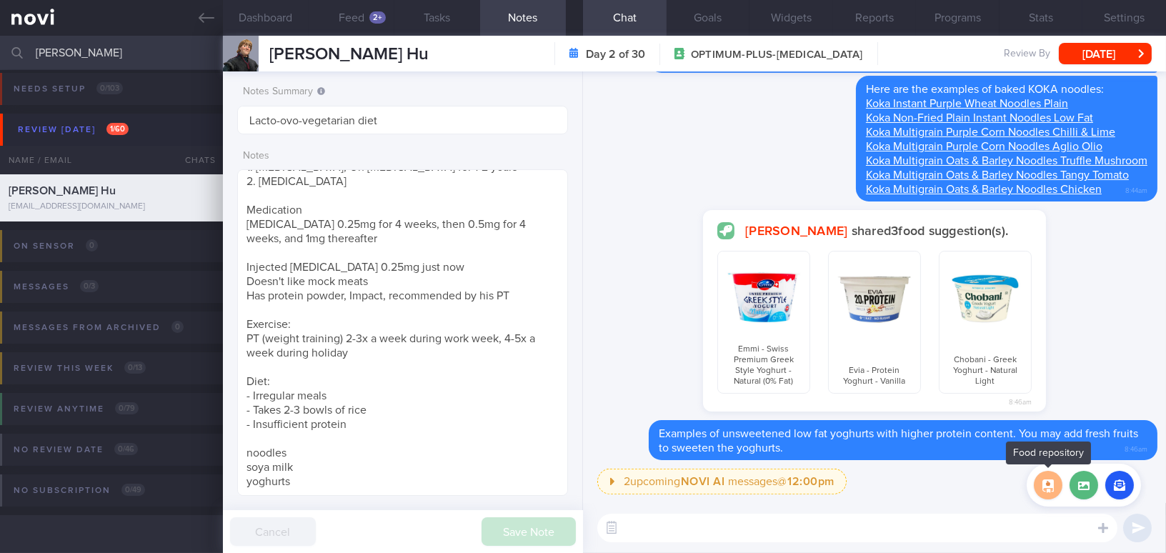
click at [1054, 485] on button "button" at bounding box center [1048, 485] width 29 height 29
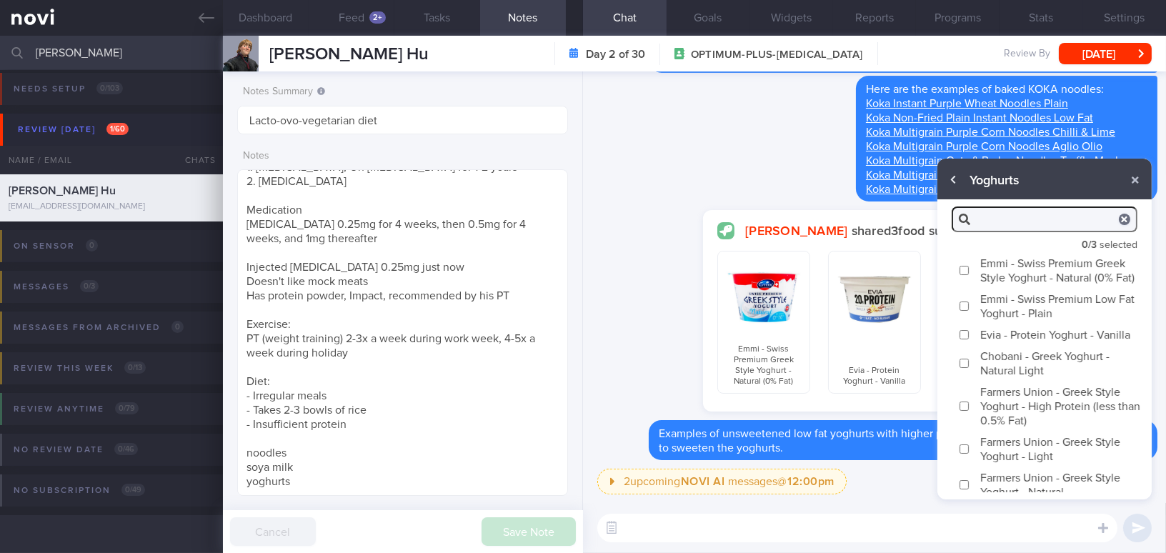
click at [951, 176] on button "button" at bounding box center [954, 180] width 26 height 26
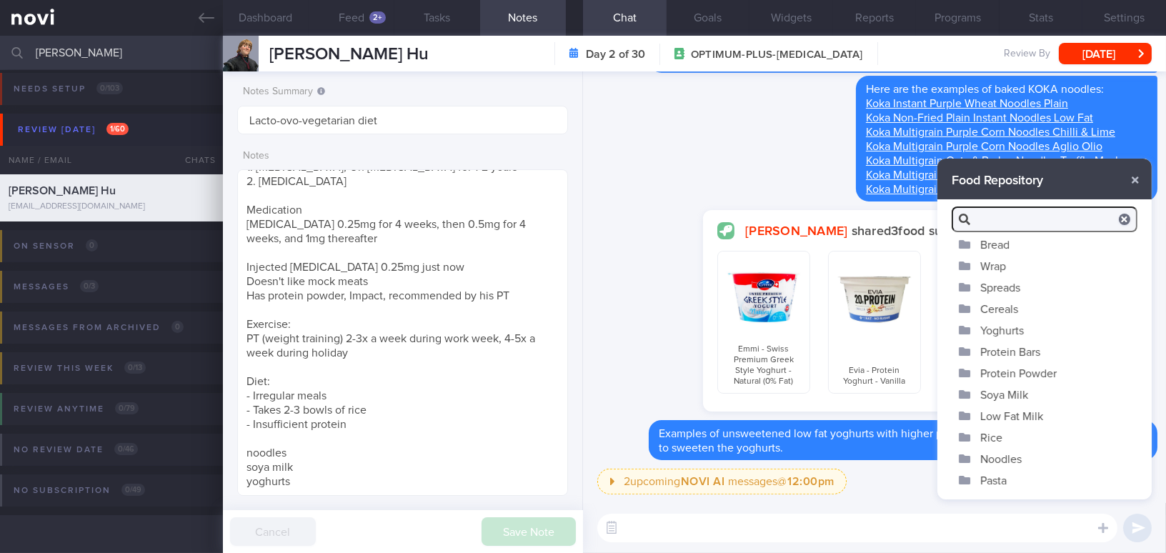
click at [1017, 392] on button "Soya Milk" at bounding box center [1045, 394] width 214 height 21
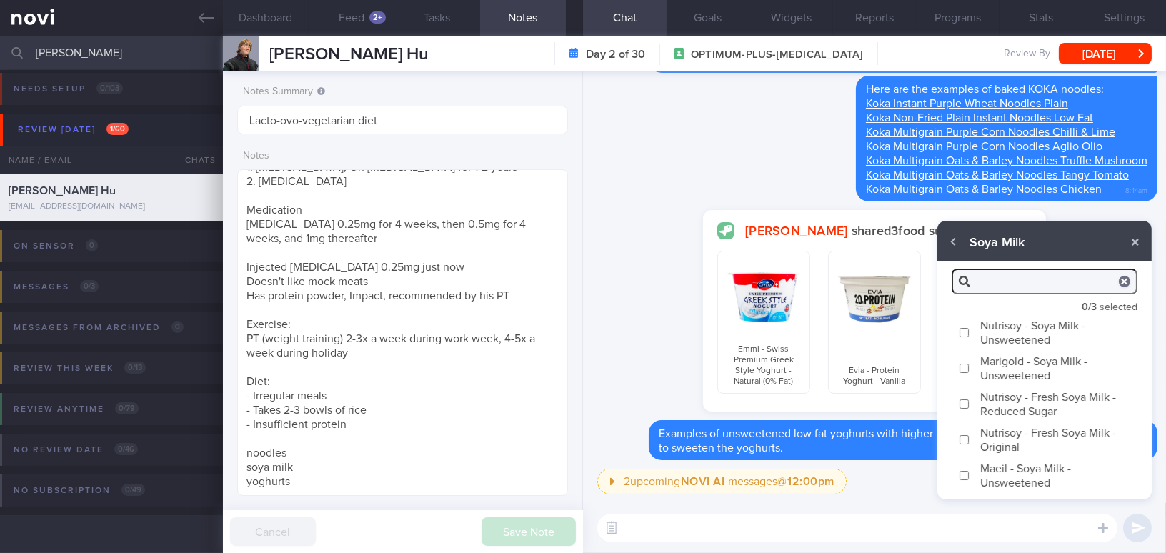
click at [967, 476] on input "Maeil - Soya Milk - Unsweetened" at bounding box center [964, 475] width 11 height 9
checkbox input "true"
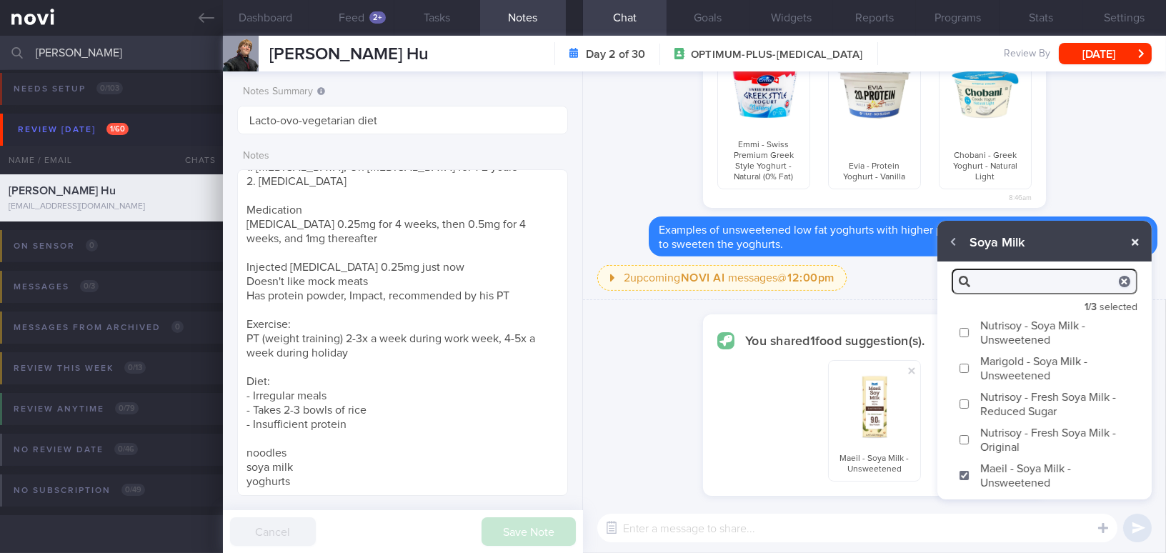
click at [1138, 241] on button "button" at bounding box center [1136, 242] width 26 height 26
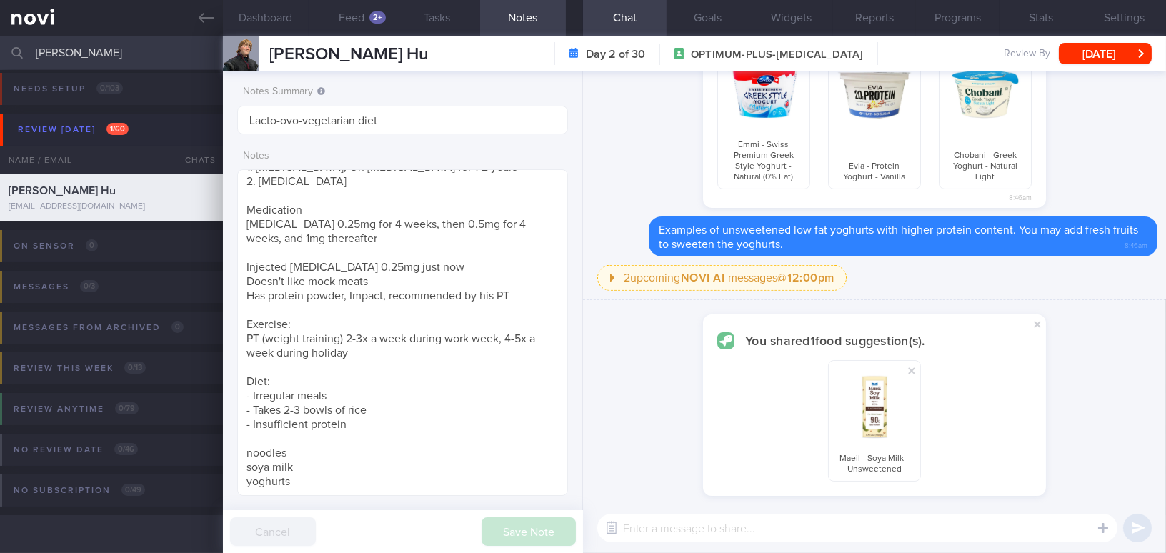
click at [839, 522] on textarea at bounding box center [858, 528] width 520 height 29
drag, startPoint x: 688, startPoint y: 528, endPoint x: 508, endPoint y: 527, distance: 180.1
click at [508, 527] on div "Dashboard Feed 2+ Tasks Notes Chat Goals Widgets Reports Programs Stats Setting…" at bounding box center [694, 294] width 943 height 517
paste textarea "Maeli drink is available in a Tetra Pak, which might be easier for you to carry…"
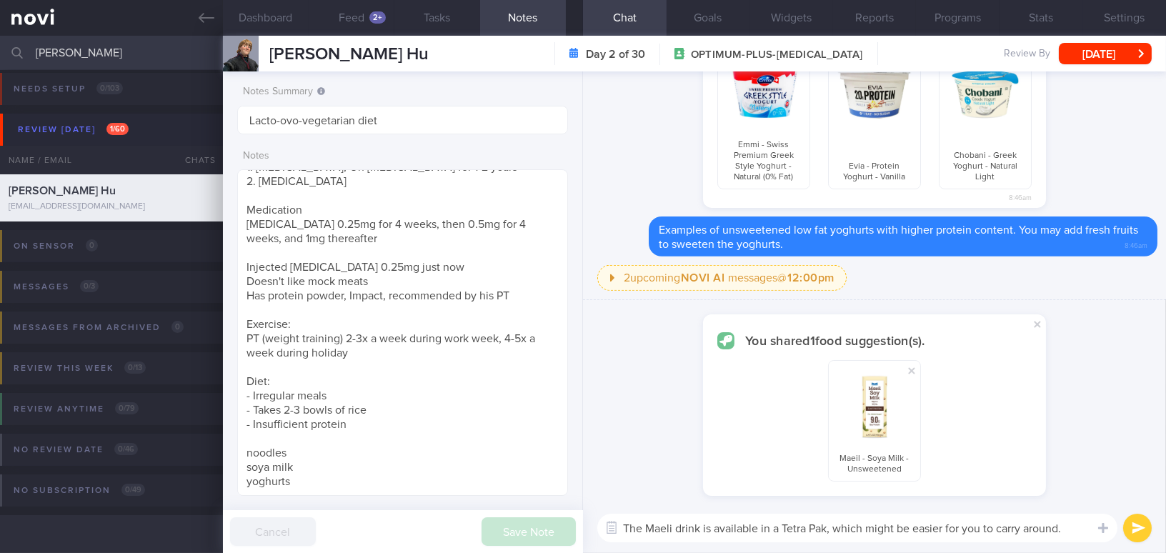
drag, startPoint x: 675, startPoint y: 527, endPoint x: 699, endPoint y: 527, distance: 23.6
click at [699, 527] on textarea "The Maeli drink is available in a Tetra Pak, which might be easier for you to c…" at bounding box center [858, 528] width 520 height 29
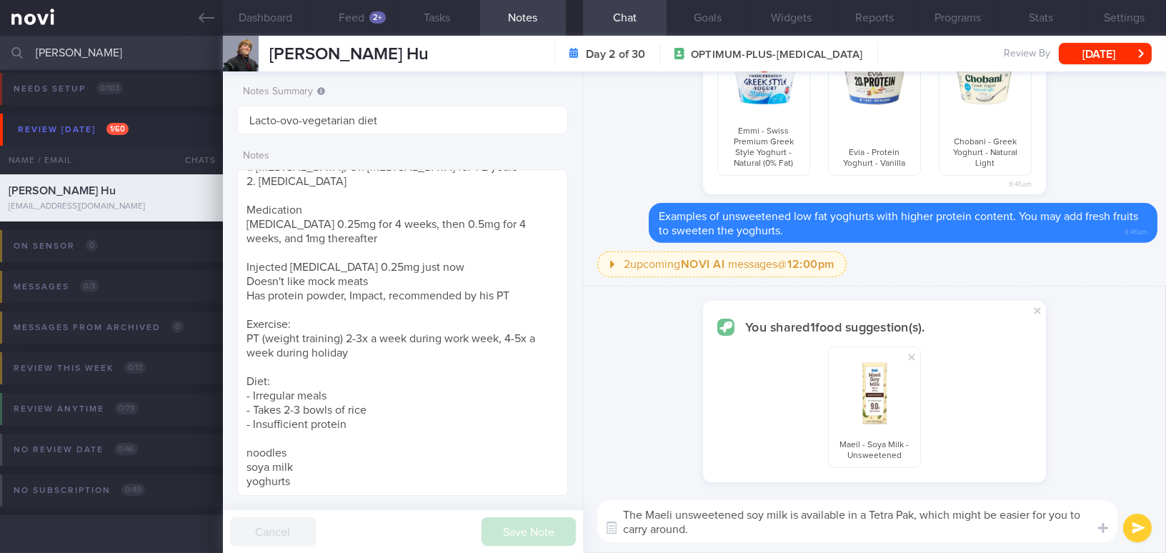
click at [898, 514] on textarea "The Maeli unsweetened soy milk is available in a Tetra Pak, which might be easi…" at bounding box center [858, 521] width 520 height 42
click at [753, 532] on textarea "The Maeli unsweetened soy milk is available in a TetraPak, which might be easie…" at bounding box center [858, 521] width 520 height 42
type textarea "The Maeli unsweetened soy milk is available in a TetraPak, which might be easie…"
checkbox input "false"
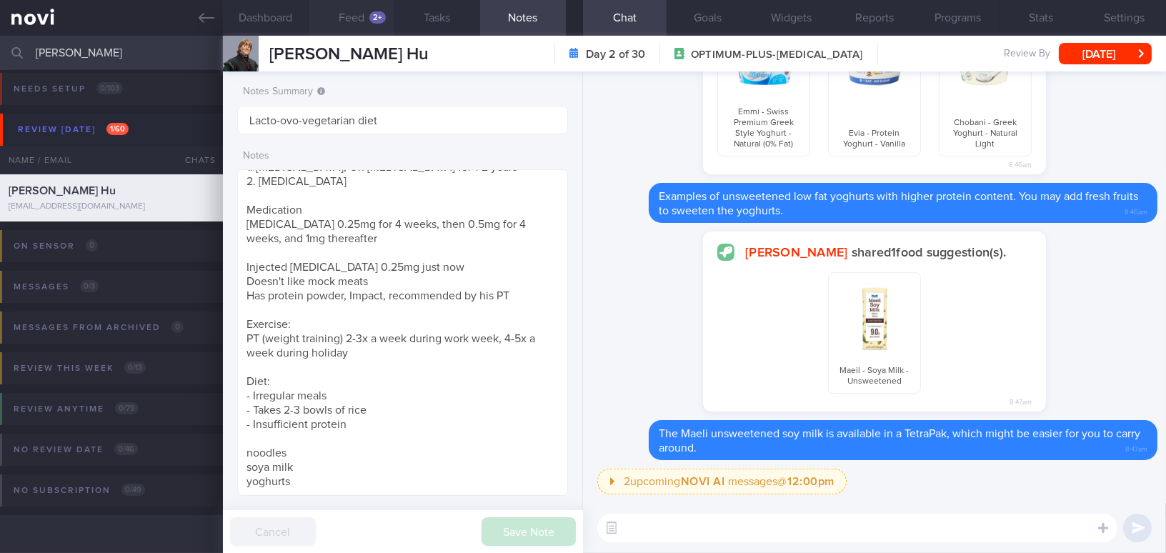
click at [350, 14] on button "Feed 2+" at bounding box center [352, 18] width 86 height 36
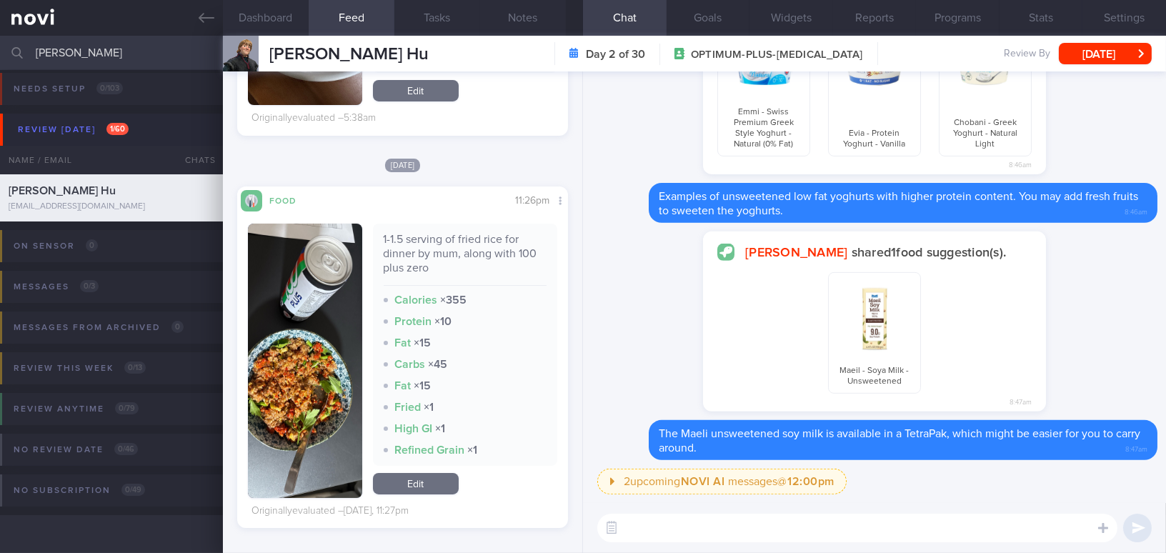
scroll to position [314, 0]
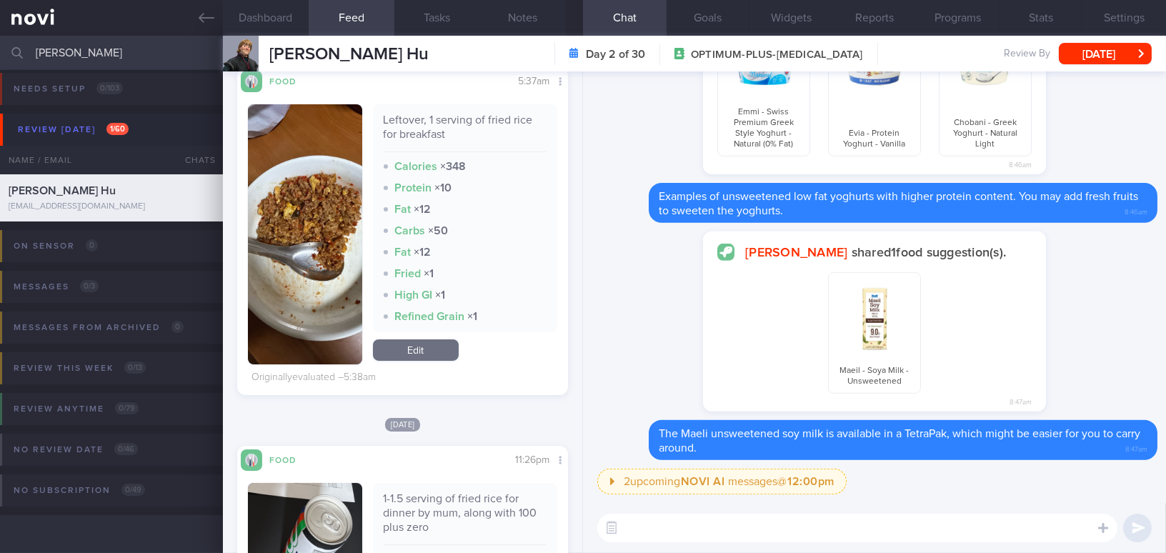
click at [662, 543] on div "​ ​" at bounding box center [874, 528] width 583 height 50
click at [698, 531] on textarea at bounding box center [858, 528] width 520 height 29
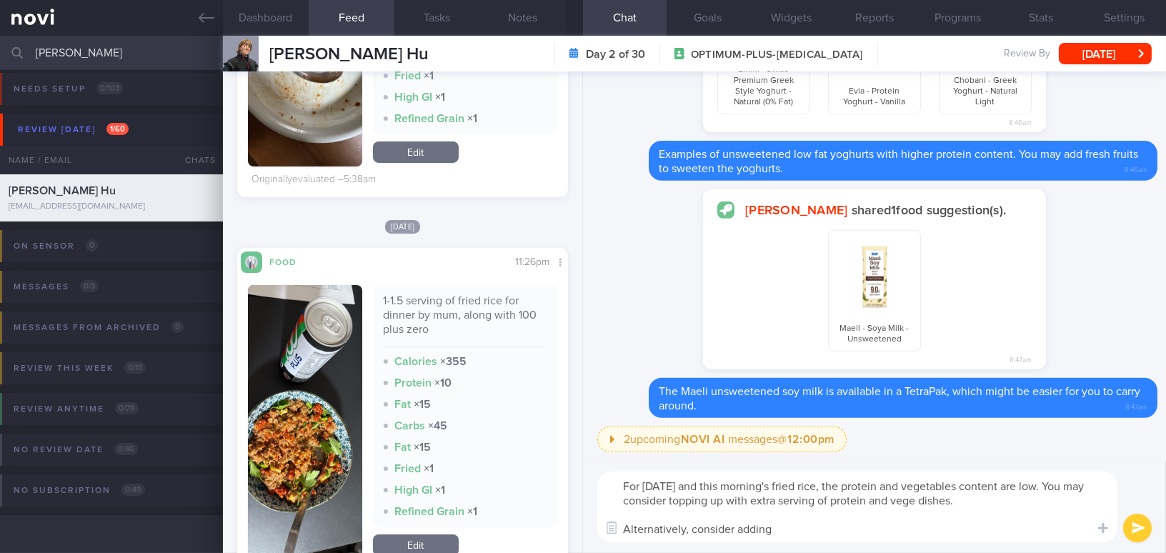
scroll to position [574, 0]
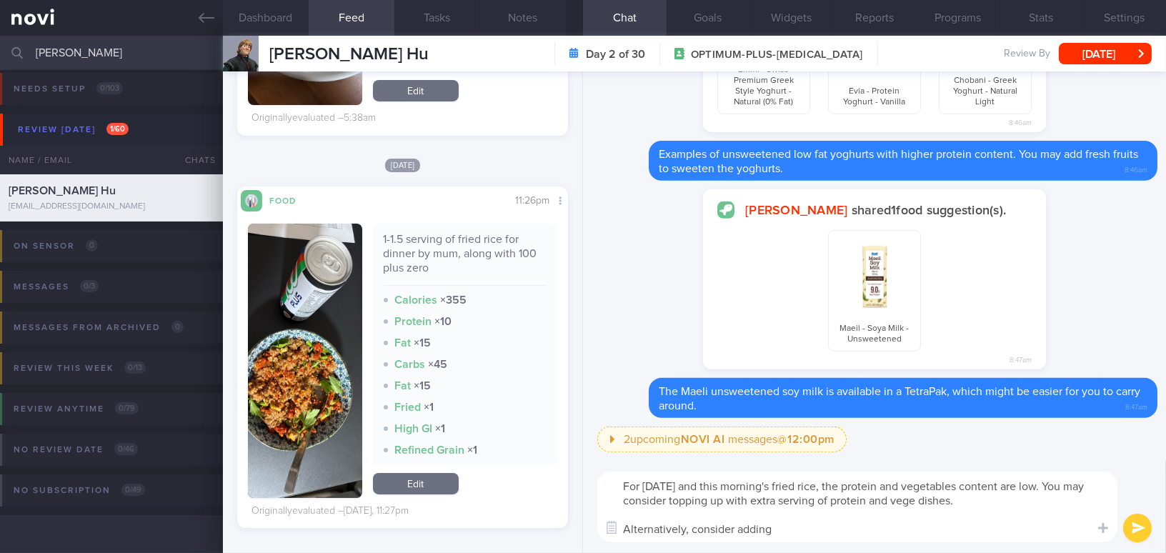
click at [304, 368] on button "button" at bounding box center [305, 361] width 114 height 274
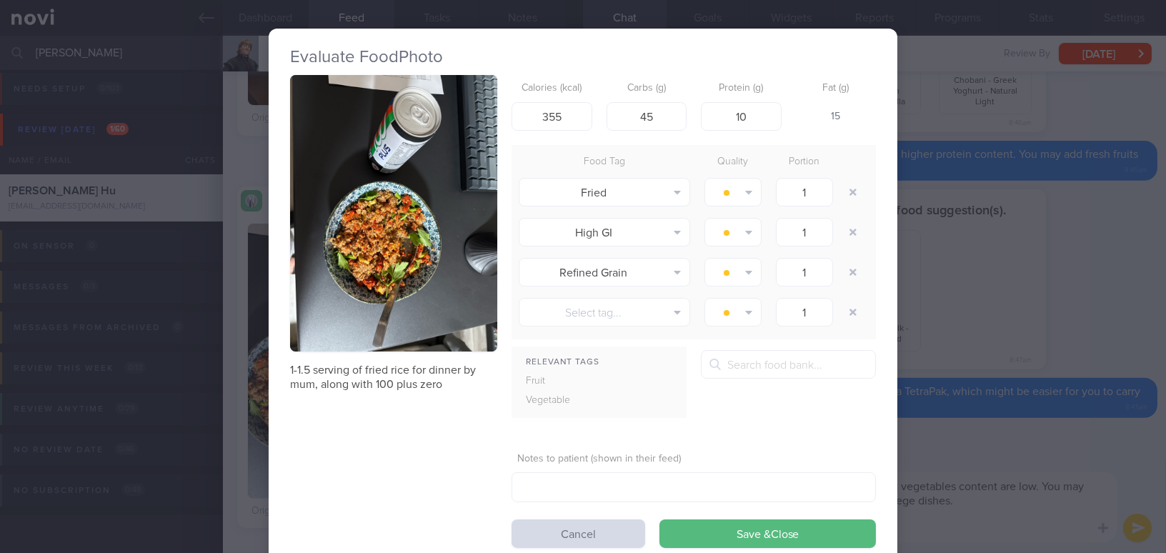
click at [335, 224] on button "button" at bounding box center [393, 213] width 207 height 277
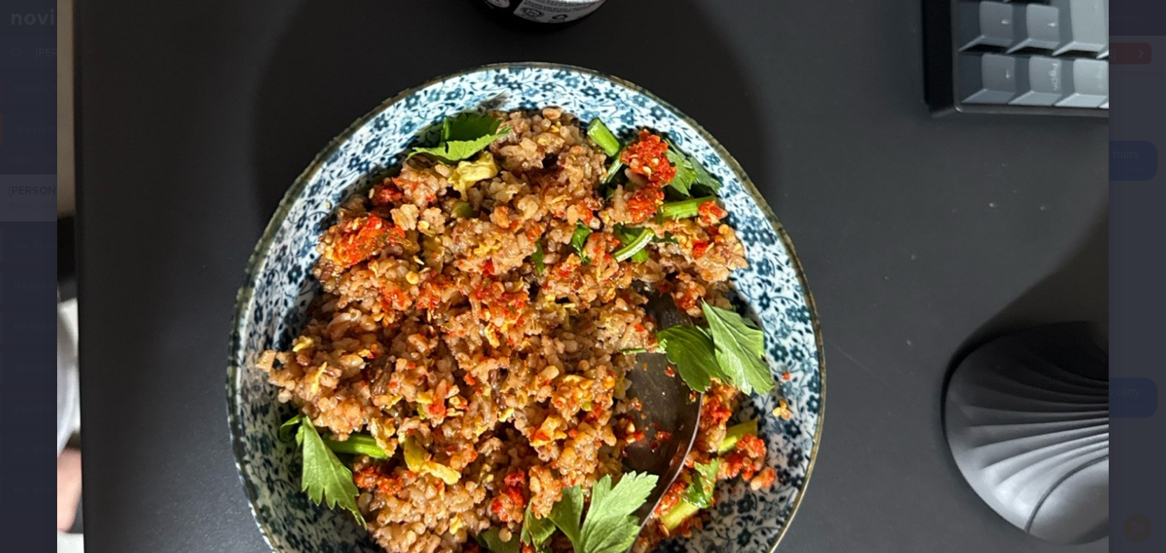
scroll to position [650, 0]
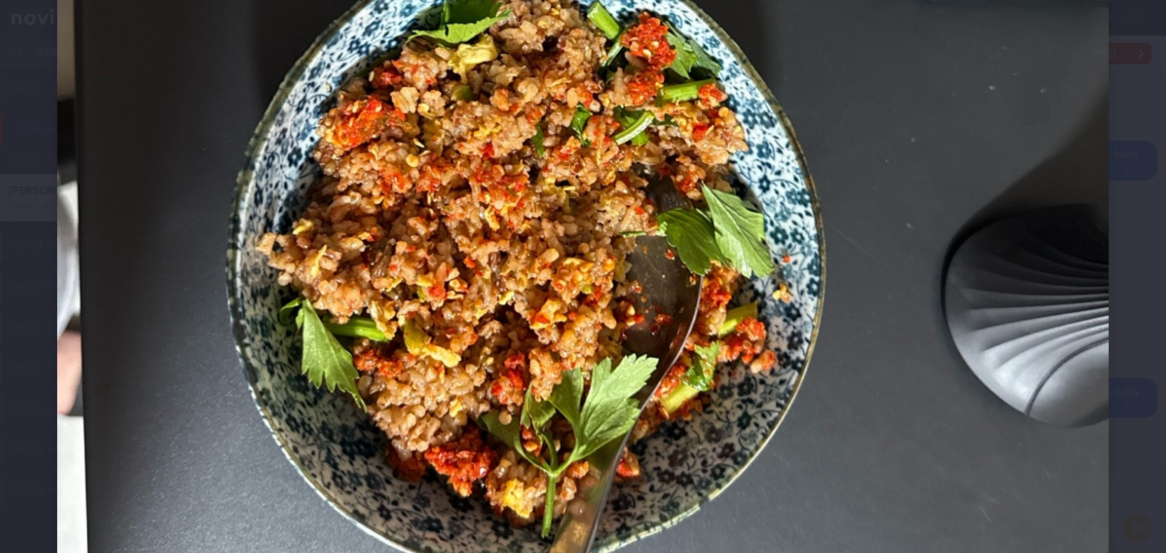
click at [823, 386] on img at bounding box center [583, 108] width 1052 height 1403
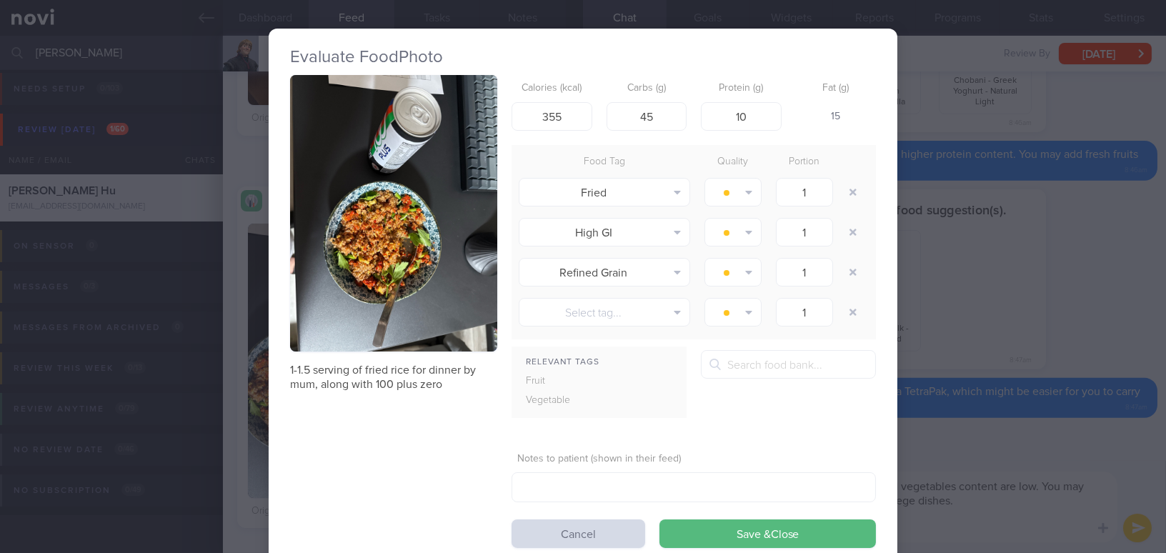
click at [985, 520] on div "Evaluate Food Photo 1-1.5 serving of fried rice for dinner by mum, along with 1…" at bounding box center [583, 276] width 1166 height 553
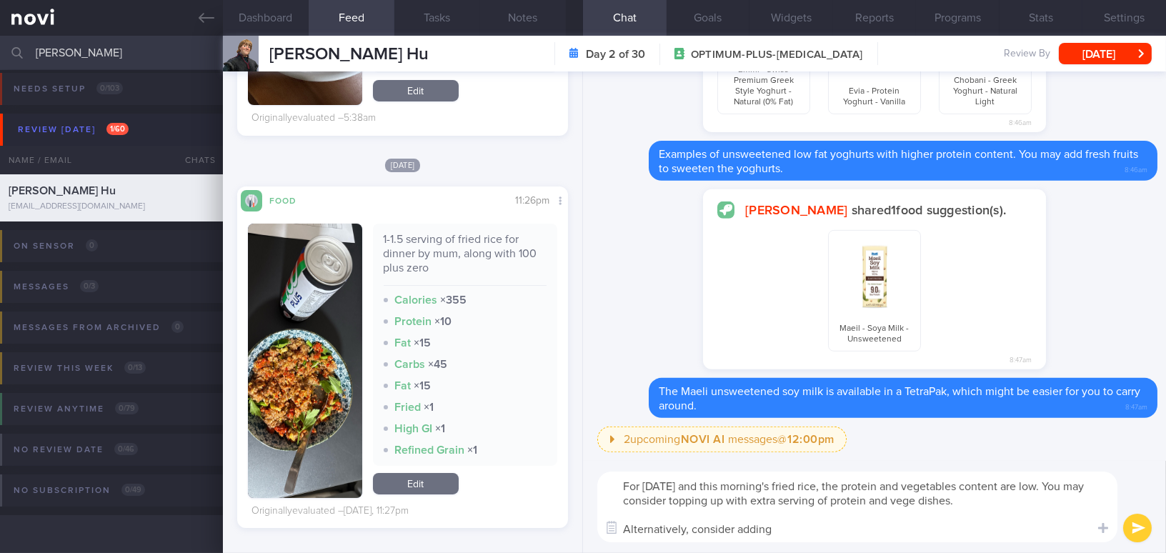
click at [951, 531] on textarea "For [DATE] and this morning's fried rice, the protein and vegetables content ar…" at bounding box center [858, 507] width 520 height 71
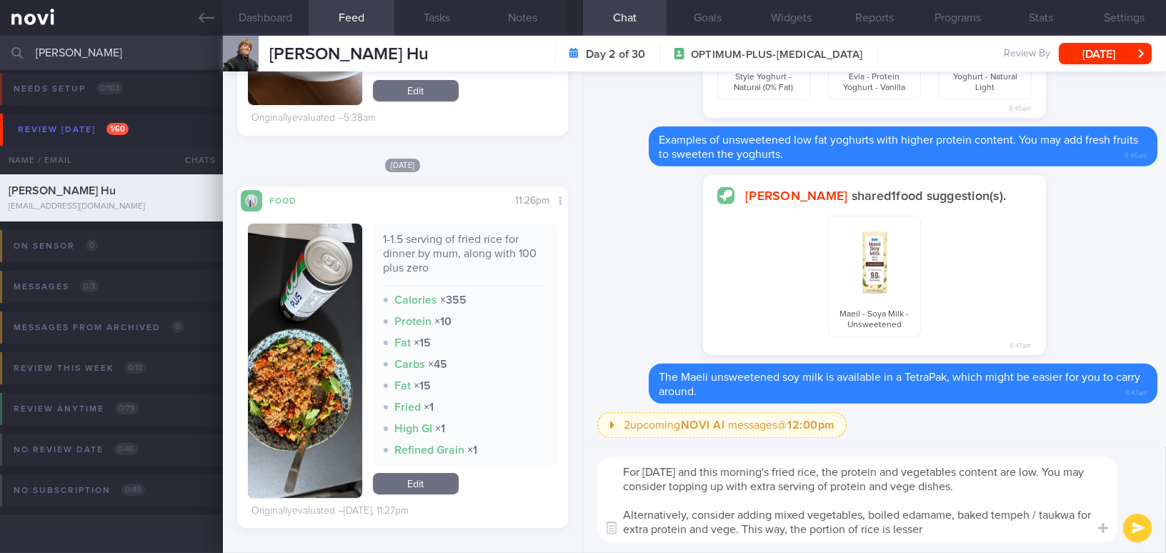
drag, startPoint x: 948, startPoint y: 532, endPoint x: 763, endPoint y: 537, distance: 185.9
click at [763, 537] on textarea "For [DATE] and this morning's fried rice, the protein and vegetables content ar…" at bounding box center [858, 499] width 520 height 85
click at [764, 536] on textarea "For [DATE] and this morning's fried rice, the protein and vegetables content ar…" at bounding box center [858, 499] width 520 height 85
drag, startPoint x: 760, startPoint y: 530, endPoint x: 807, endPoint y: 530, distance: 47.2
click at [807, 530] on textarea "For [DATE] and this morning's fried rice, the protein and vegetables content ar…" at bounding box center [858, 499] width 520 height 85
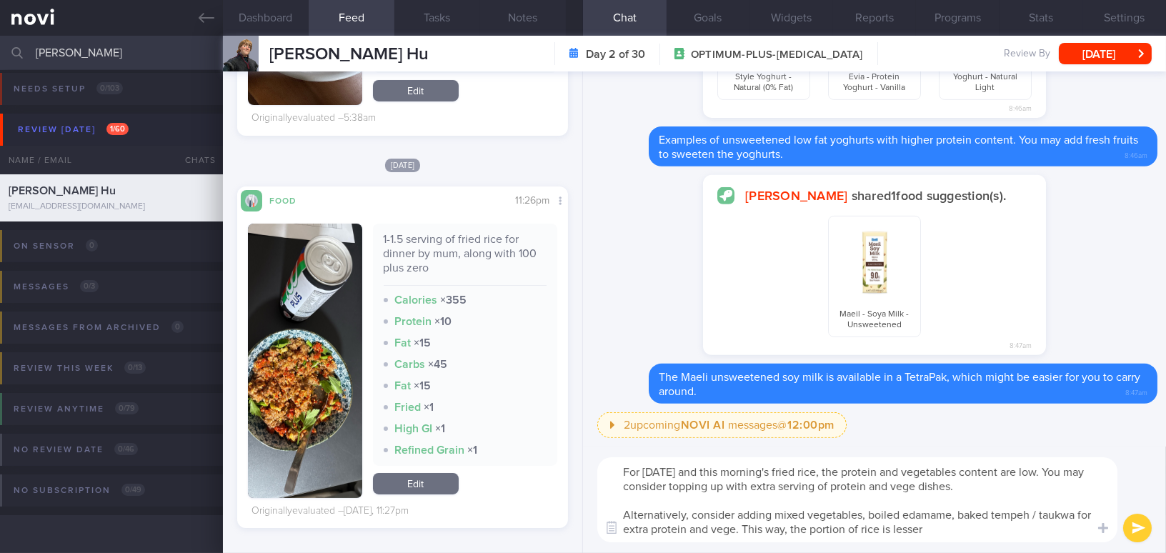
click at [904, 532] on textarea "For [DATE] and this morning's fried rice, the protein and vegetables content ar…" at bounding box center [858, 499] width 520 height 85
click at [798, 539] on textarea "For [DATE] and this morning's fried rice, the protein and vegetables content ar…" at bounding box center [858, 499] width 520 height 85
drag, startPoint x: 807, startPoint y: 529, endPoint x: 945, endPoint y: 529, distance: 137.9
click at [945, 529] on textarea "For [DATE] and this morning's fried rice, the protein and vegetables content ar…" at bounding box center [858, 499] width 520 height 85
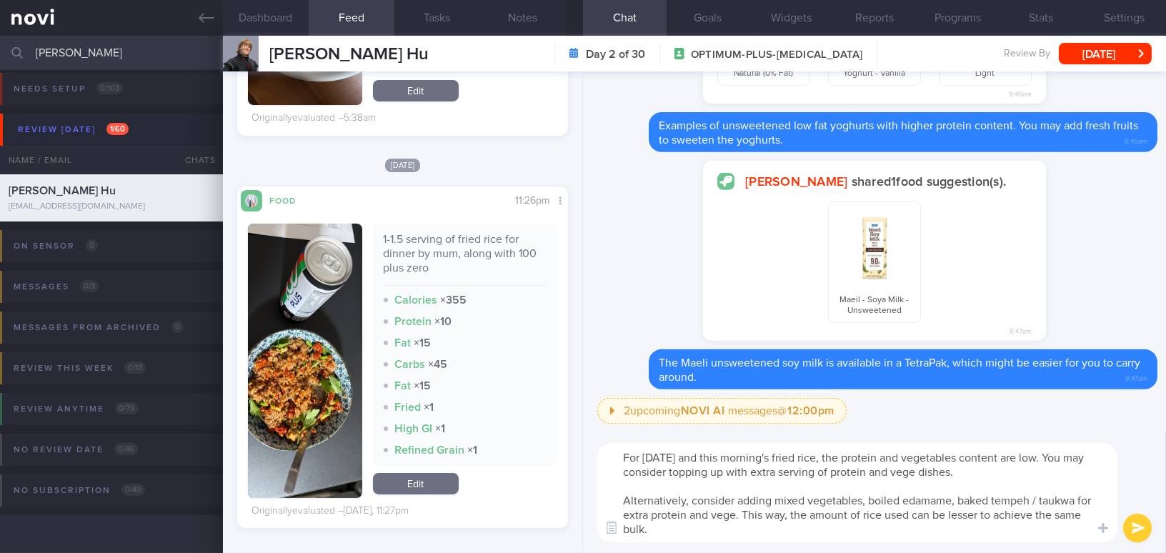
drag, startPoint x: 686, startPoint y: 527, endPoint x: 586, endPoint y: 420, distance: 146.1
click at [586, 420] on div "2 upcoming NOVI AI messages @ 12:00pm 12:00pm Keeping to these healthy portions…" at bounding box center [874, 312] width 583 height 482
click at [685, 533] on textarea "For [DATE] and this morning's fried rice, the protein and vegetables content ar…" at bounding box center [858, 492] width 520 height 99
drag, startPoint x: 686, startPoint y: 531, endPoint x: 611, endPoint y: 447, distance: 112.4
click at [611, 447] on textarea "For [DATE] and this morning's fried rice, the protein and vegetables content ar…" at bounding box center [858, 492] width 520 height 99
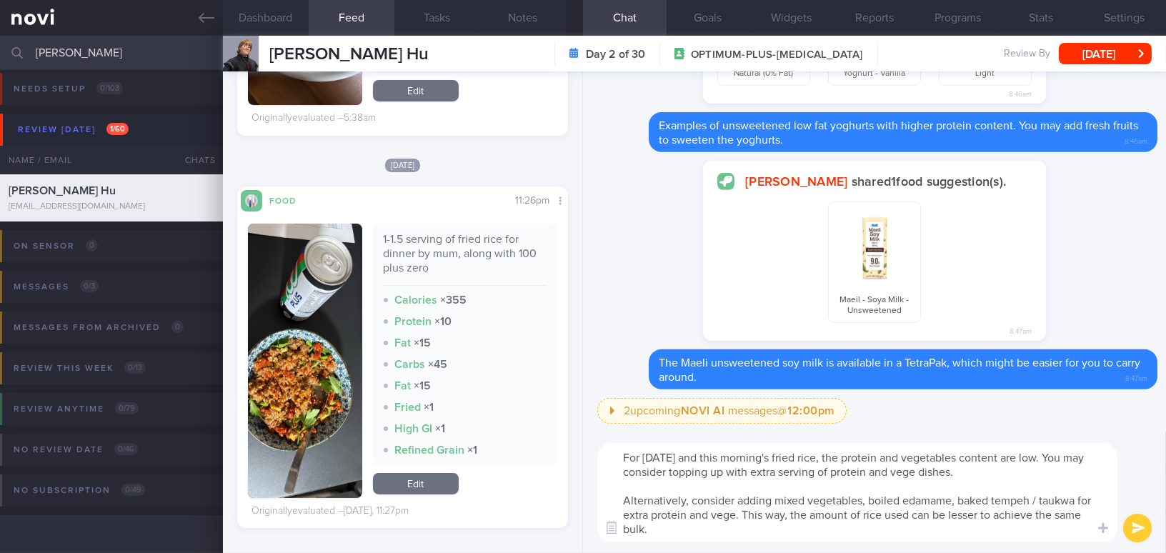
paste textarea "’s and this morning’s fried rice, the protein and vegetable content was low. Yo…"
type textarea "For [DATE] and this morning’s fried rice, the protein and vegetable content was…"
click at [1129, 525] on button "submit" at bounding box center [1138, 528] width 29 height 29
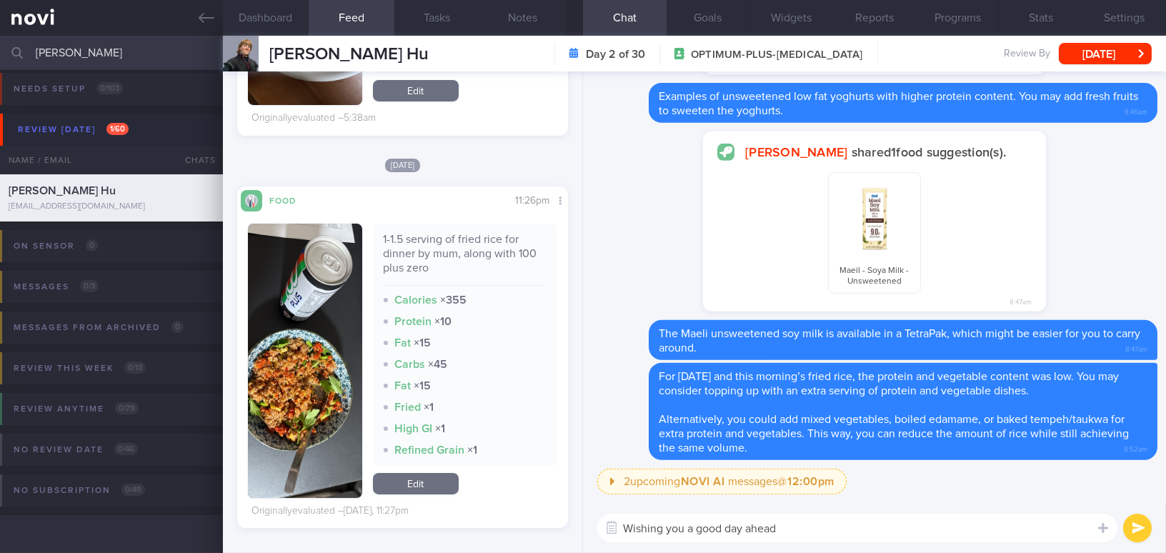
type textarea "Wishing you a good day ahead!"
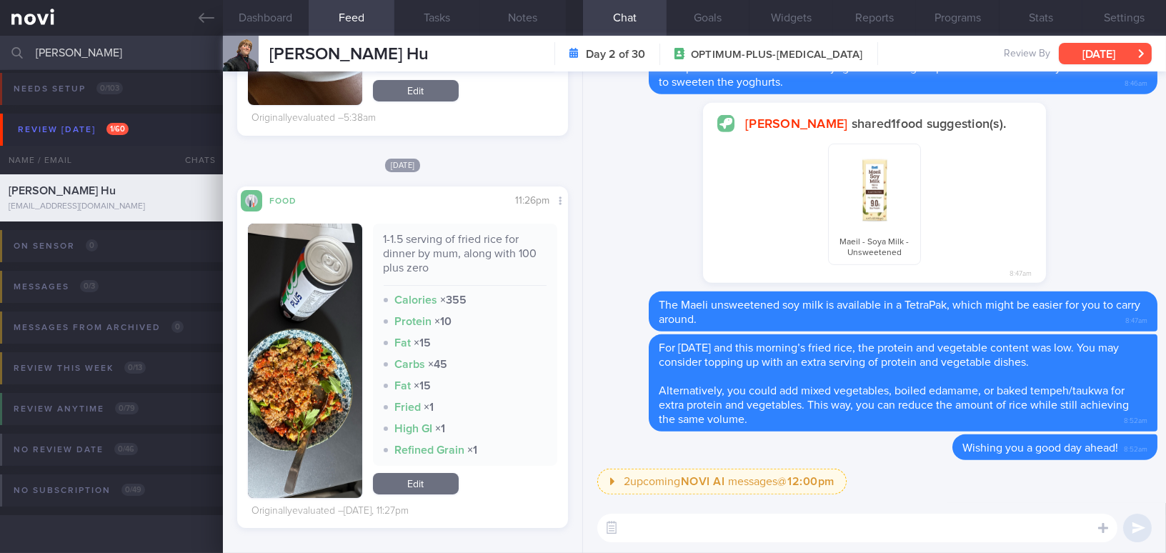
click at [1106, 51] on button "[DATE]" at bounding box center [1105, 53] width 93 height 21
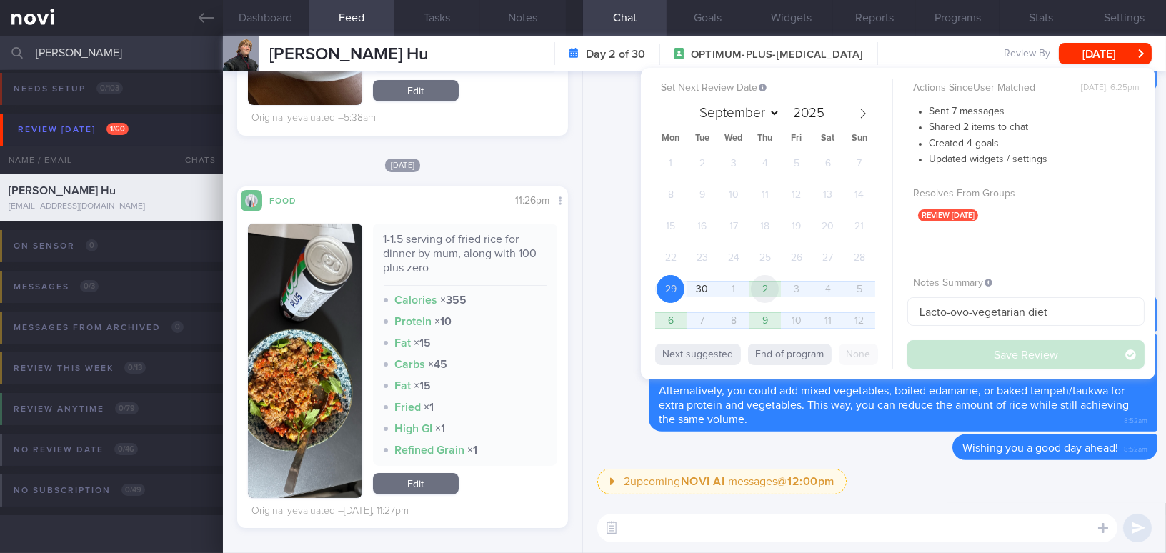
click at [768, 287] on span "2" at bounding box center [765, 289] width 28 height 28
select select "9"
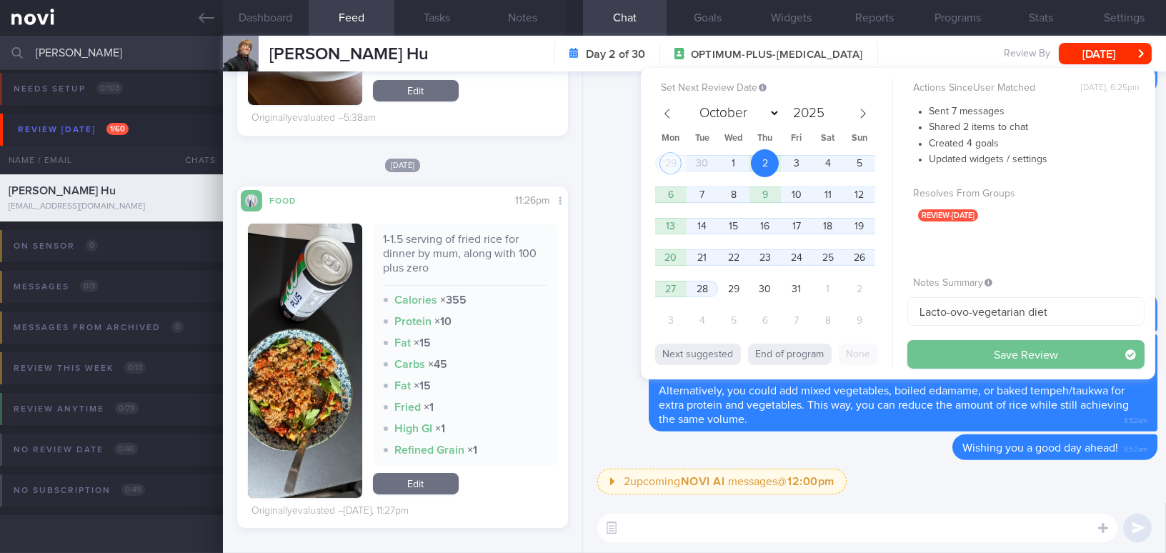
click at [975, 355] on button "Save Review" at bounding box center [1026, 354] width 237 height 29
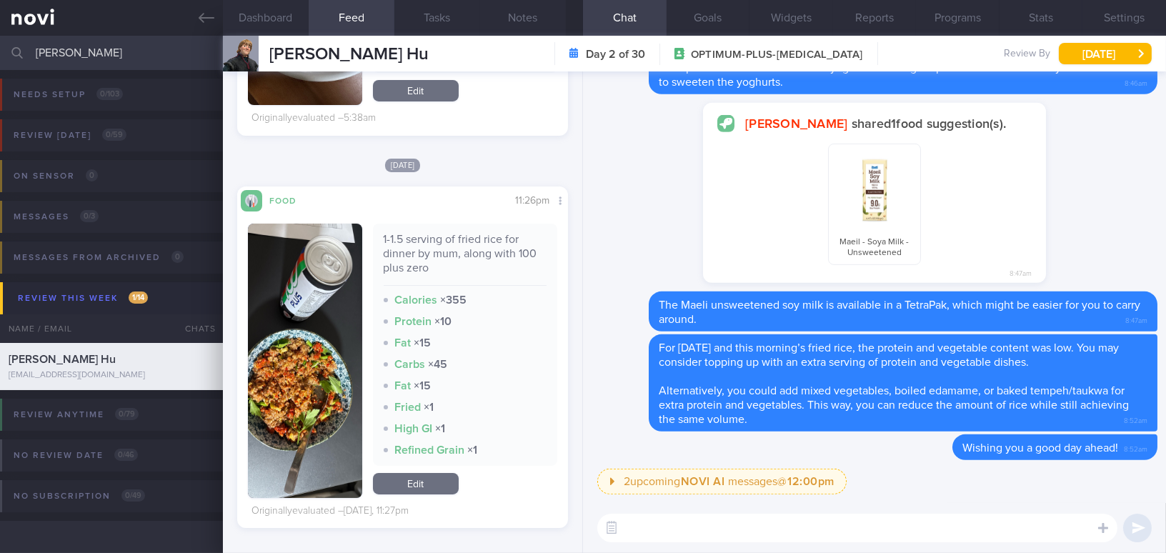
drag, startPoint x: 114, startPoint y: 56, endPoint x: 0, endPoint y: 38, distance: 115.2
click at [0, 38] on input "[PERSON_NAME]" at bounding box center [583, 53] width 1166 height 34
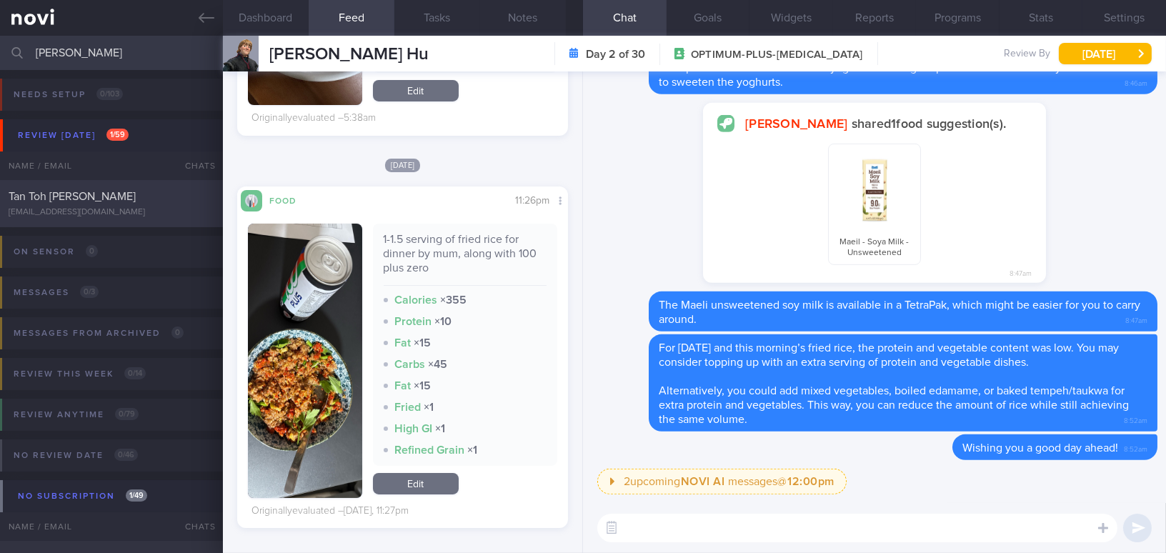
type input "[PERSON_NAME]"
click at [83, 199] on span "Tan Toh [PERSON_NAME]" at bounding box center [72, 196] width 127 height 11
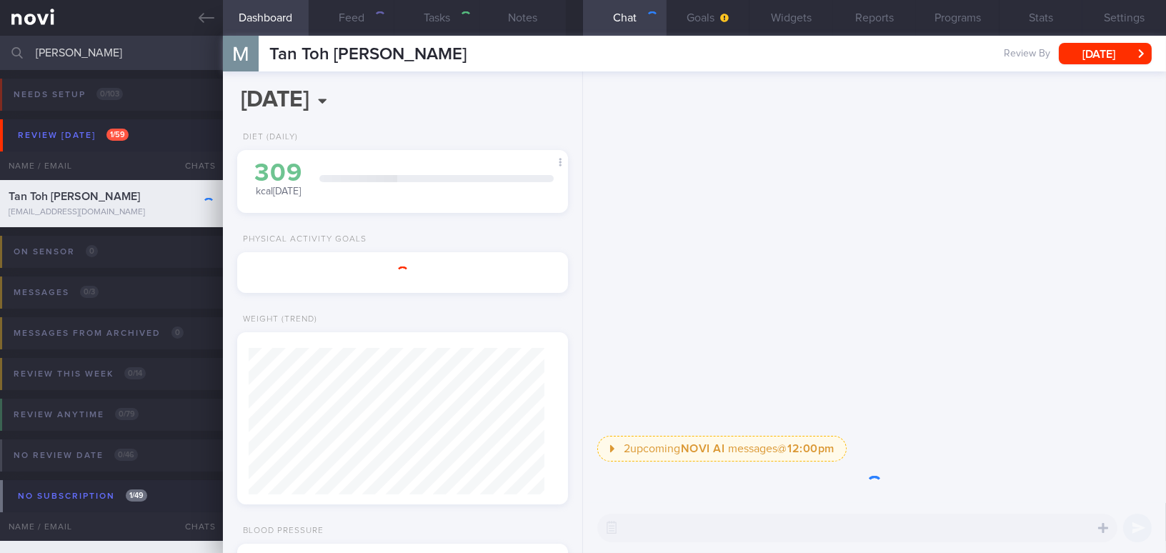
select select "8"
type input "Injected Mounjaro [DATE]"
type textarea "[DEMOGRAPHIC_DATA] [DEMOGRAPHIC_DATA] - Married Occupation Chief Investment Off…"
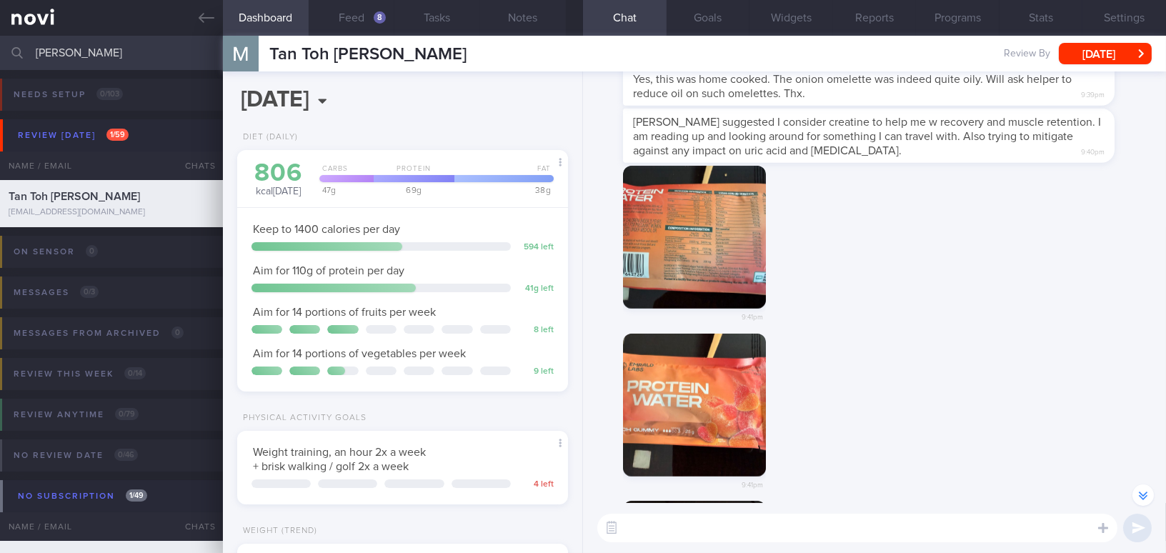
scroll to position [-518, 0]
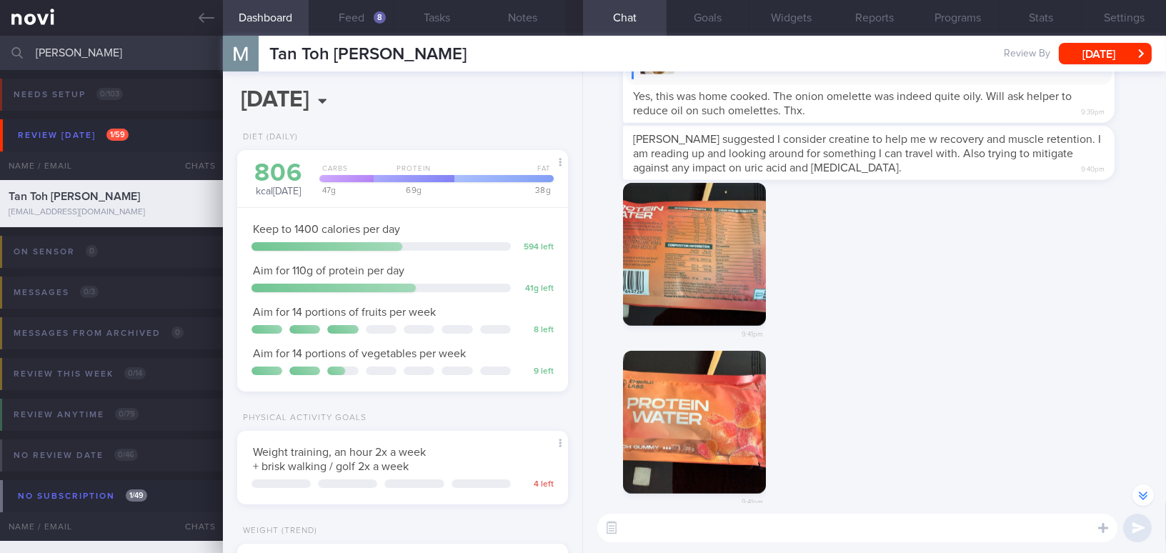
click at [730, 309] on button "button" at bounding box center [694, 254] width 143 height 143
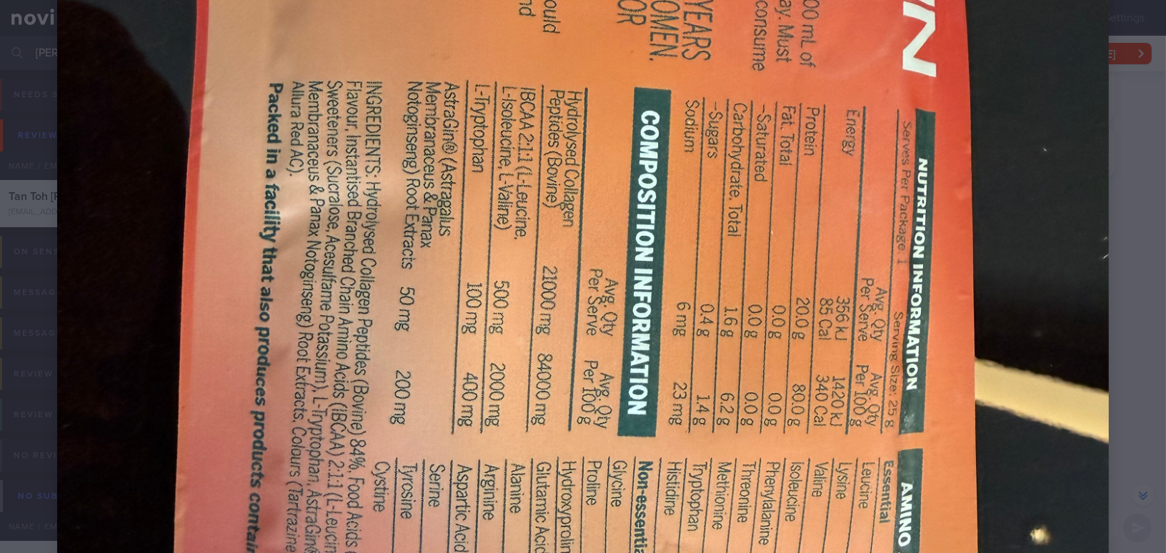
scroll to position [520, 0]
